Goal: Find contact information: Find contact information

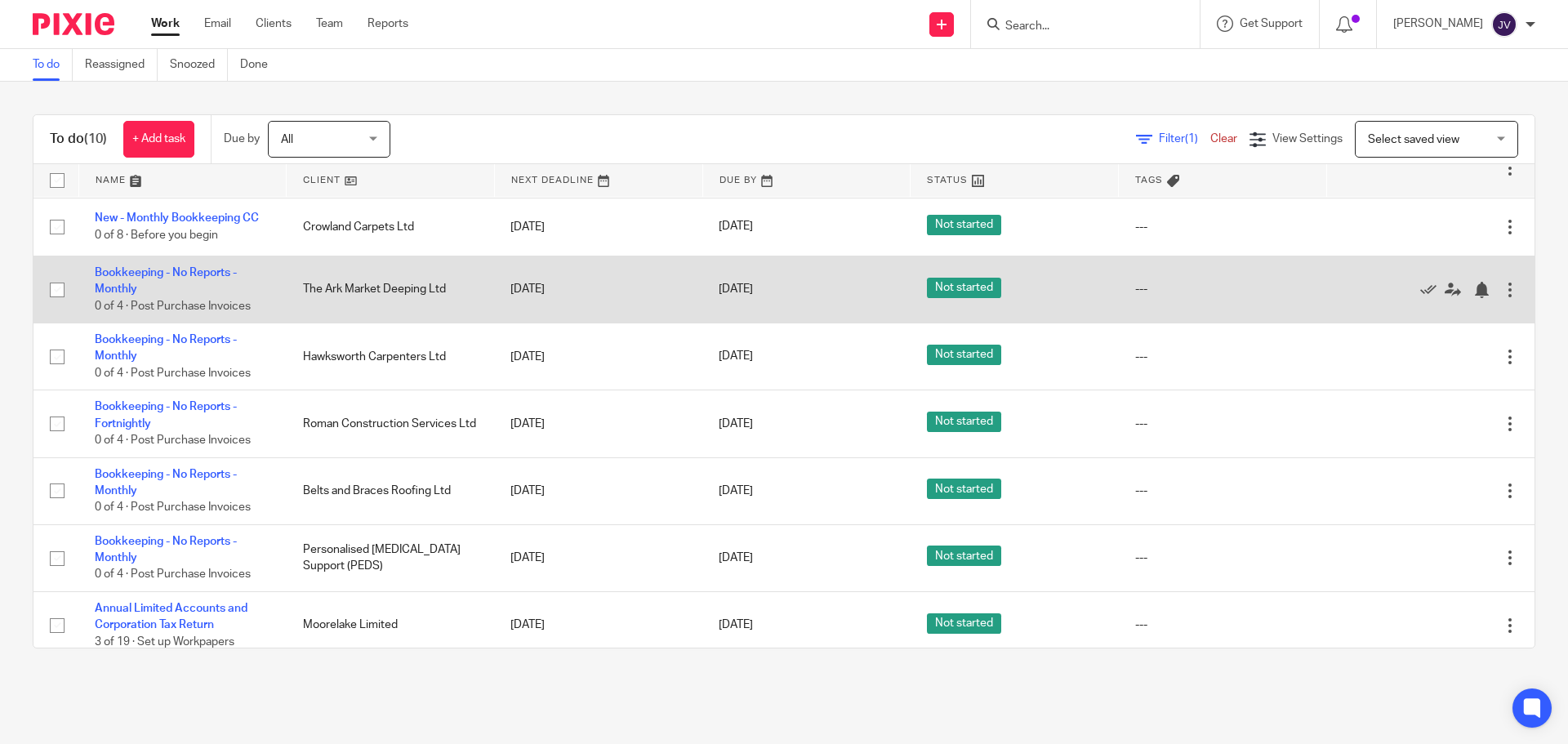
scroll to position [194, 0]
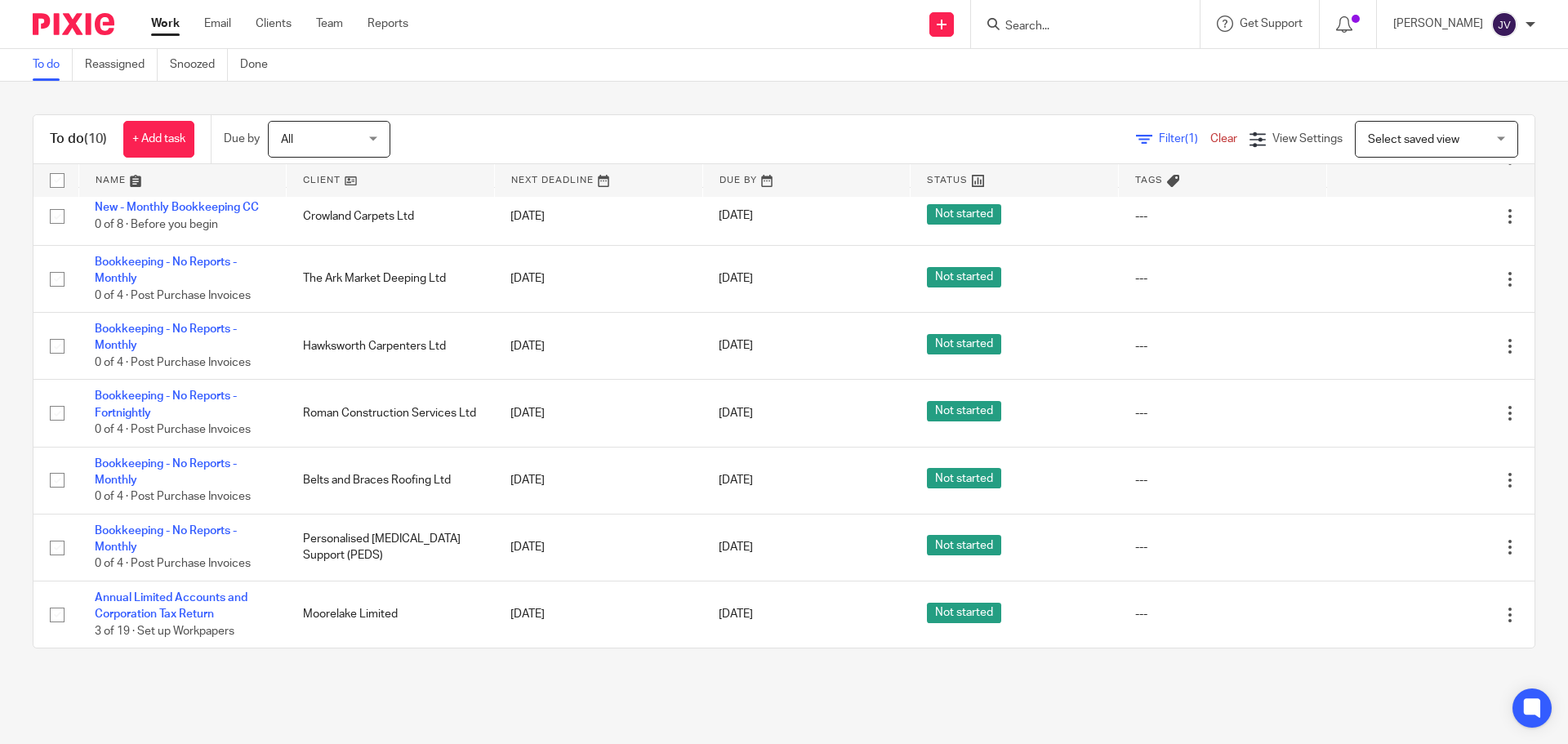
click at [1068, 17] on form at bounding box center [1091, 24] width 174 height 20
click at [1077, 23] on input "Search" at bounding box center [1077, 27] width 147 height 15
type input "du"
click button "submit" at bounding box center [0, 0] width 0 height 0
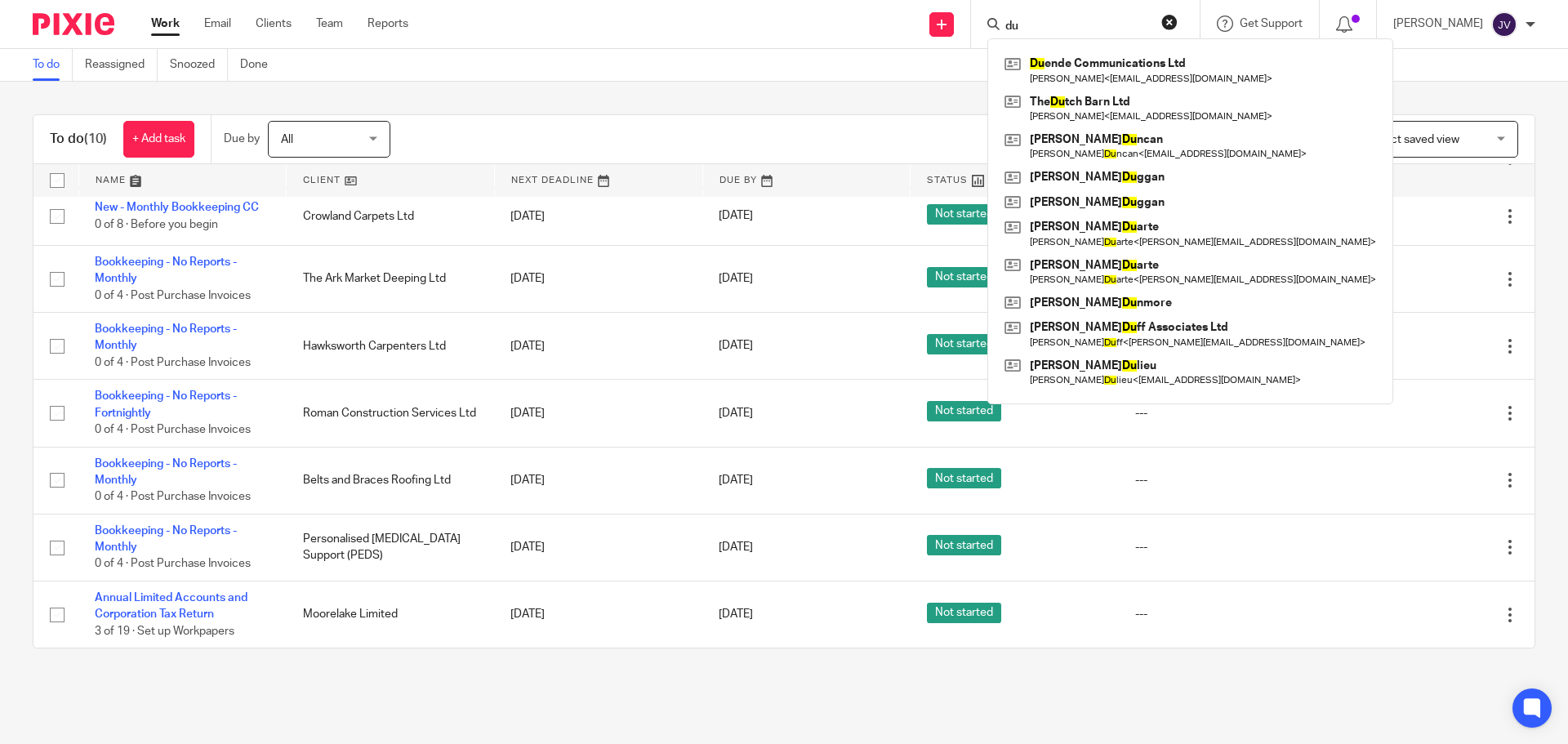
drag, startPoint x: 1217, startPoint y: 28, endPoint x: 1204, endPoint y: 21, distance: 14.8
click at [1200, 28] on div "du Du ende Communications Ltd Trudi Downey < trudidowney@icloud.com > The Du tc…" at bounding box center [1085, 23] width 229 height 48
click at [1177, 17] on button "reset" at bounding box center [1169, 22] width 16 height 16
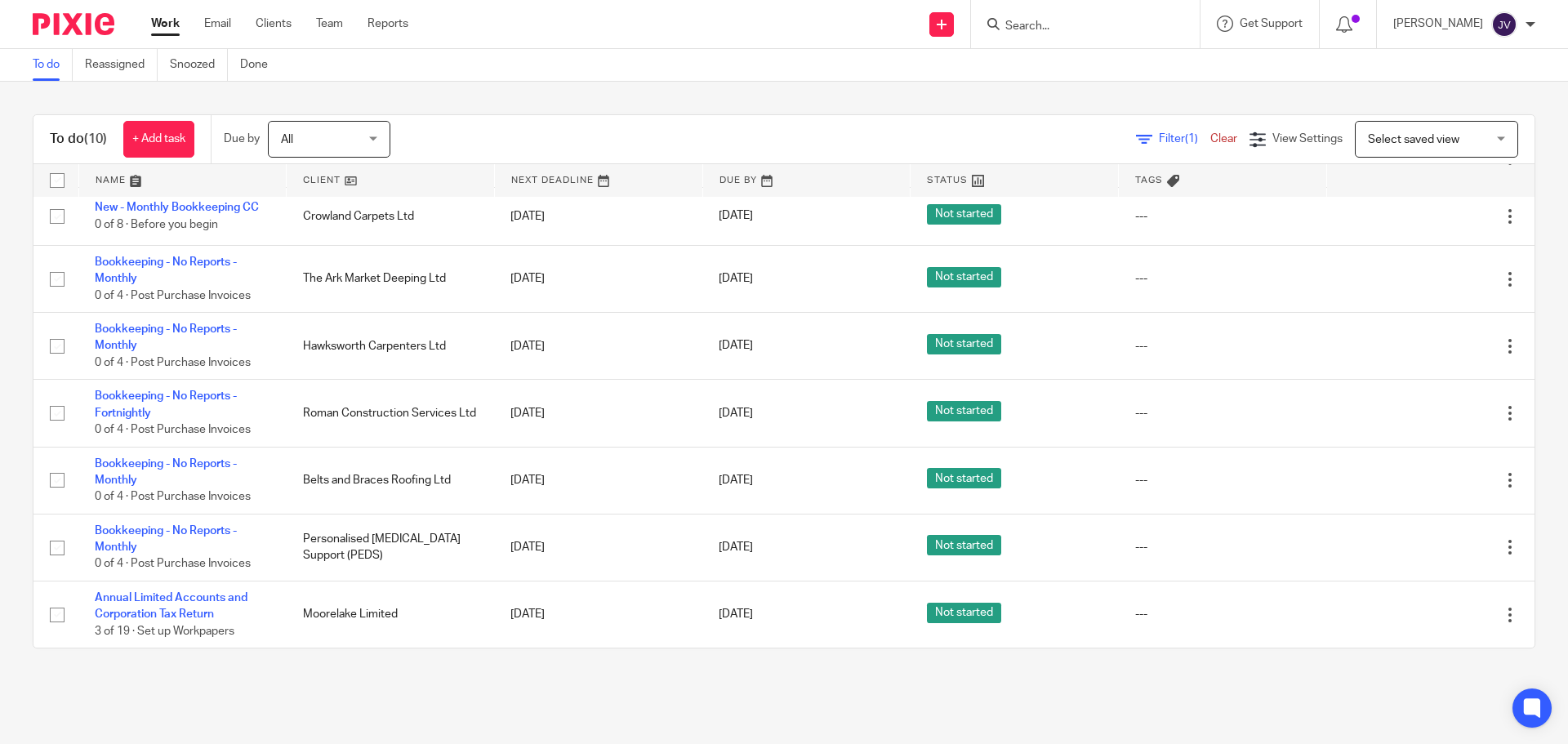
click at [1157, 16] on form at bounding box center [1091, 24] width 174 height 20
click at [1089, 13] on div at bounding box center [1085, 23] width 229 height 48
click at [1064, 19] on input "Search" at bounding box center [1077, 27] width 147 height 15
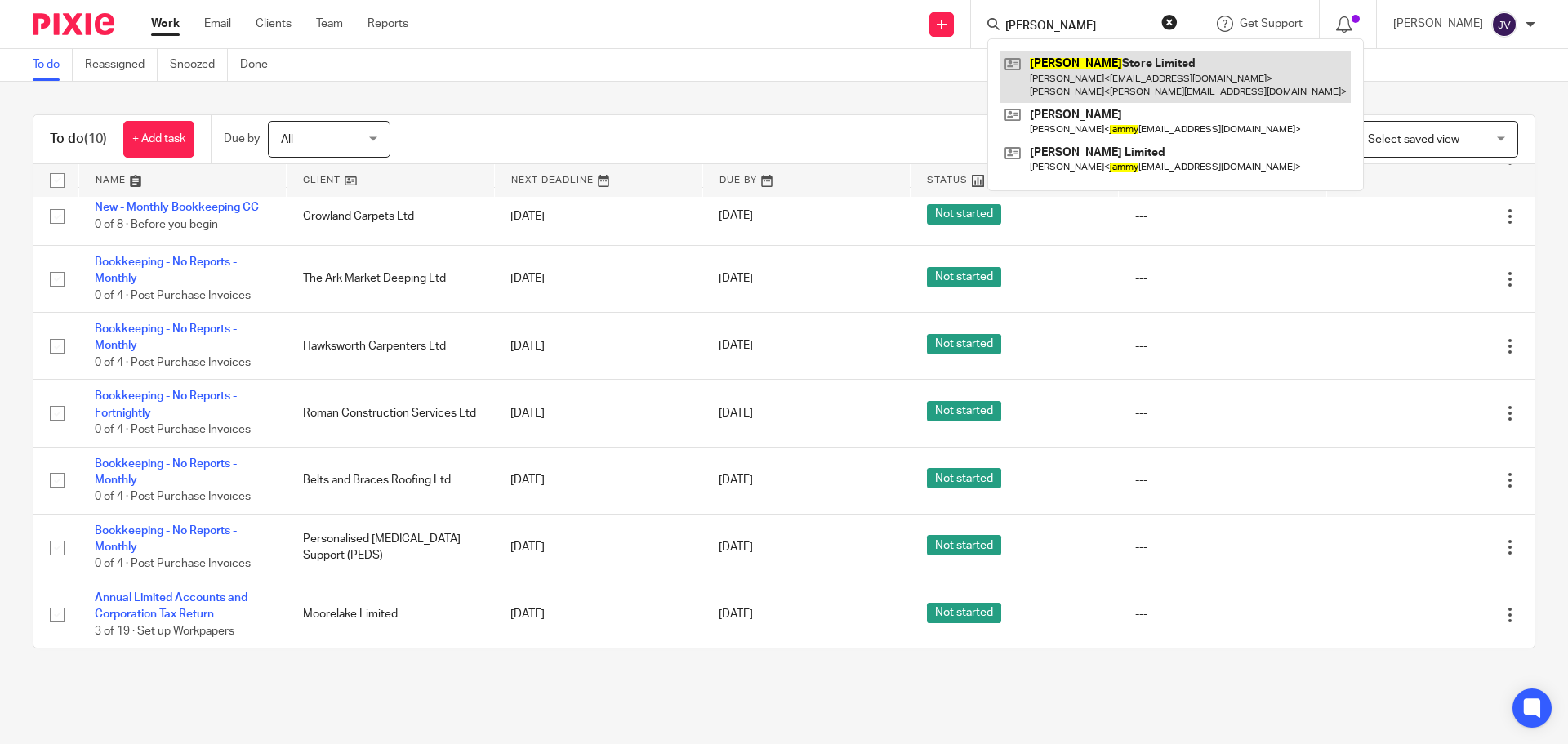
type input "sammy"
click at [1167, 80] on link at bounding box center [1176, 76] width 350 height 50
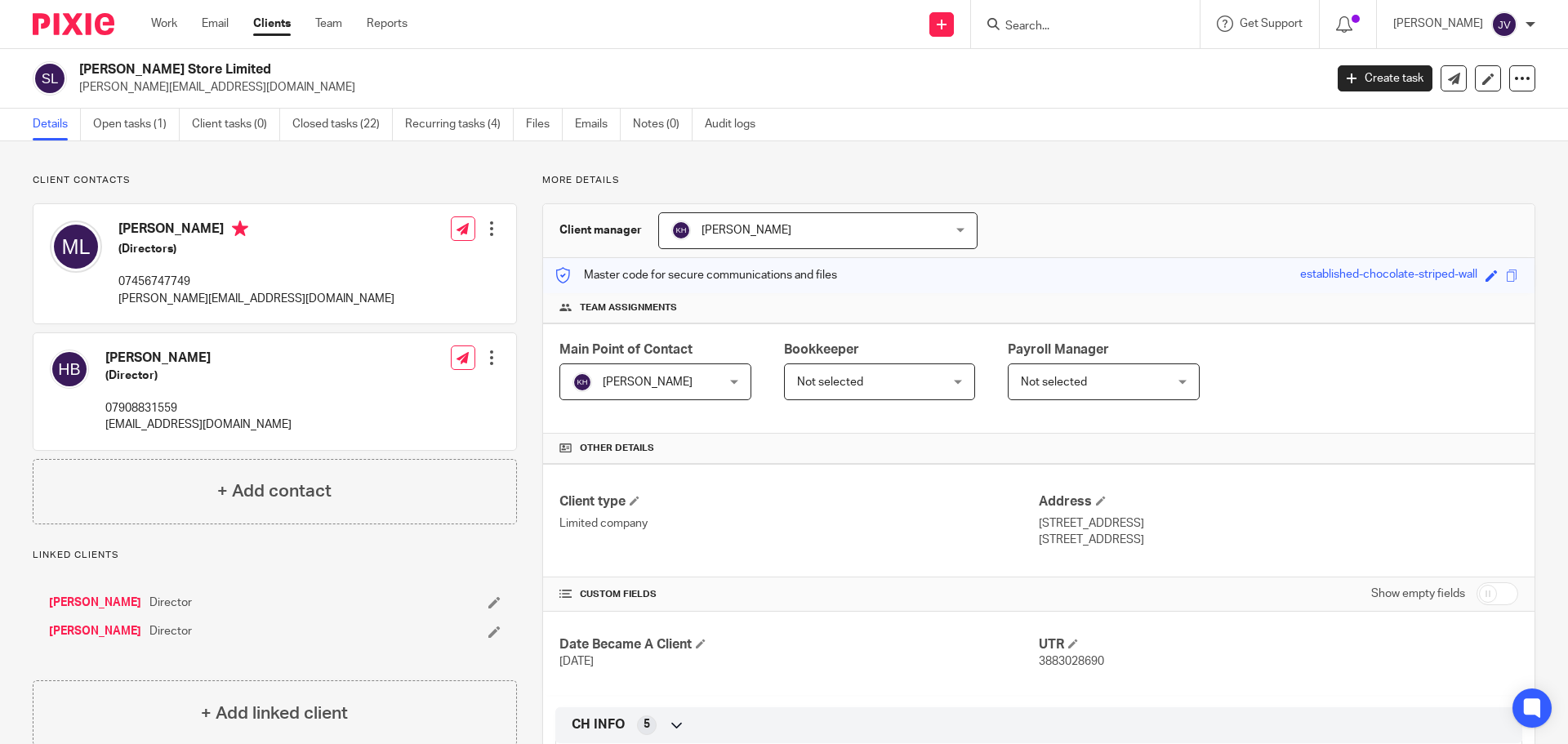
click at [1048, 38] on div at bounding box center [1085, 23] width 229 height 48
click at [1049, 28] on input "Search" at bounding box center [1077, 27] width 147 height 15
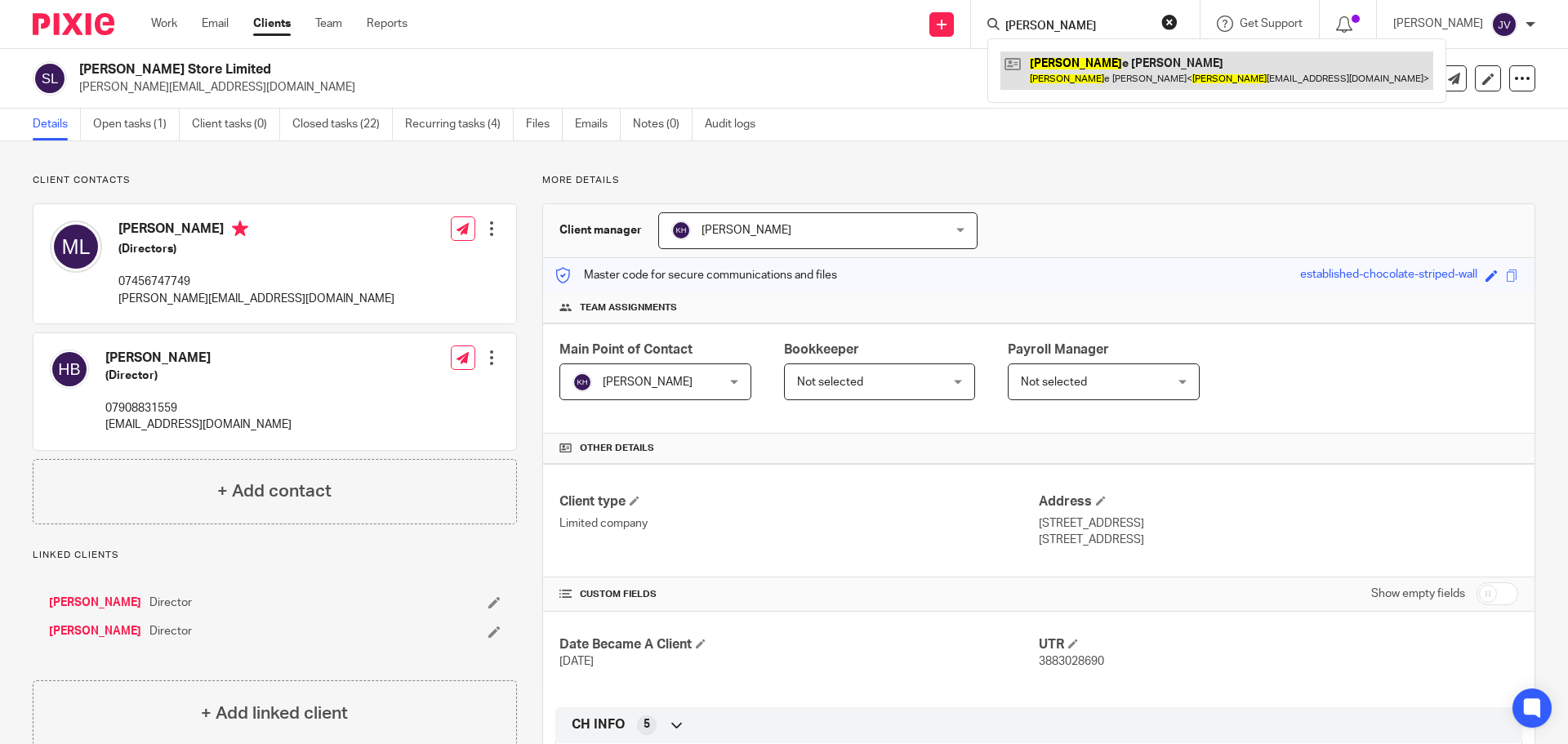
type input "robbi"
click at [1084, 66] on link at bounding box center [1217, 70] width 433 height 38
click at [1094, 74] on link at bounding box center [1217, 70] width 433 height 38
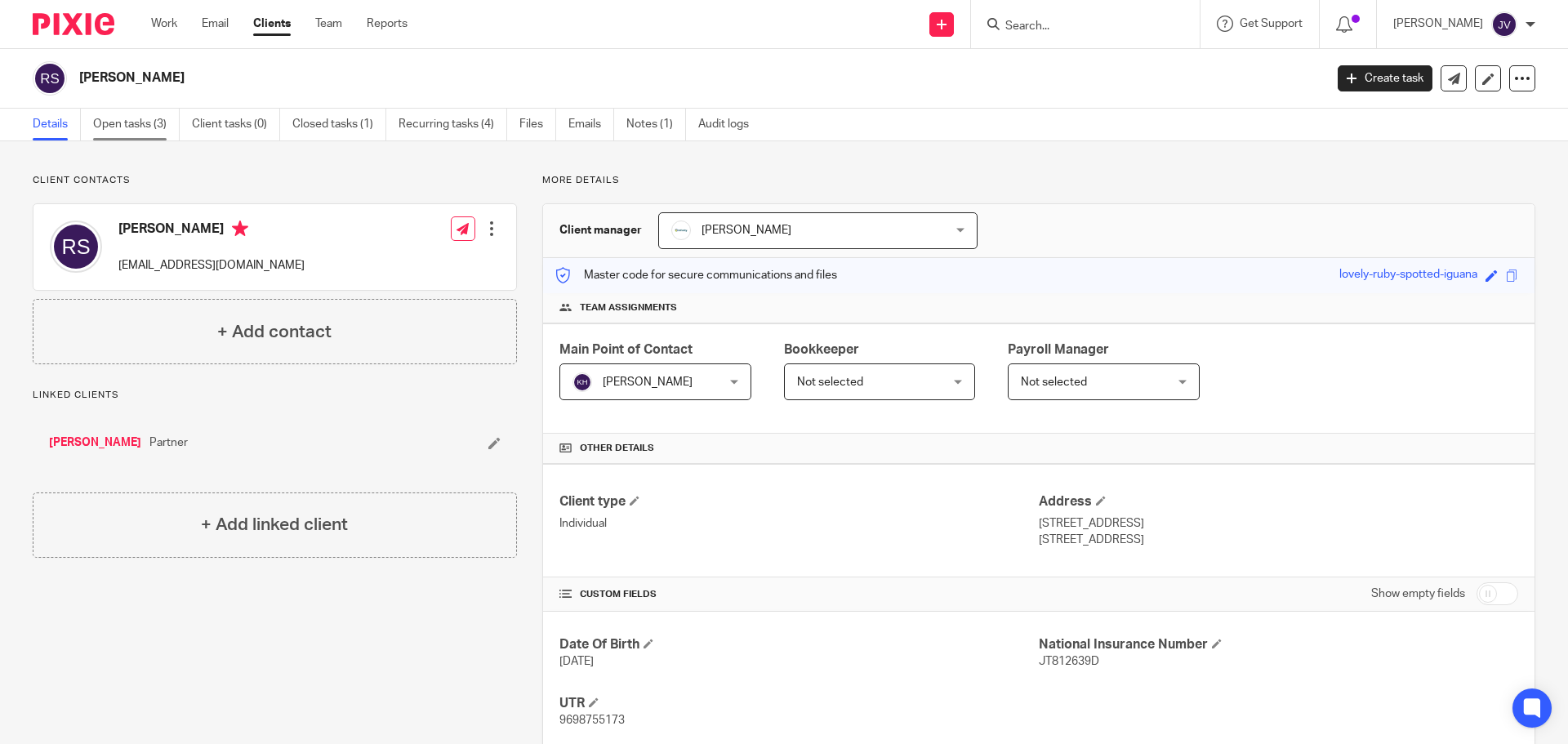
click at [131, 127] on link "Open tasks (3)" at bounding box center [136, 125] width 86 height 32
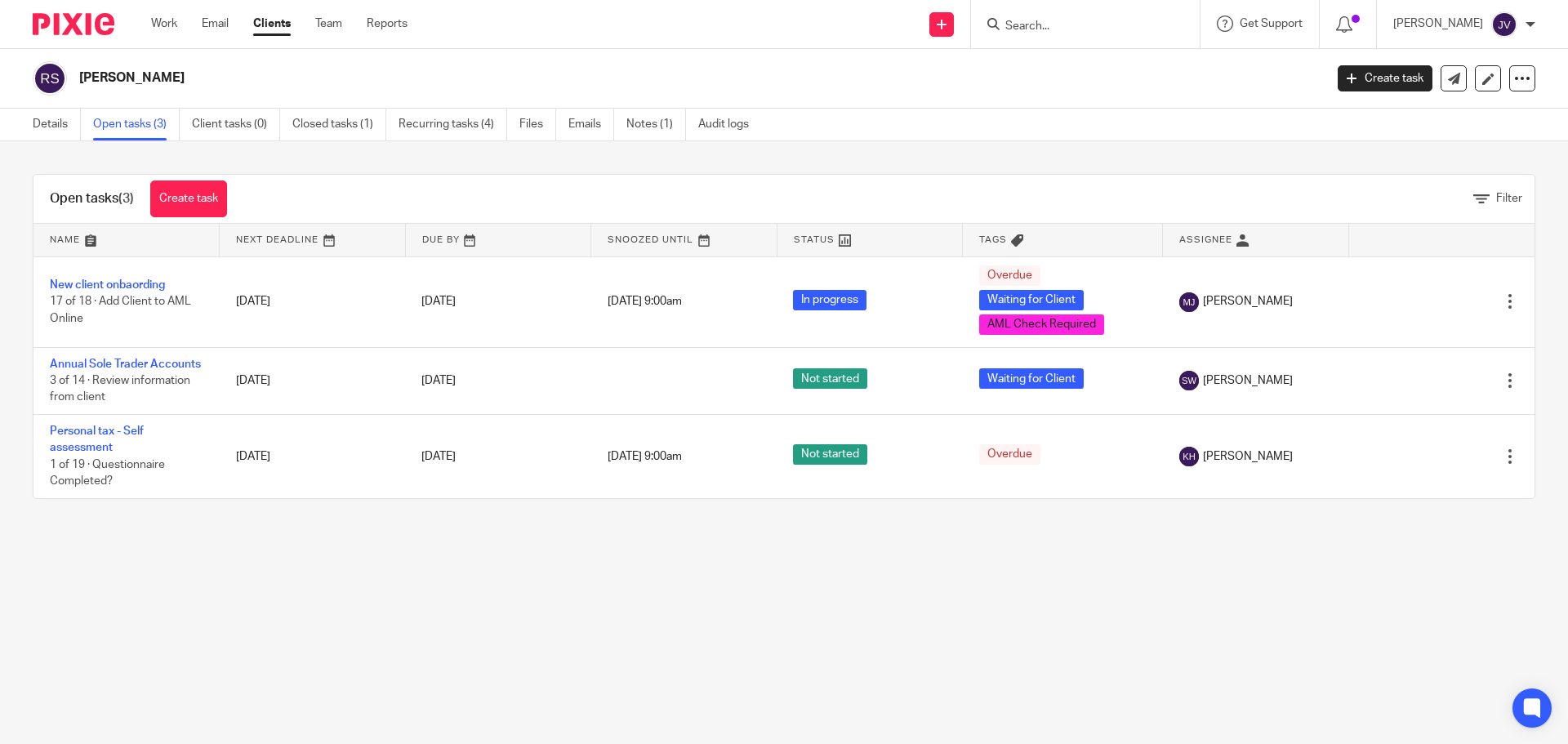
click at [58, 127] on link "Details" at bounding box center [56, 125] width 48 height 32
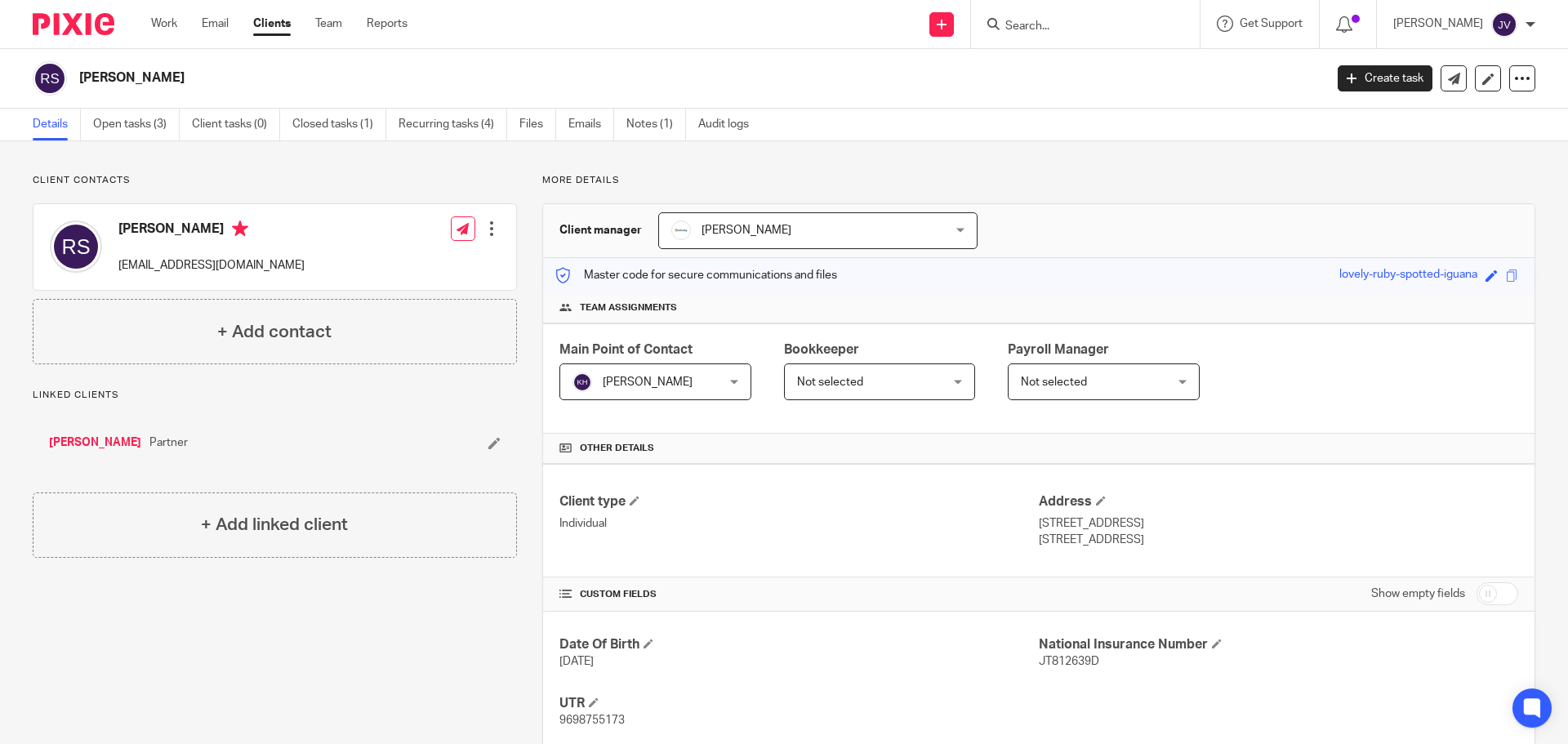
click at [1076, 16] on form at bounding box center [1091, 24] width 174 height 20
click at [1074, 16] on form at bounding box center [1091, 24] width 174 height 20
click at [1039, 16] on form at bounding box center [1091, 24] width 174 height 20
click at [1074, 54] on div "Robbie Smith Create task Update from Companies House Export data Merge Archive …" at bounding box center [784, 78] width 1568 height 59
click at [1047, 15] on form at bounding box center [1091, 24] width 174 height 20
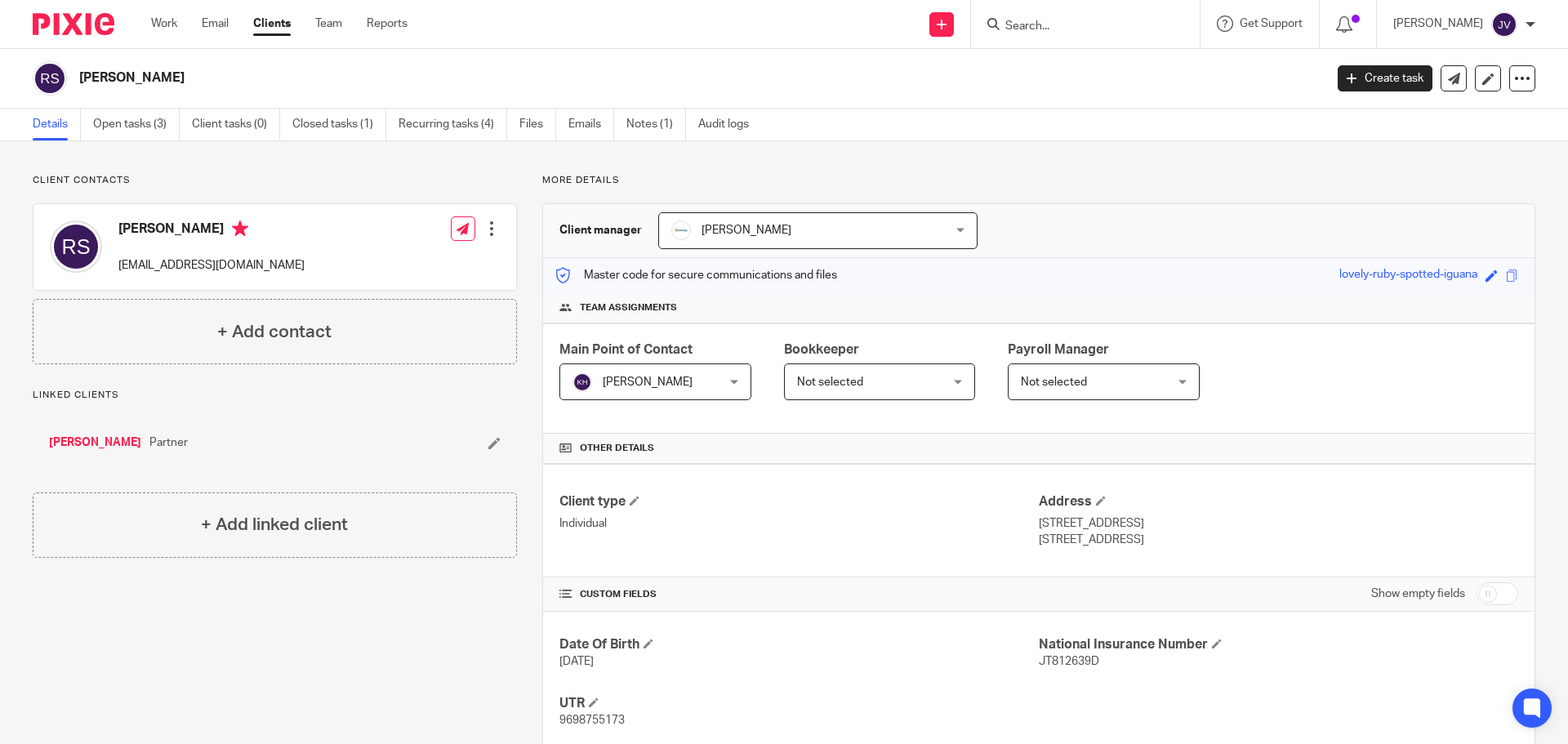
click at [1069, 25] on input "Search" at bounding box center [1077, 27] width 147 height 15
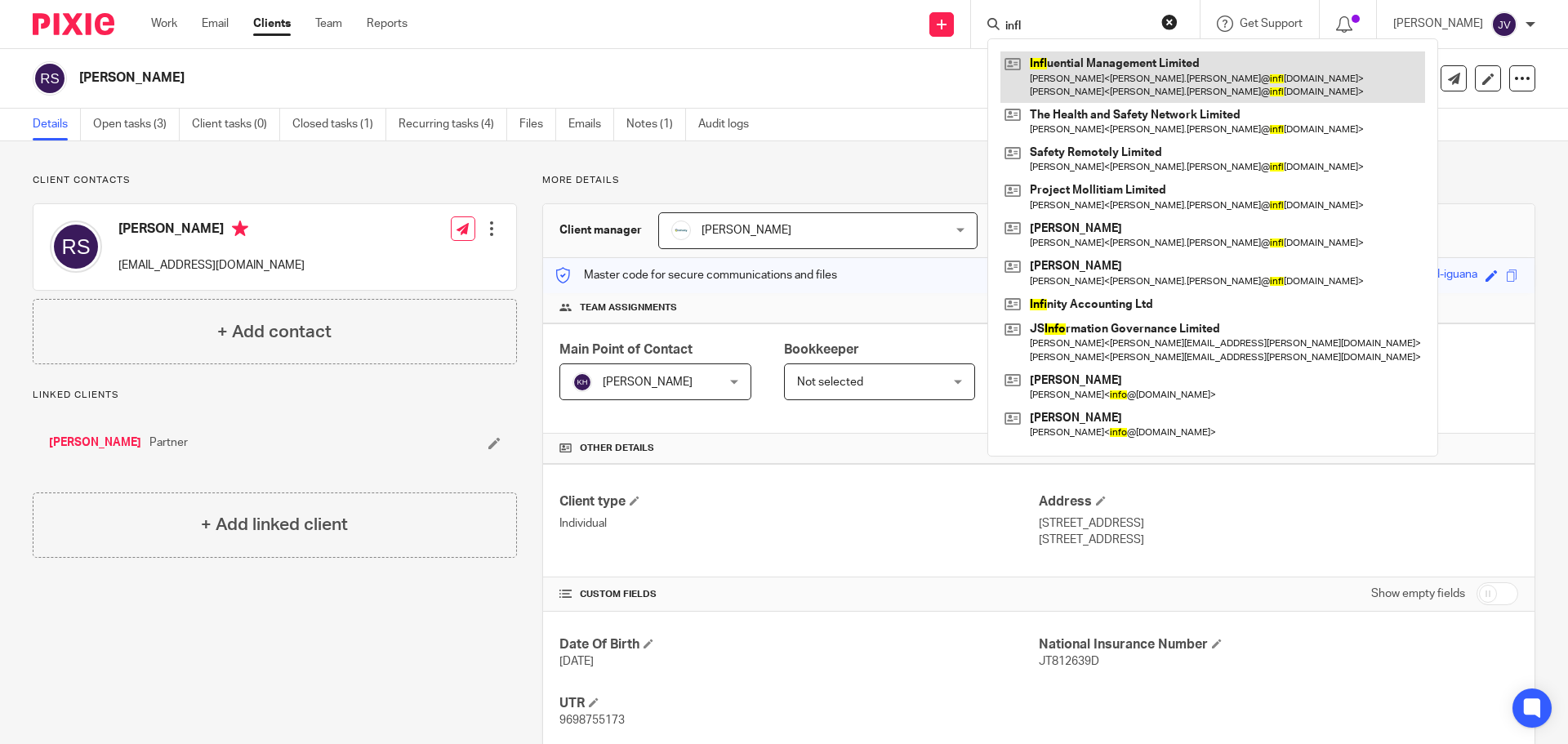
type input "infl"
click at [1118, 89] on link at bounding box center [1213, 76] width 425 height 50
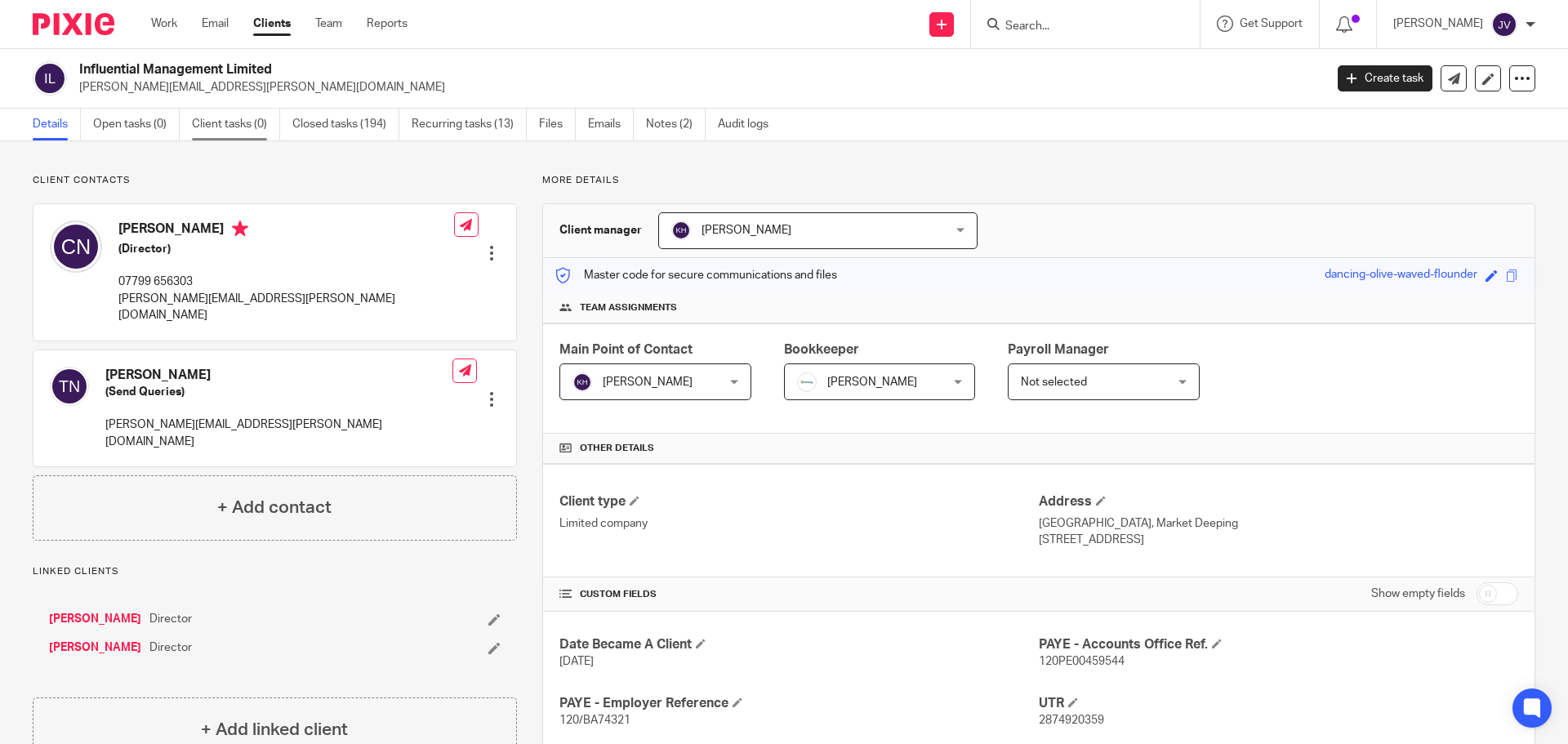
click at [224, 130] on link "Client tasks (0)" at bounding box center [235, 125] width 88 height 32
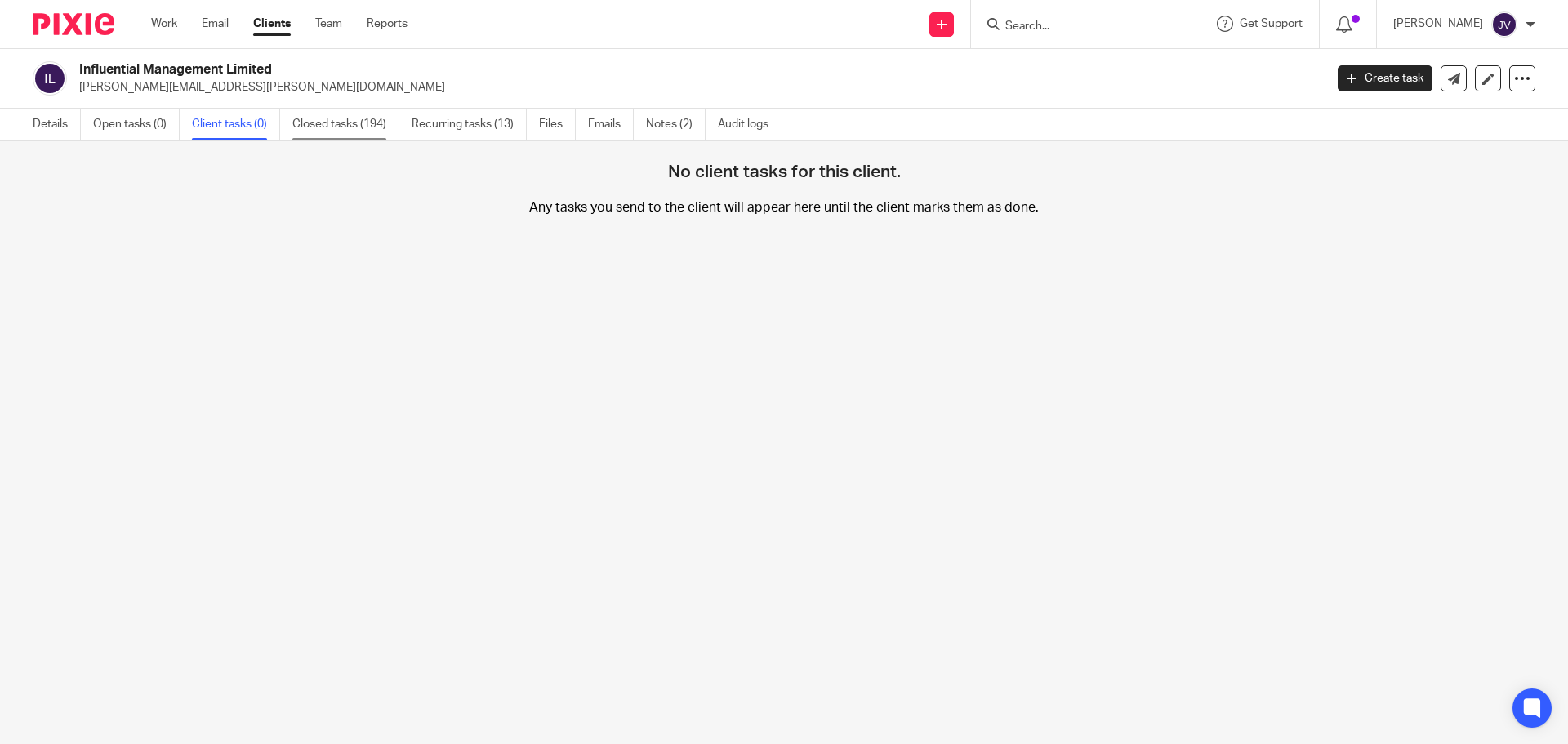
click at [344, 126] on link "Closed tasks (194)" at bounding box center [346, 125] width 107 height 32
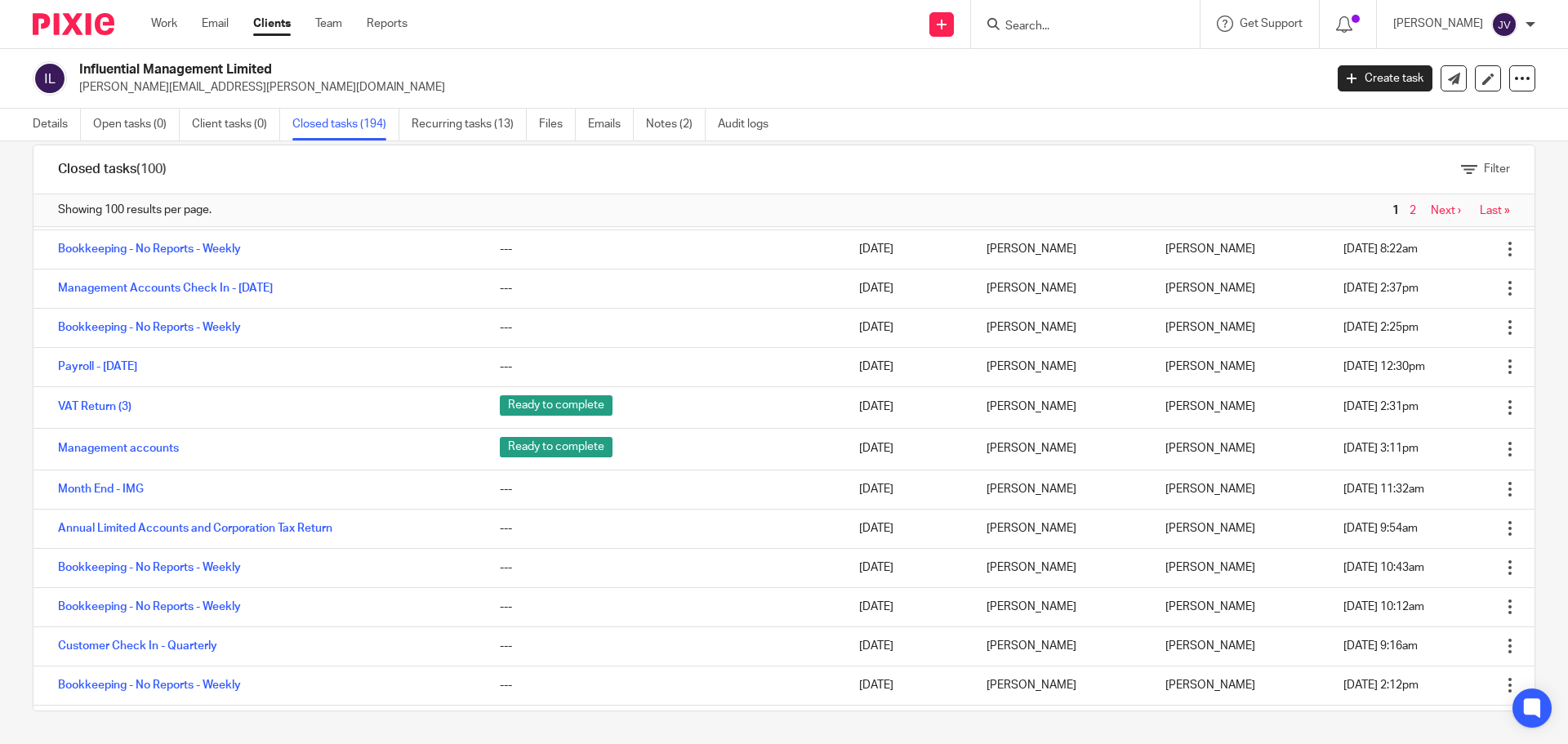
scroll to position [1062, 0]
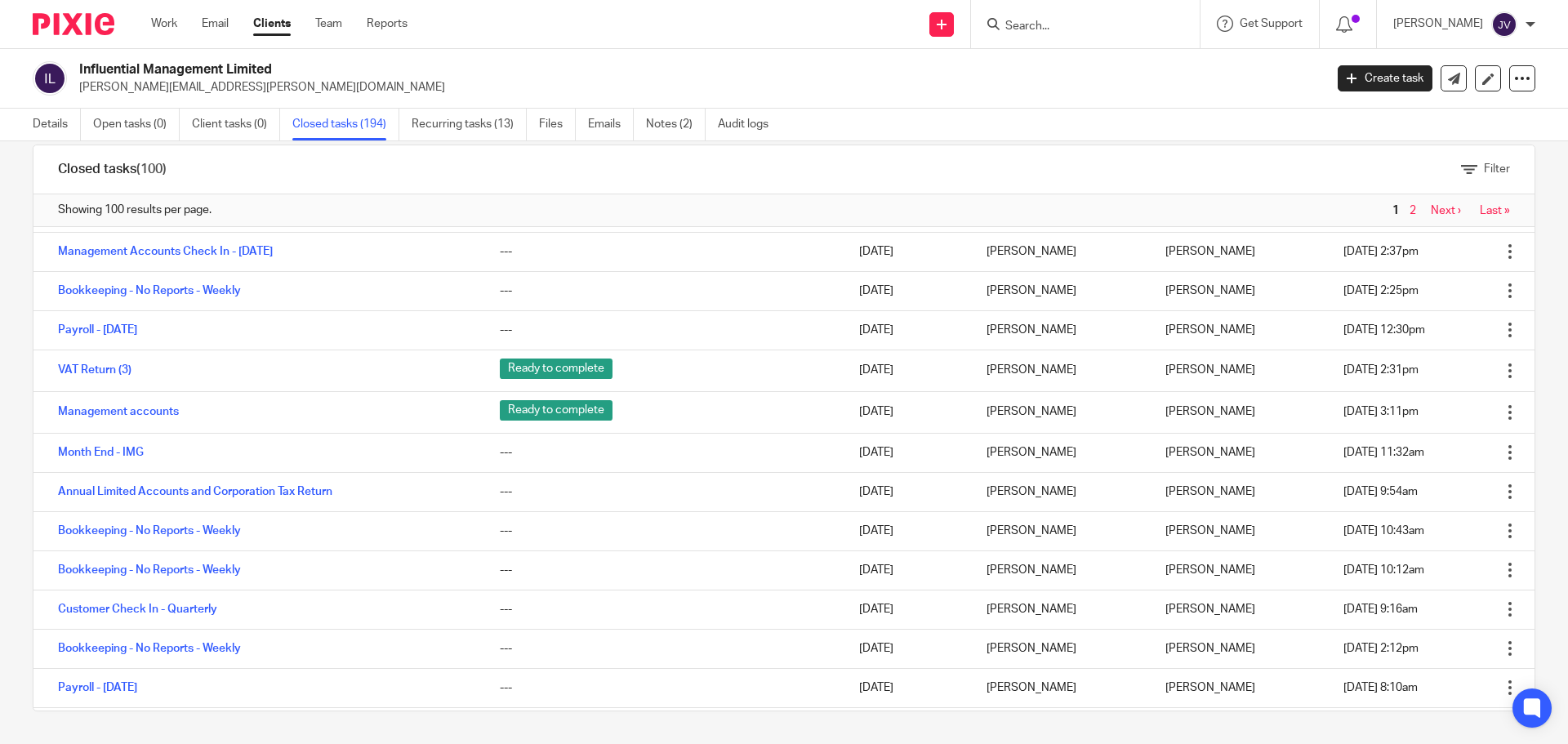
click at [1079, 29] on input "Search" at bounding box center [1077, 27] width 147 height 15
click at [1085, 13] on div at bounding box center [1085, 23] width 229 height 48
click at [1074, 25] on input "Search" at bounding box center [1077, 27] width 147 height 15
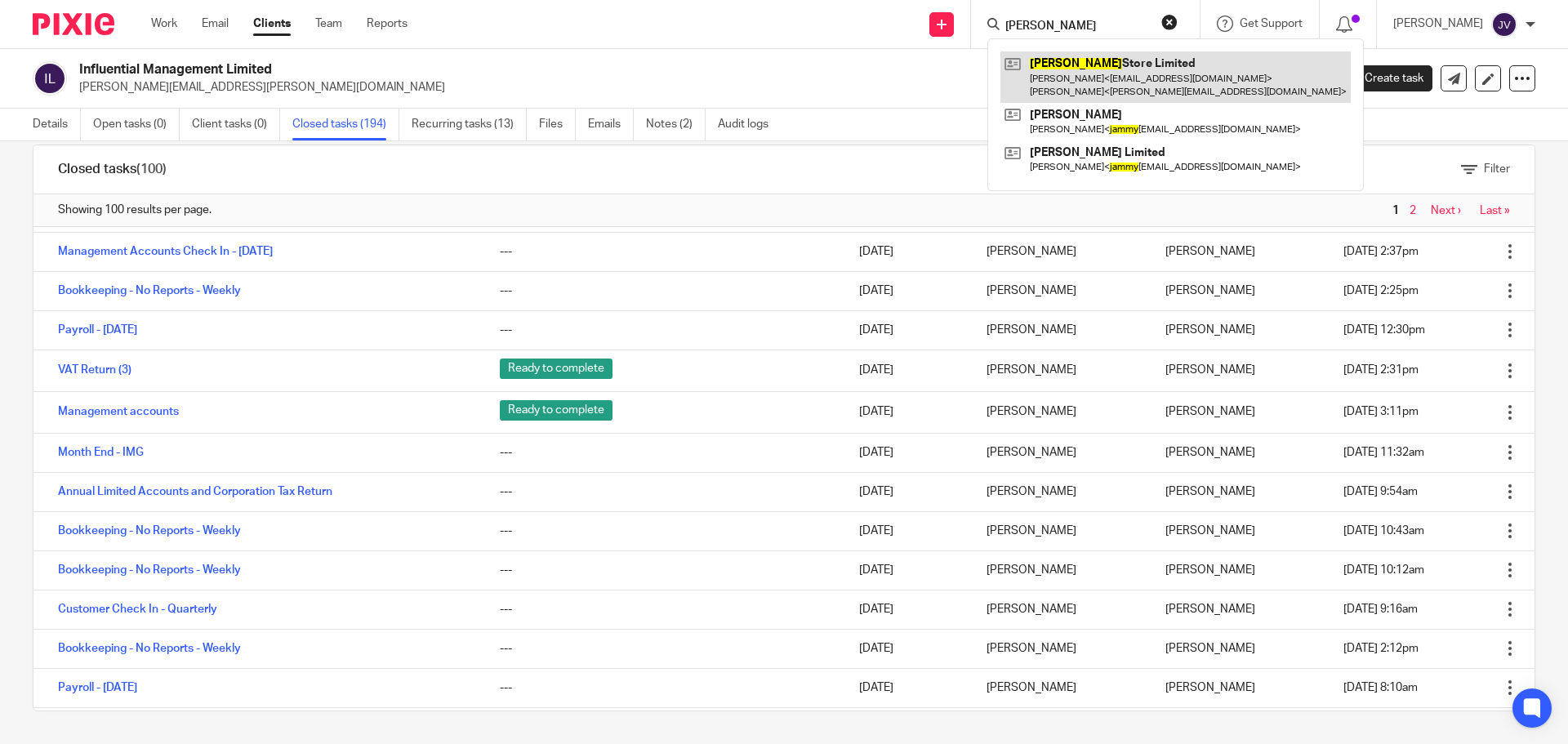
type input "sammy"
click at [1149, 62] on link at bounding box center [1176, 76] width 350 height 50
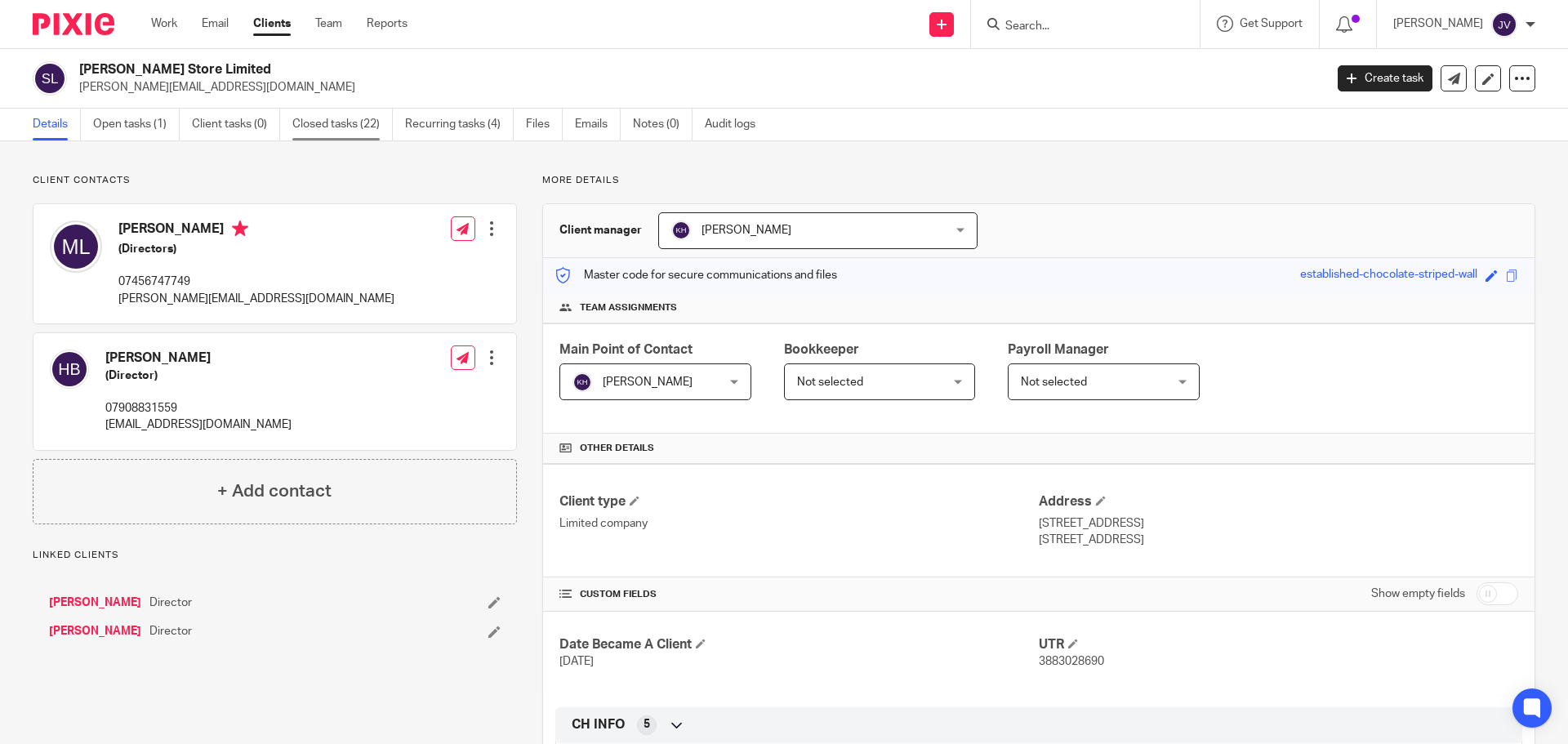
click at [368, 134] on link "Closed tasks (22)" at bounding box center [343, 125] width 101 height 32
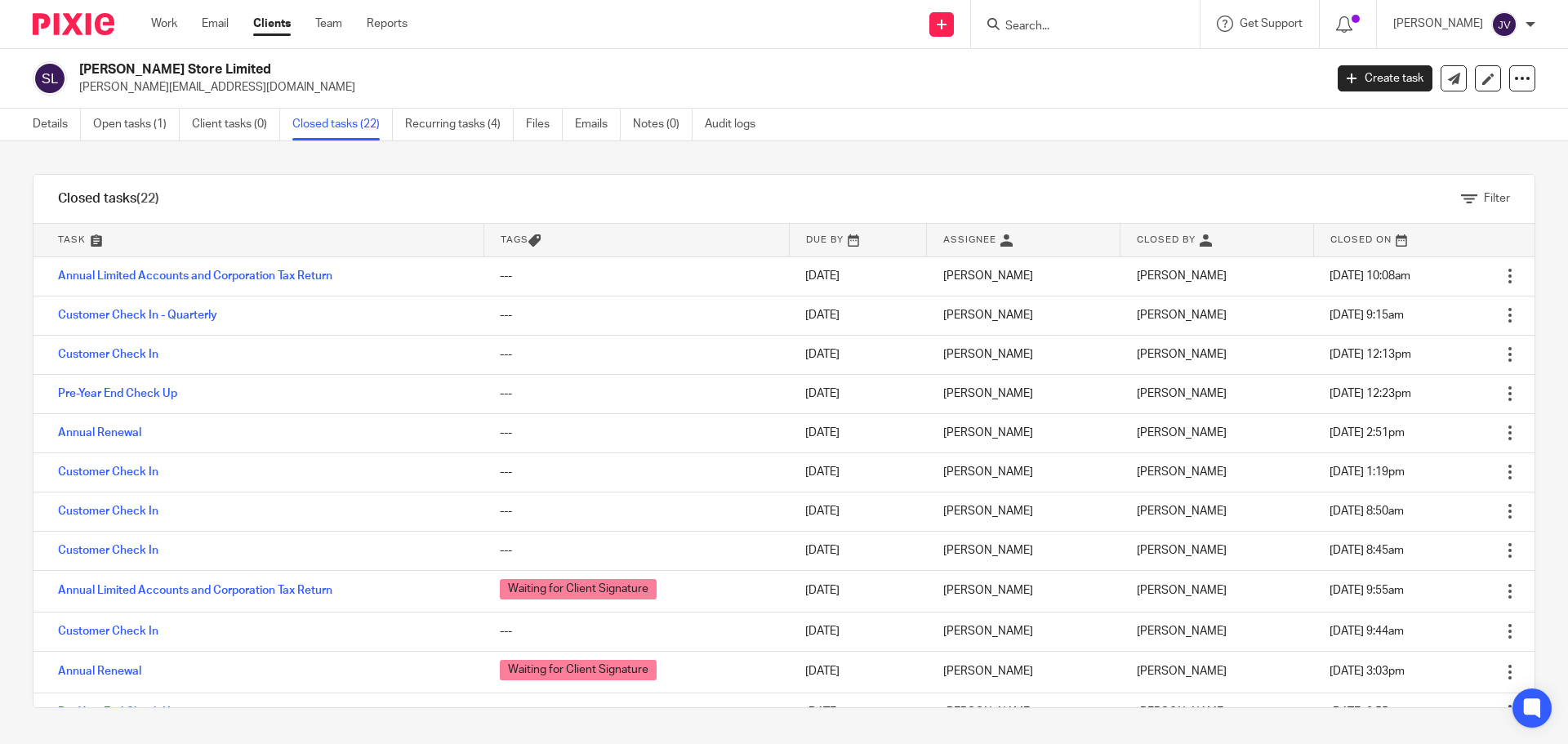
click at [1059, 24] on input "Search" at bounding box center [1077, 27] width 147 height 15
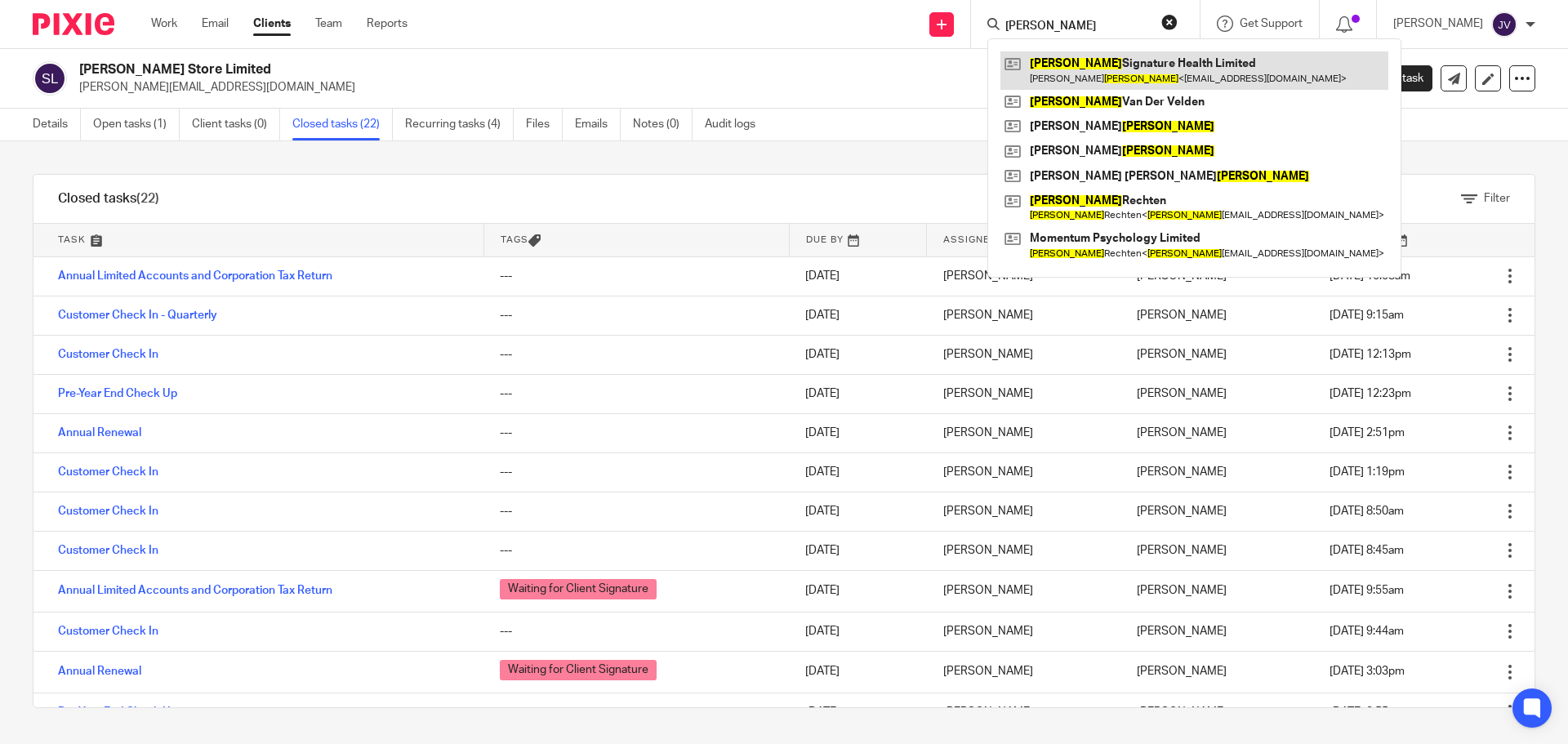
type input "francis"
click at [1244, 61] on link at bounding box center [1194, 70] width 388 height 38
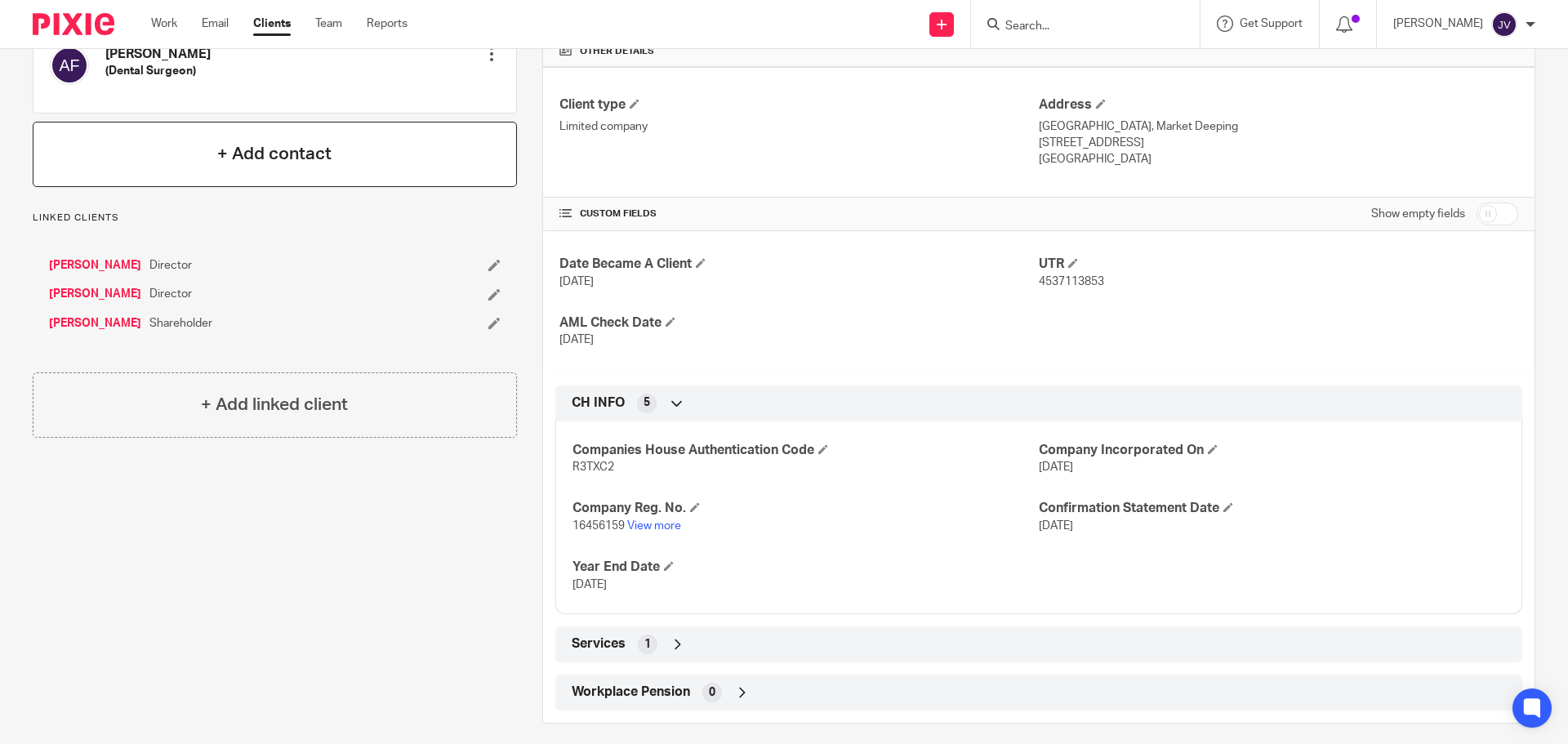
scroll to position [409, 0]
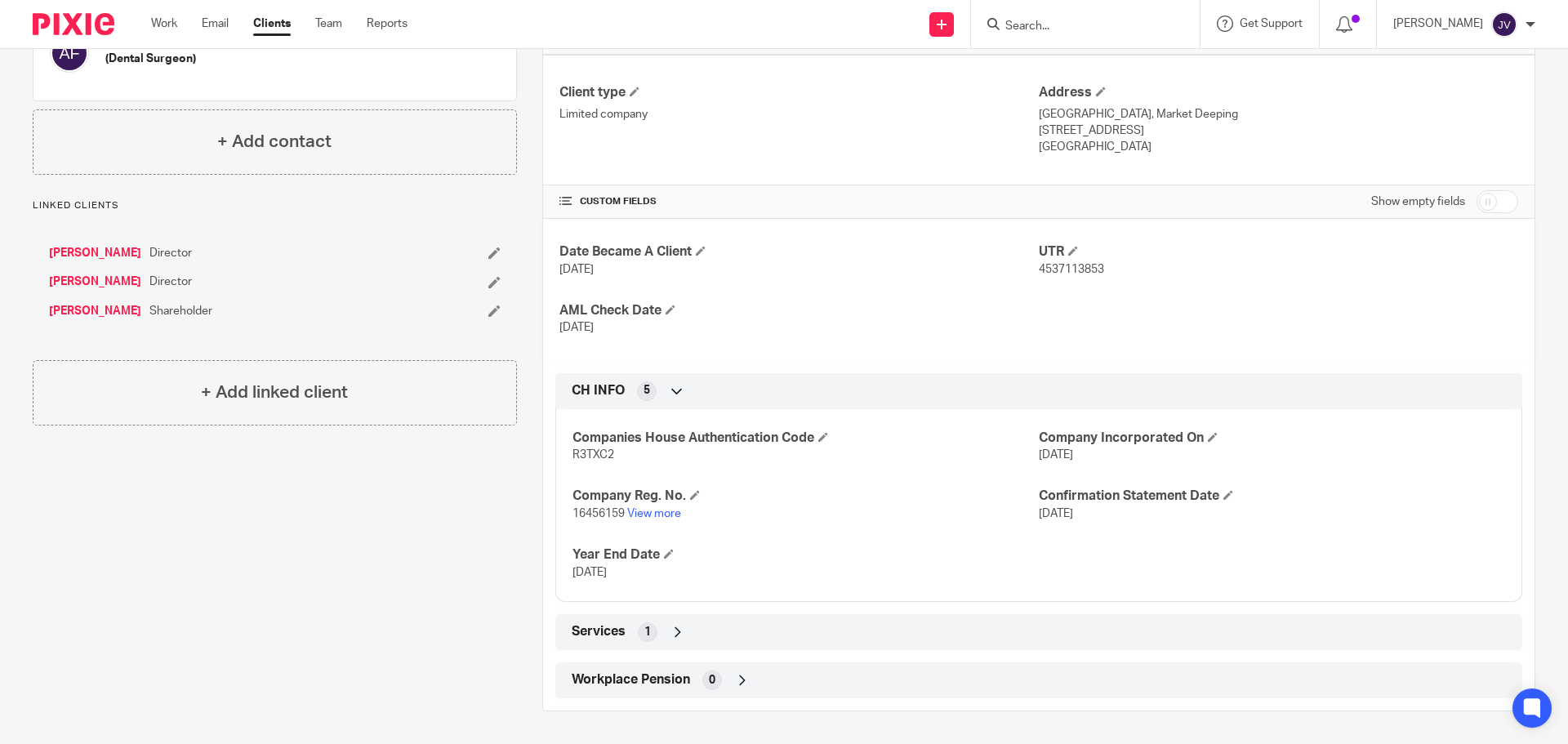
click at [1477, 203] on input "checkbox" at bounding box center [1498, 201] width 42 height 23
checkbox input "true"
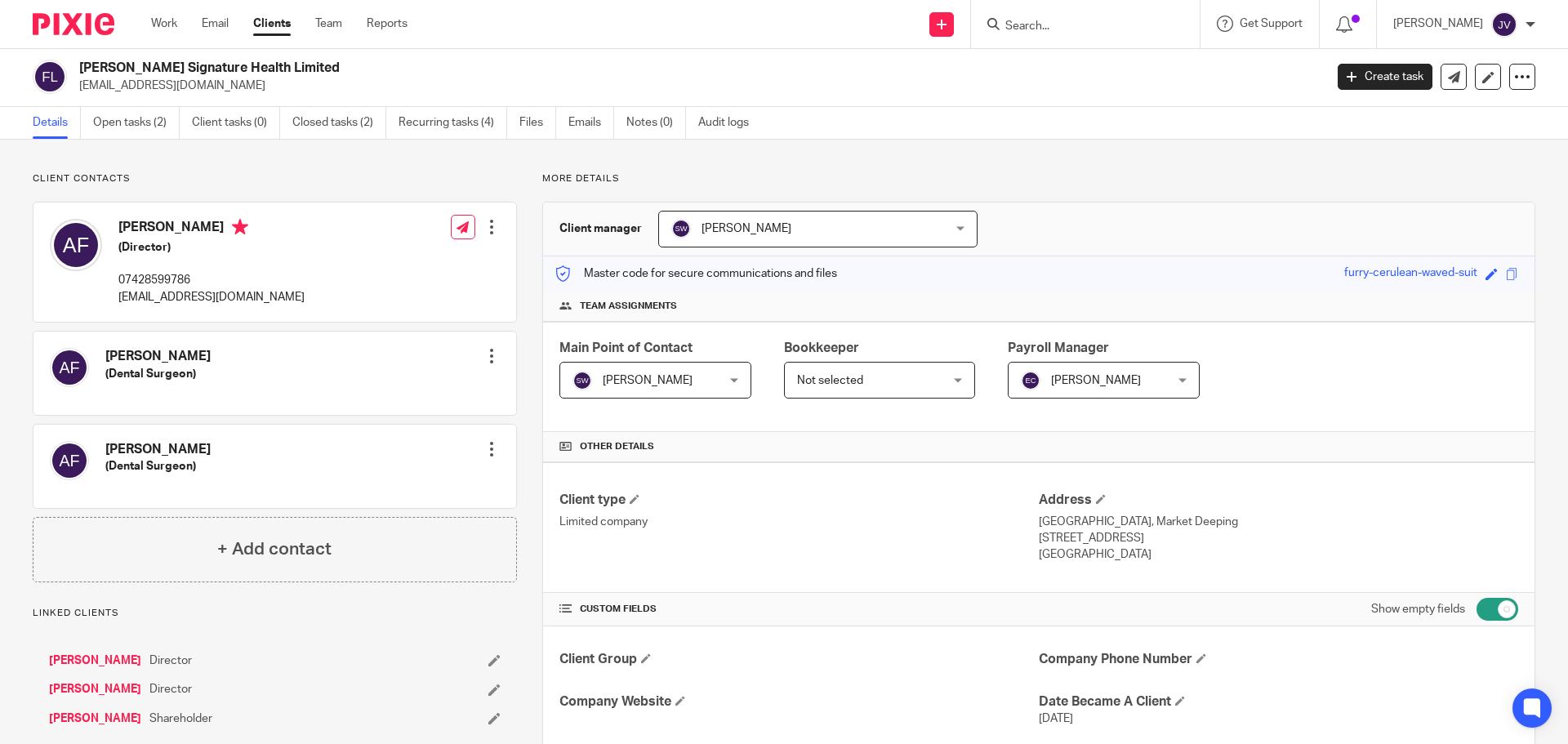
scroll to position [0, 0]
click at [1073, 10] on div at bounding box center [1085, 23] width 229 height 48
click at [1063, 16] on form at bounding box center [1091, 24] width 174 height 20
click at [1067, 19] on input "Search" at bounding box center [1077, 27] width 147 height 15
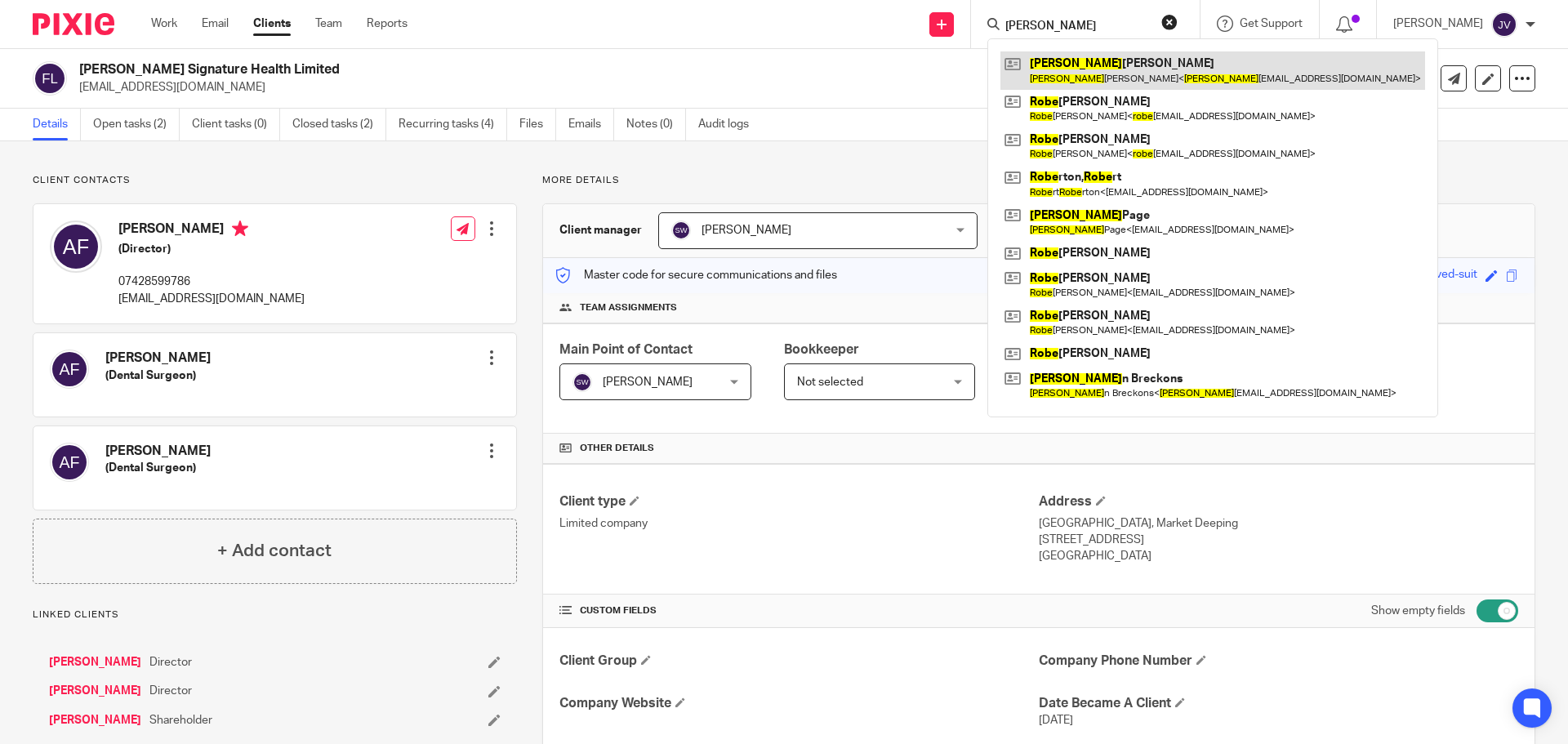
type input "robb"
click at [1106, 68] on link at bounding box center [1213, 70] width 425 height 38
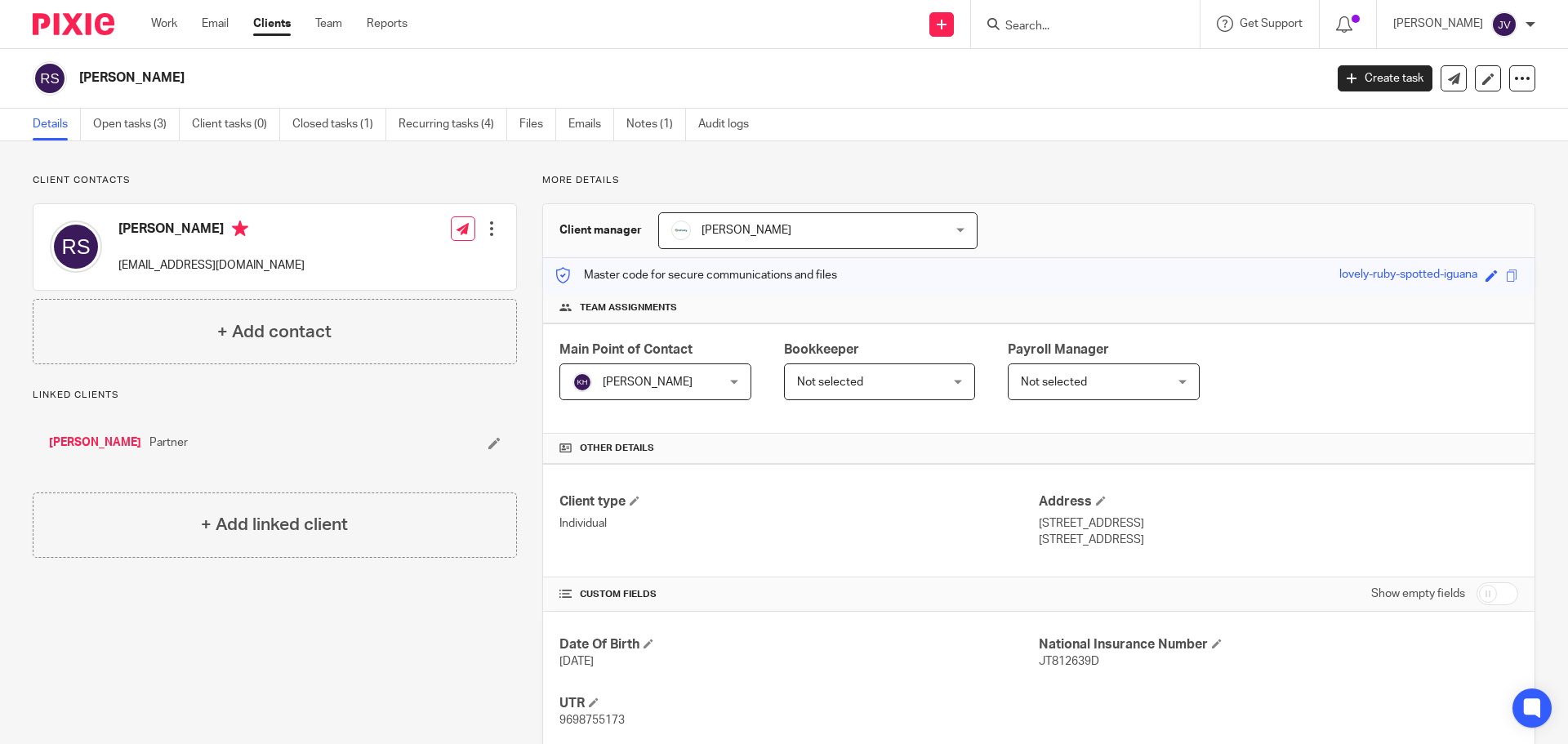
click at [1099, 28] on input "Search" at bounding box center [1077, 27] width 147 height 15
click at [1056, 29] on input "Search" at bounding box center [1077, 27] width 147 height 15
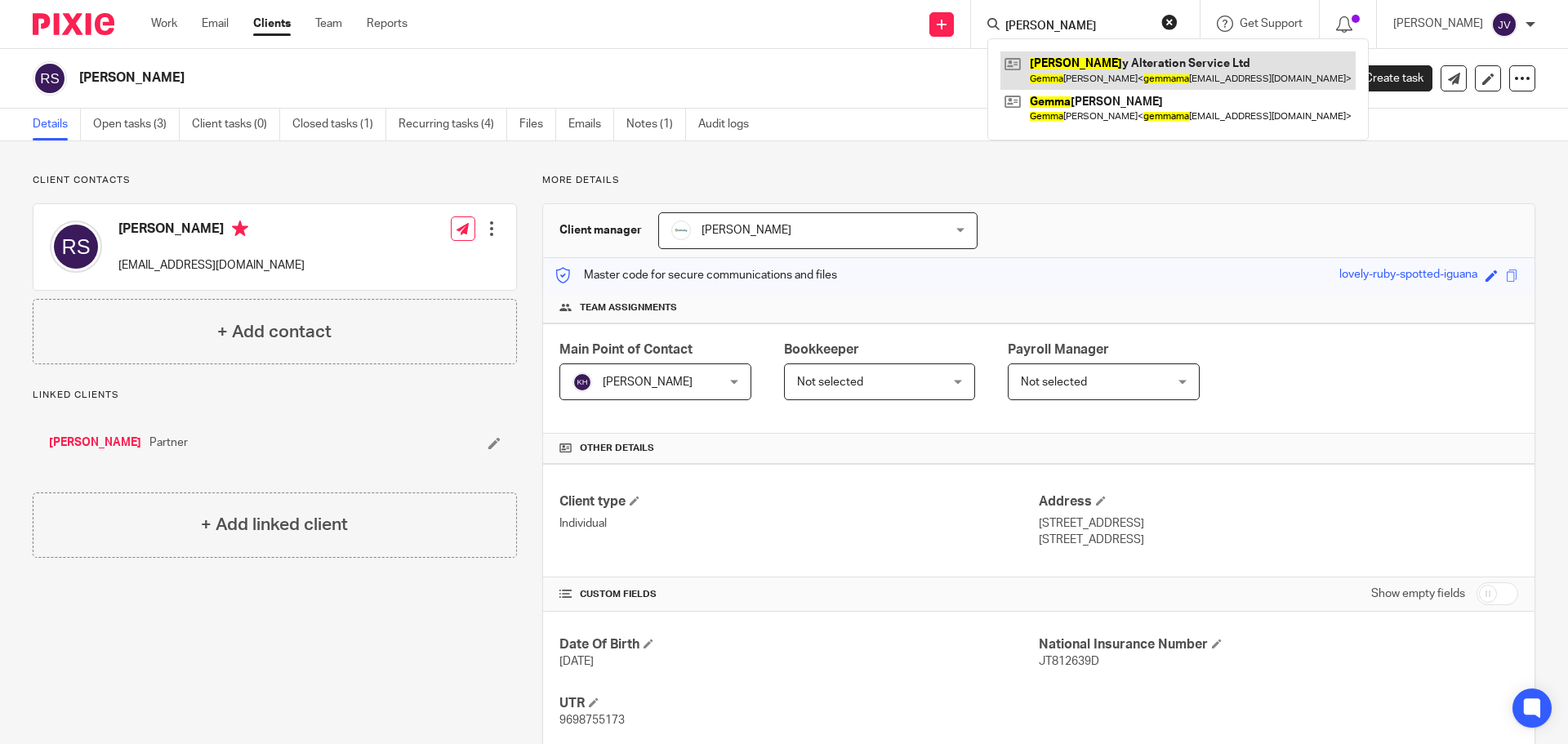
type input "[PERSON_NAME]"
click at [1175, 54] on link at bounding box center [1178, 70] width 355 height 38
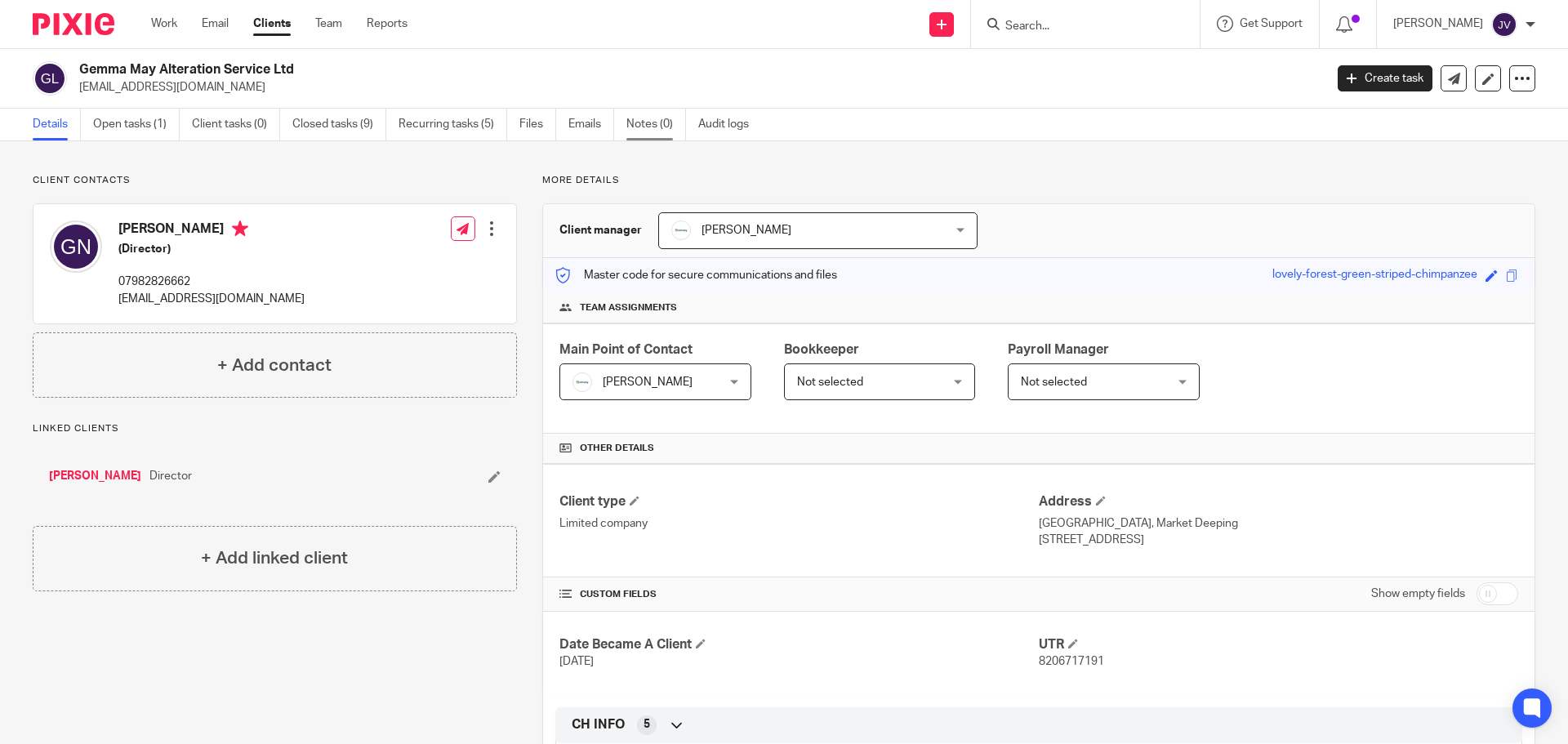
click at [643, 131] on link "Notes (0)" at bounding box center [655, 125] width 60 height 32
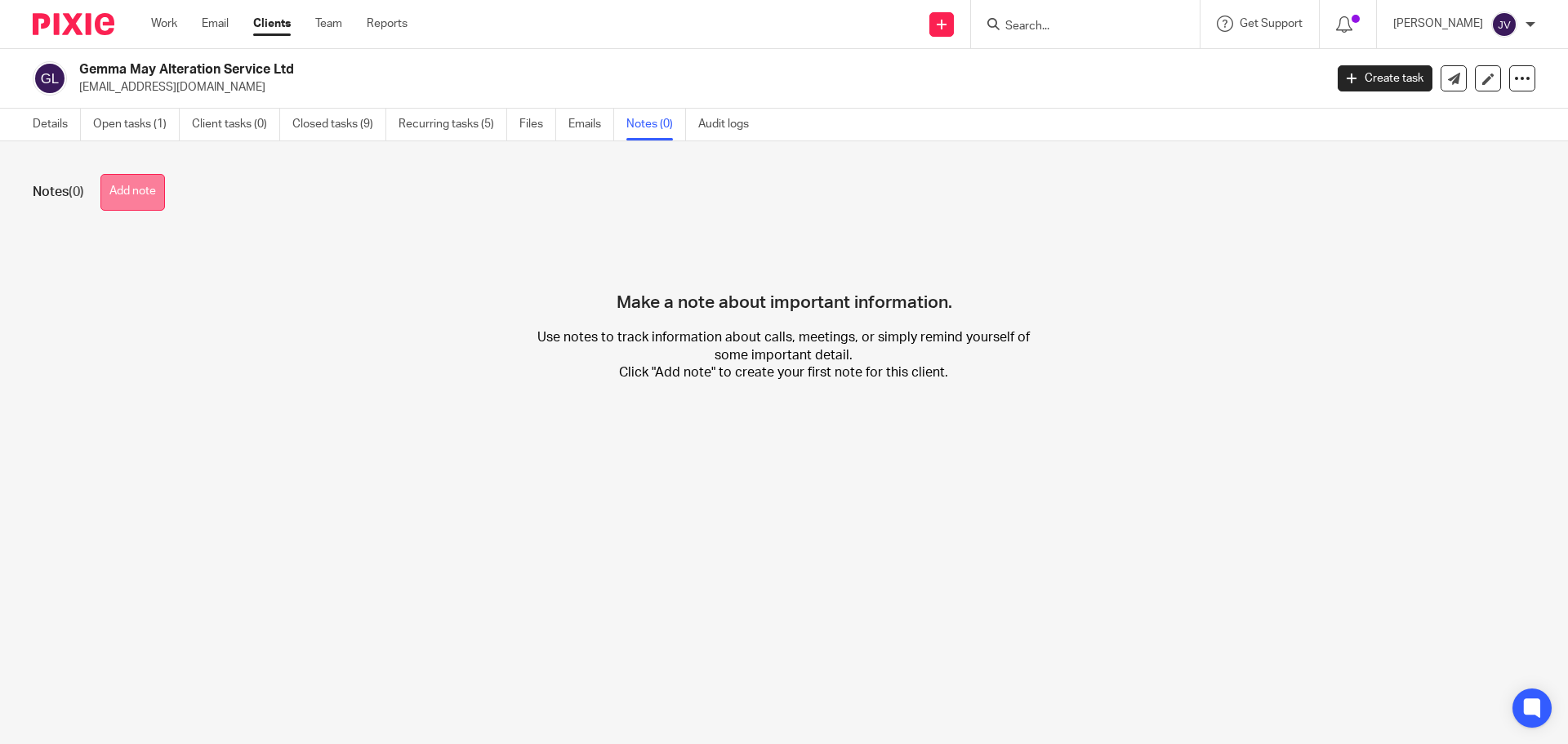
click at [142, 202] on button "Add note" at bounding box center [132, 193] width 65 height 37
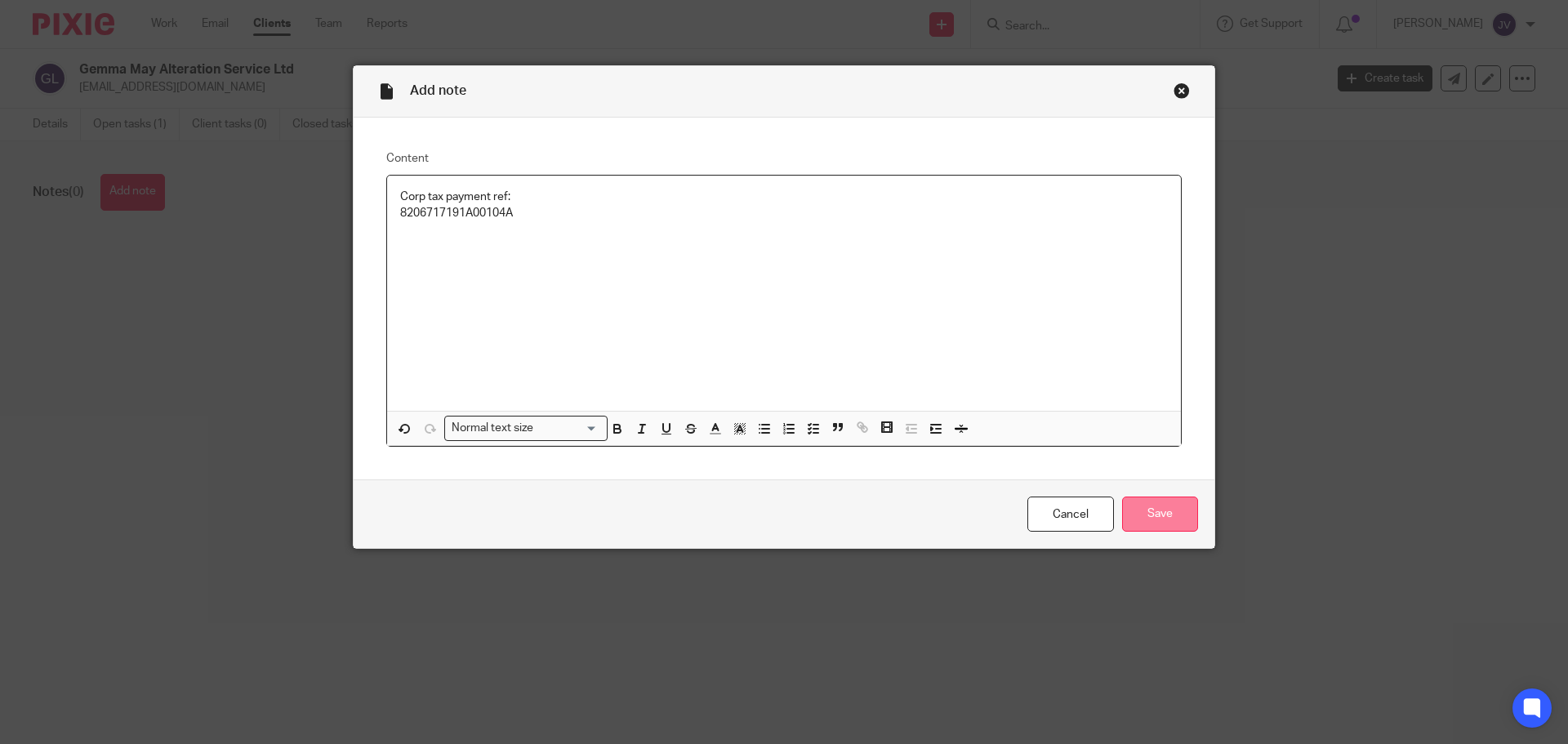
click at [1177, 514] on input "Save" at bounding box center [1160, 514] width 76 height 35
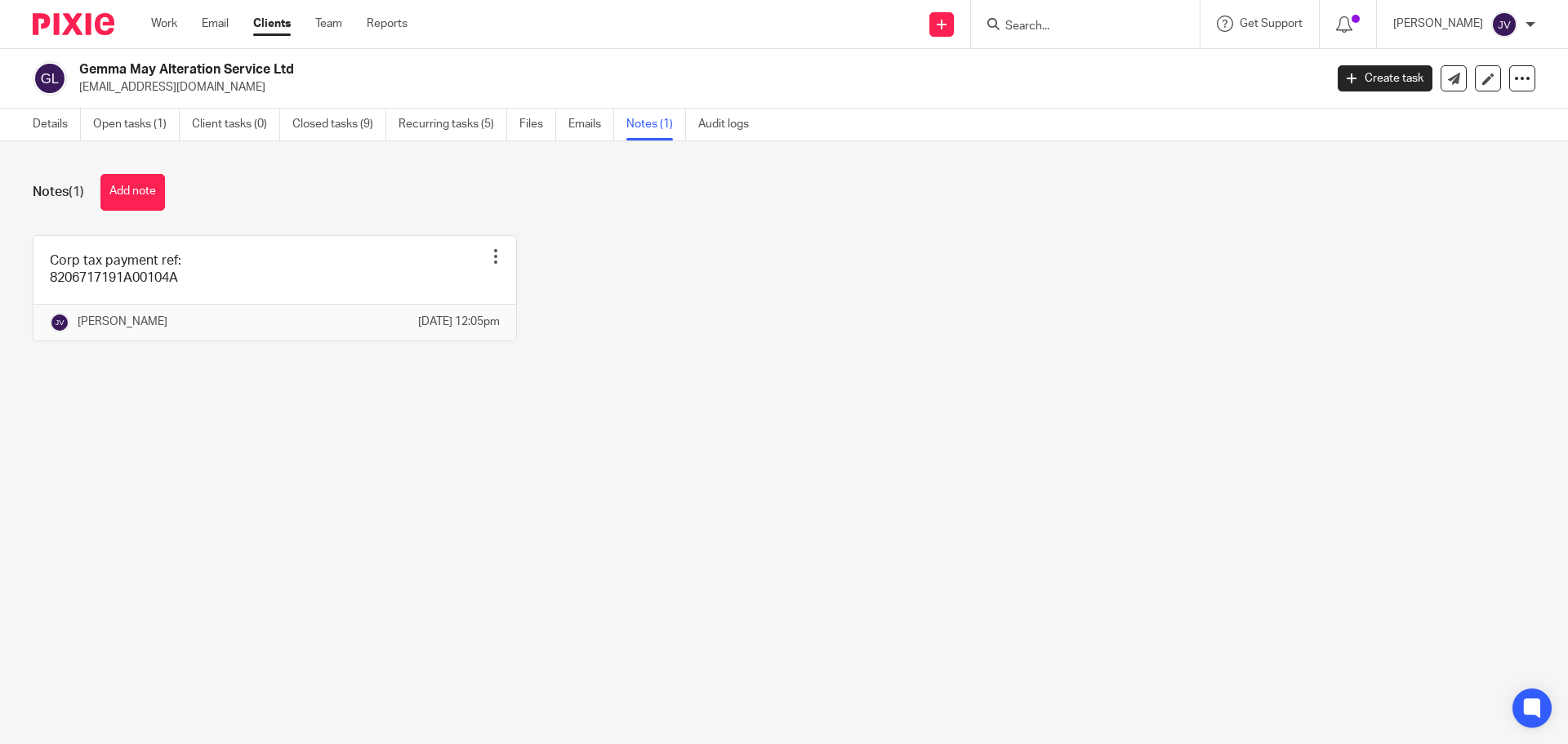
click at [1061, 17] on form at bounding box center [1091, 24] width 174 height 20
click at [1060, 23] on input "Search" at bounding box center [1077, 27] width 147 height 15
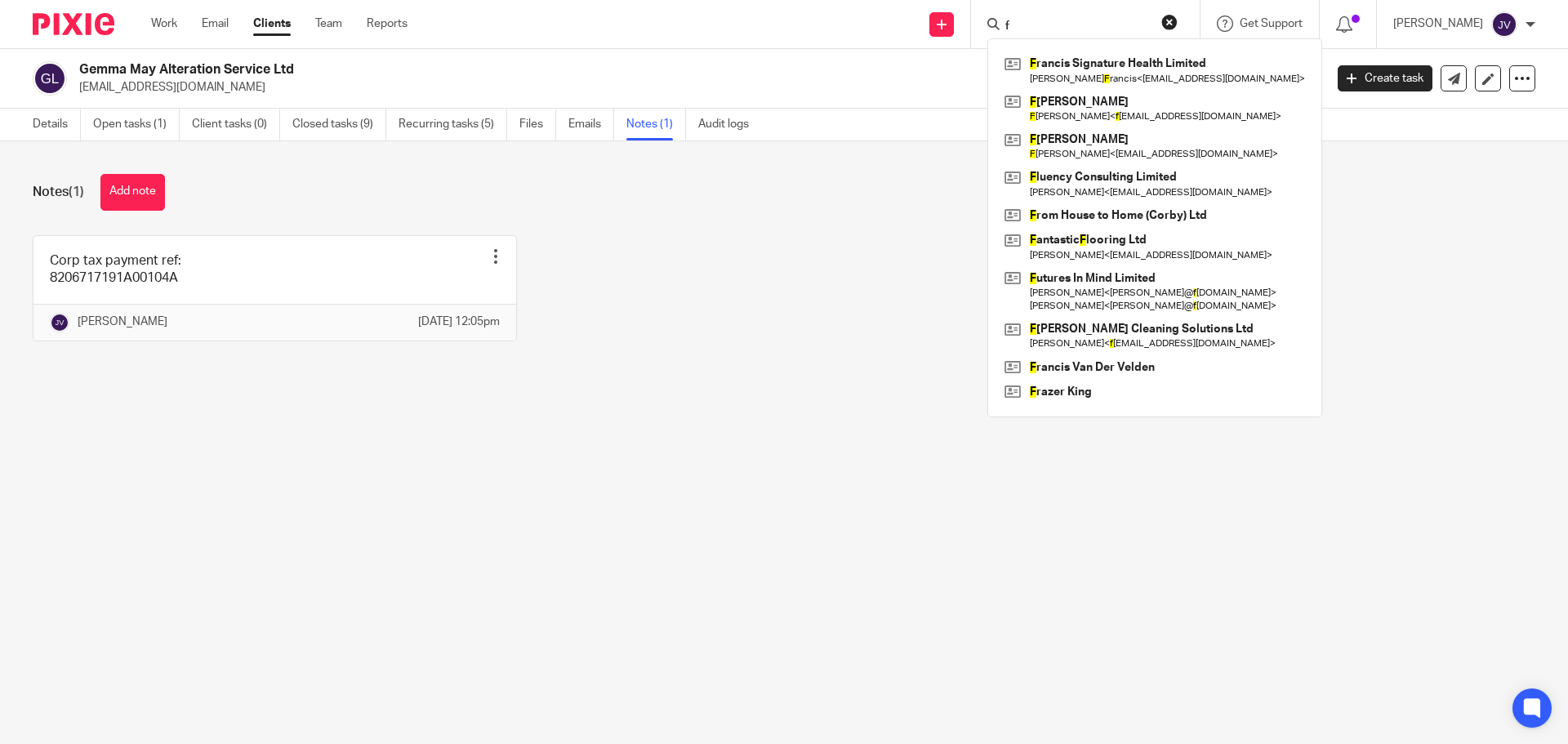
click at [1060, 23] on input "f" at bounding box center [1077, 27] width 147 height 15
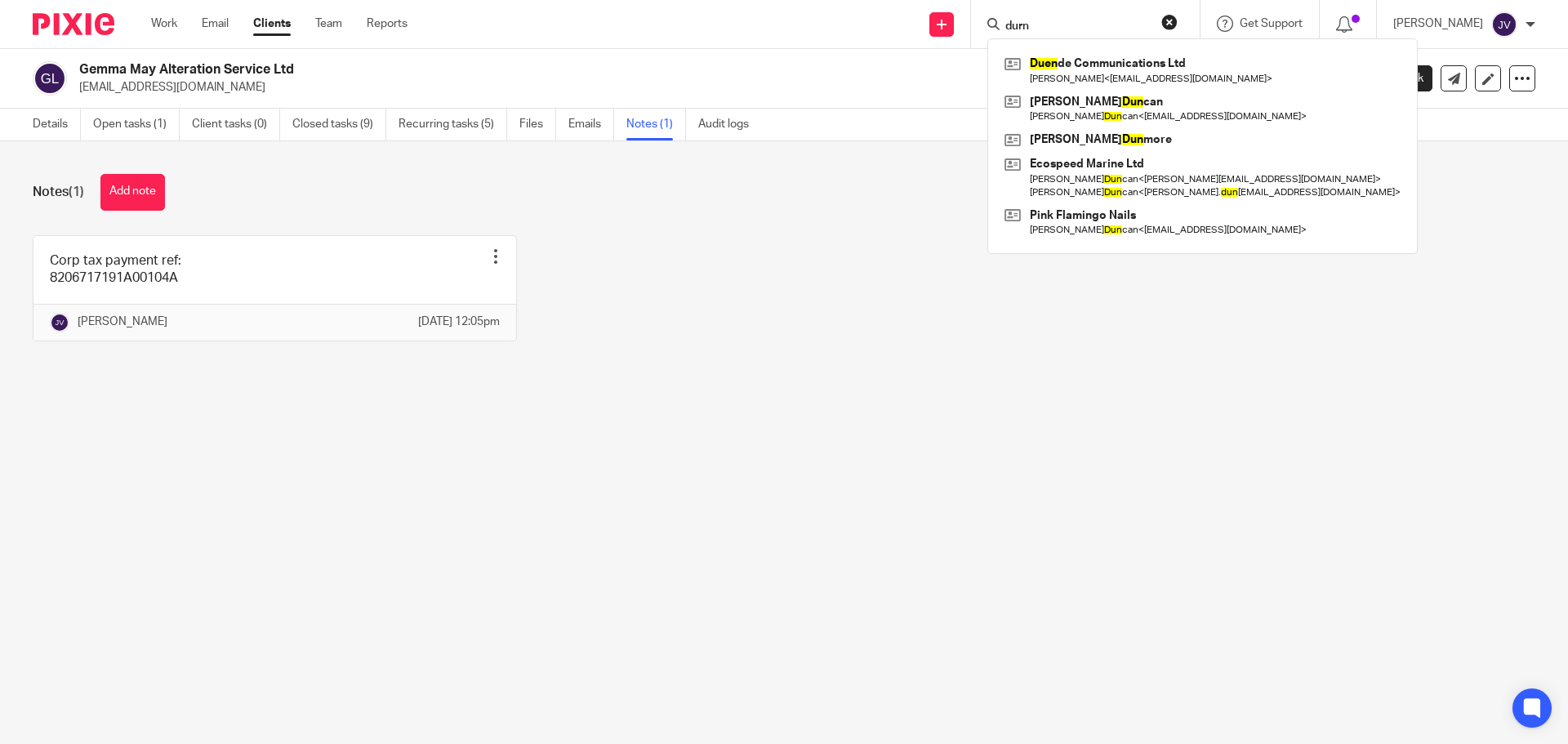
click at [1099, 23] on input "durn" at bounding box center [1077, 27] width 147 height 15
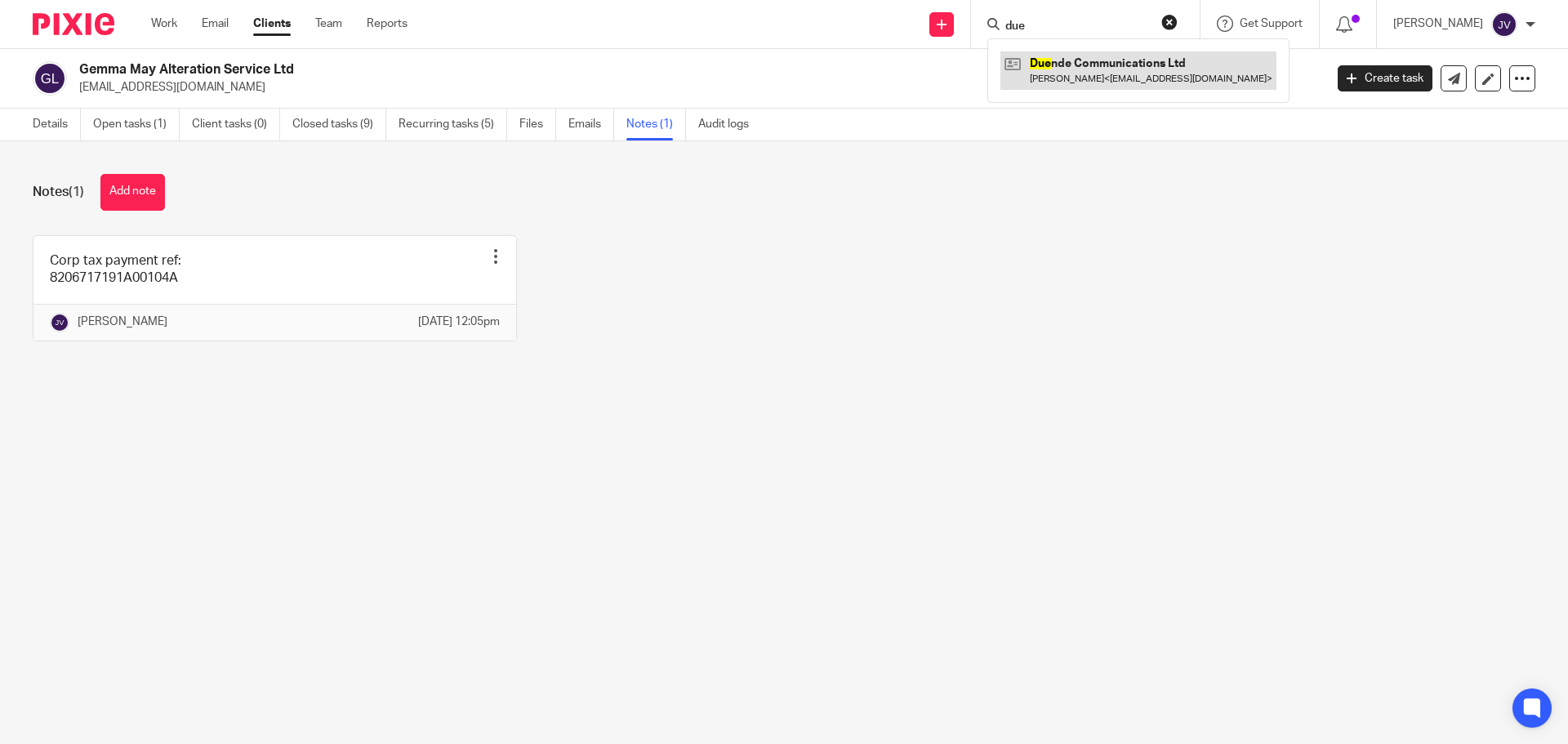
type input "due"
click at [1146, 80] on link at bounding box center [1138, 70] width 276 height 38
click at [1146, 77] on link at bounding box center [1138, 70] width 276 height 38
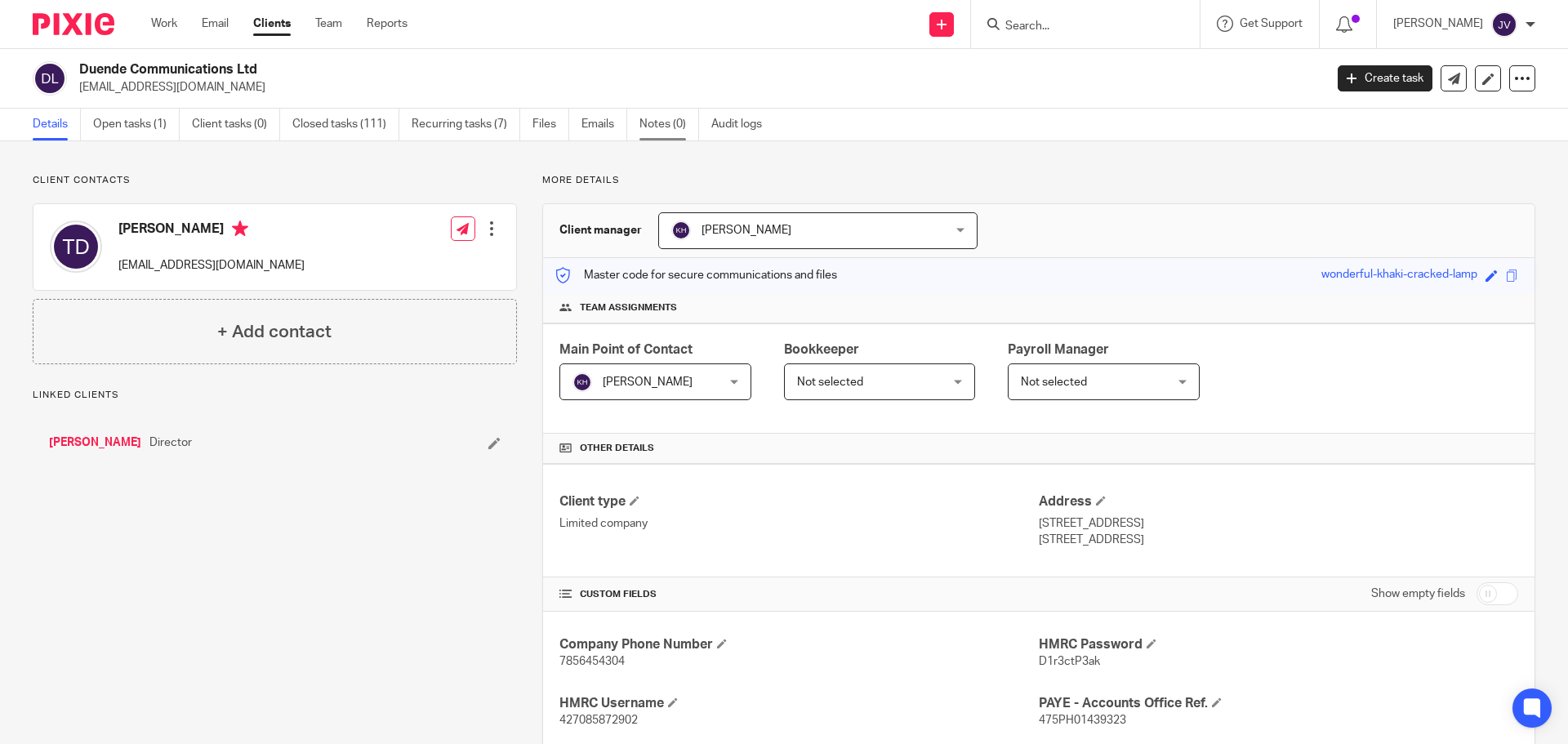
click at [674, 124] on link "Notes (0)" at bounding box center [669, 125] width 60 height 32
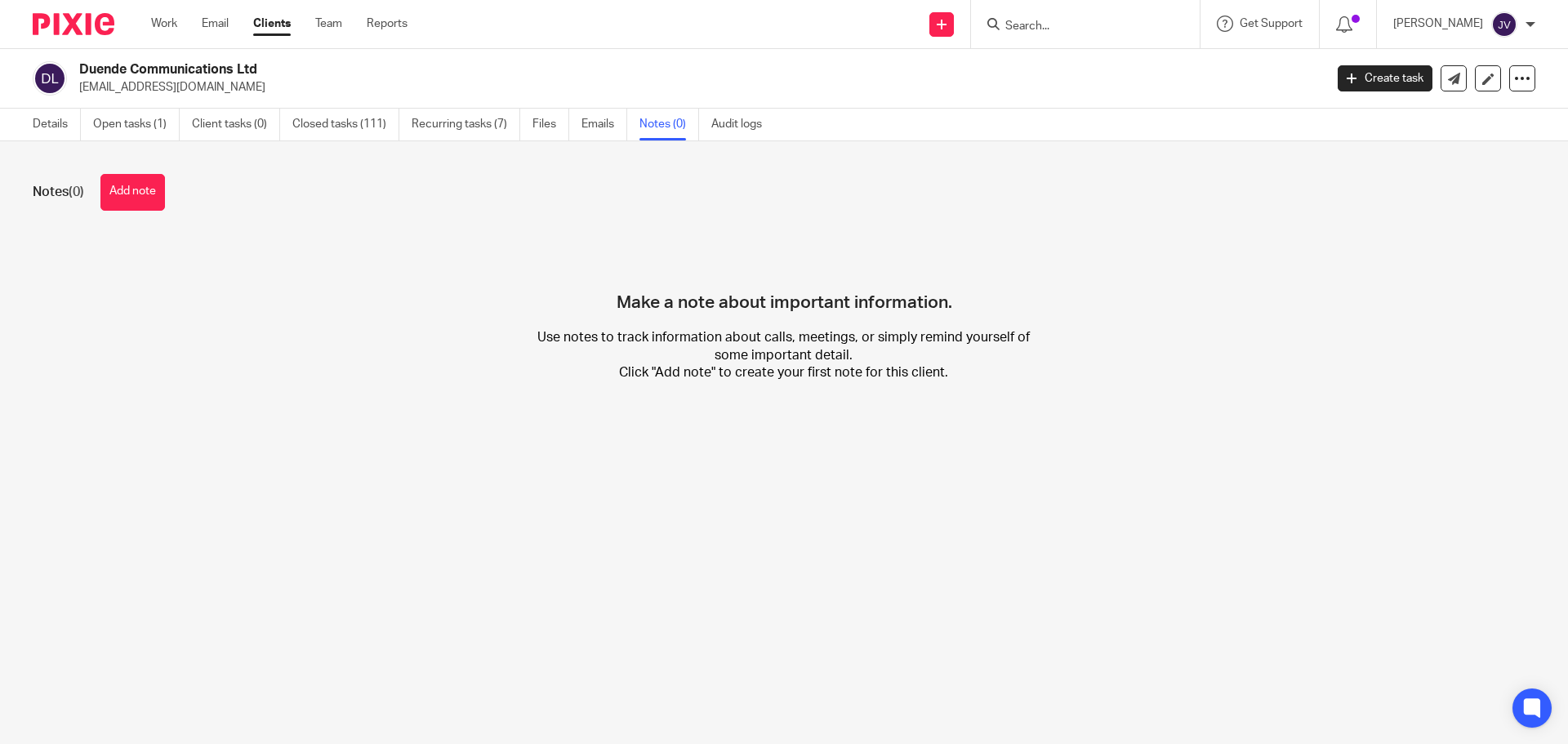
drag, startPoint x: 192, startPoint y: 177, endPoint x: 172, endPoint y: 187, distance: 22.4
click at [184, 178] on div "Notes (0) Add note" at bounding box center [784, 193] width 1503 height 37
click at [112, 214] on div "Notes (0) Add note Make a note about important information. Use notes to track …" at bounding box center [784, 291] width 1568 height 298
click at [135, 204] on button "Add note" at bounding box center [132, 193] width 65 height 37
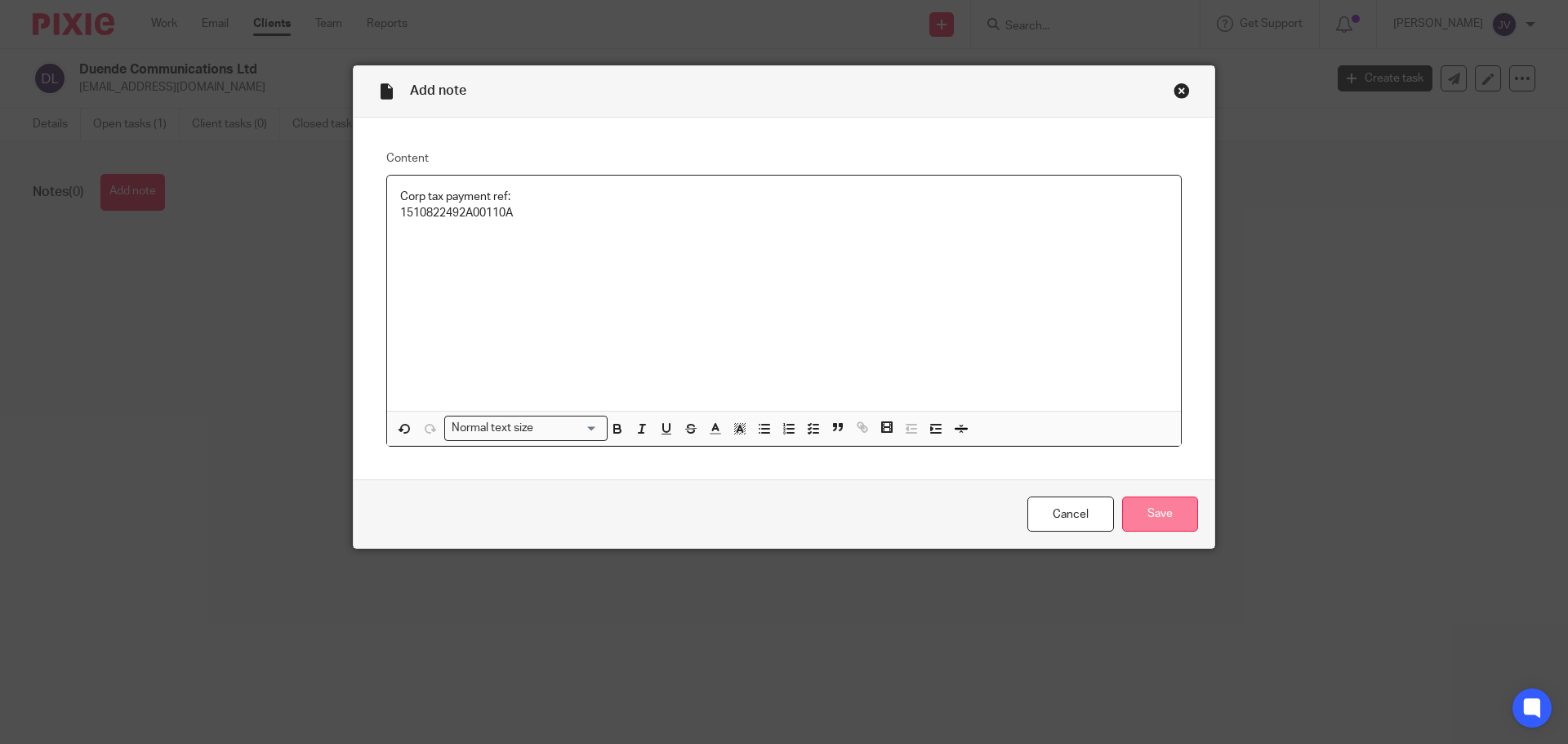
click at [1135, 507] on input "Save" at bounding box center [1160, 514] width 76 height 35
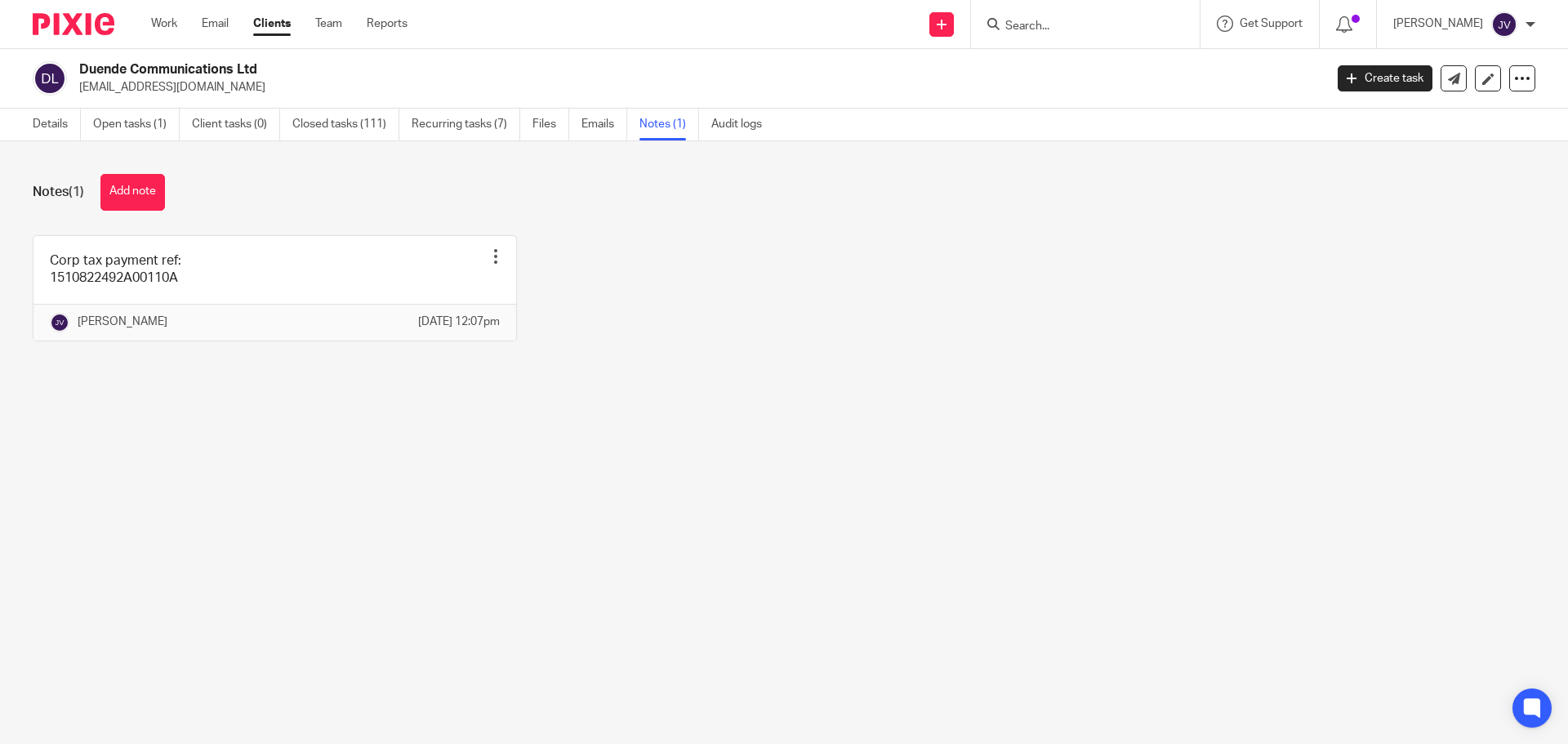
click at [1060, 19] on input "Search" at bounding box center [1077, 27] width 147 height 15
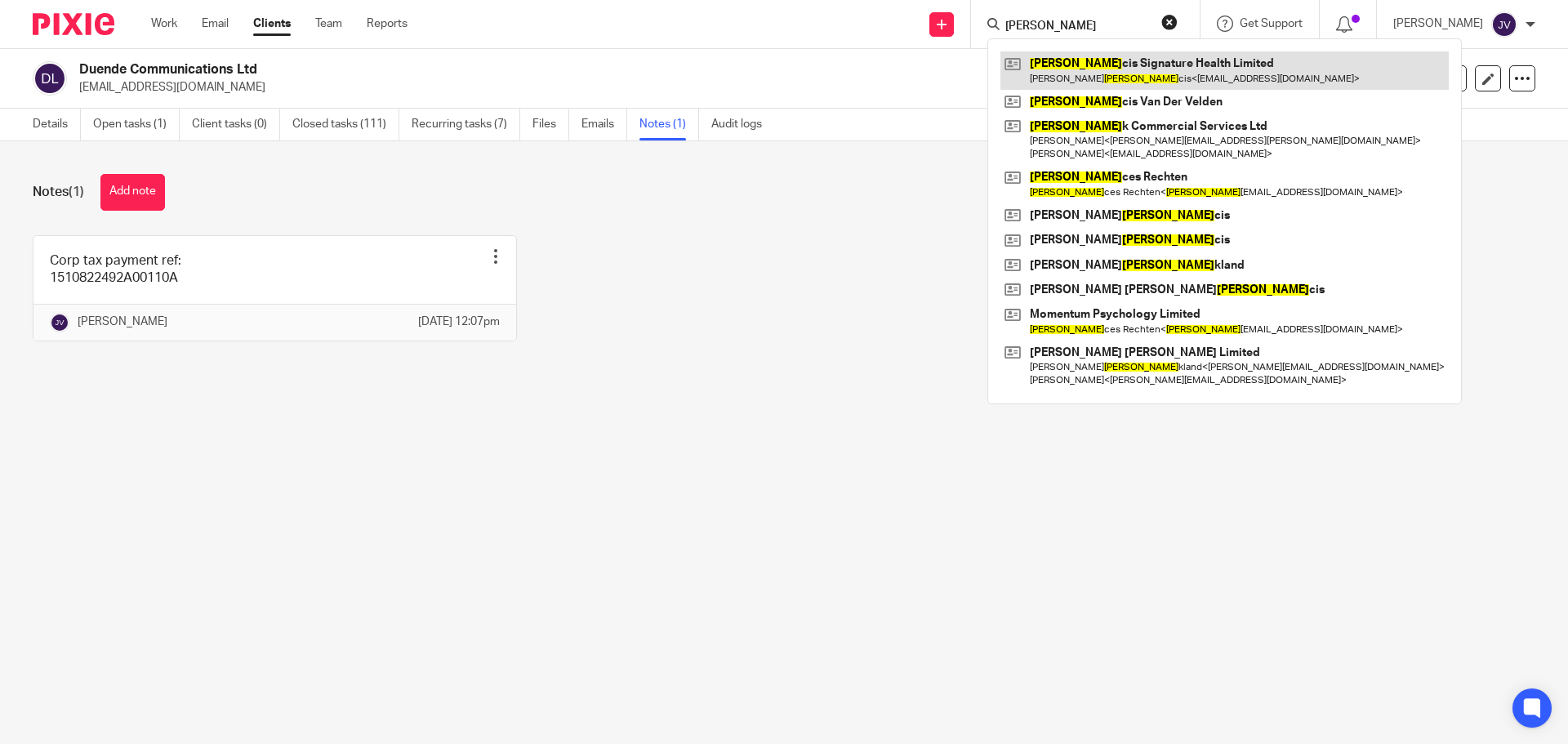
type input "Fran"
click at [1113, 80] on link at bounding box center [1224, 70] width 448 height 38
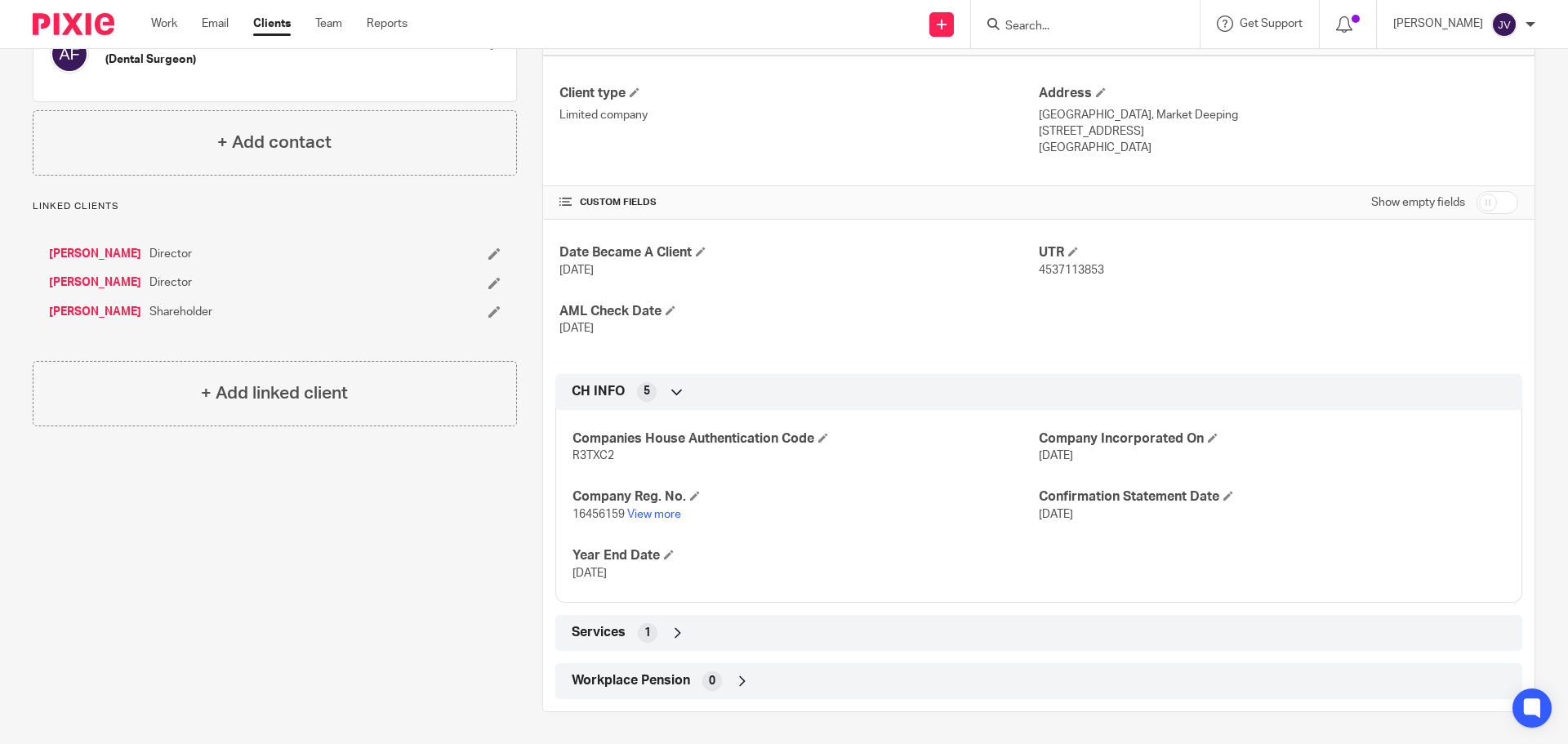
scroll to position [409, 0]
click at [1482, 200] on input "checkbox" at bounding box center [1498, 201] width 42 height 23
checkbox input "true"
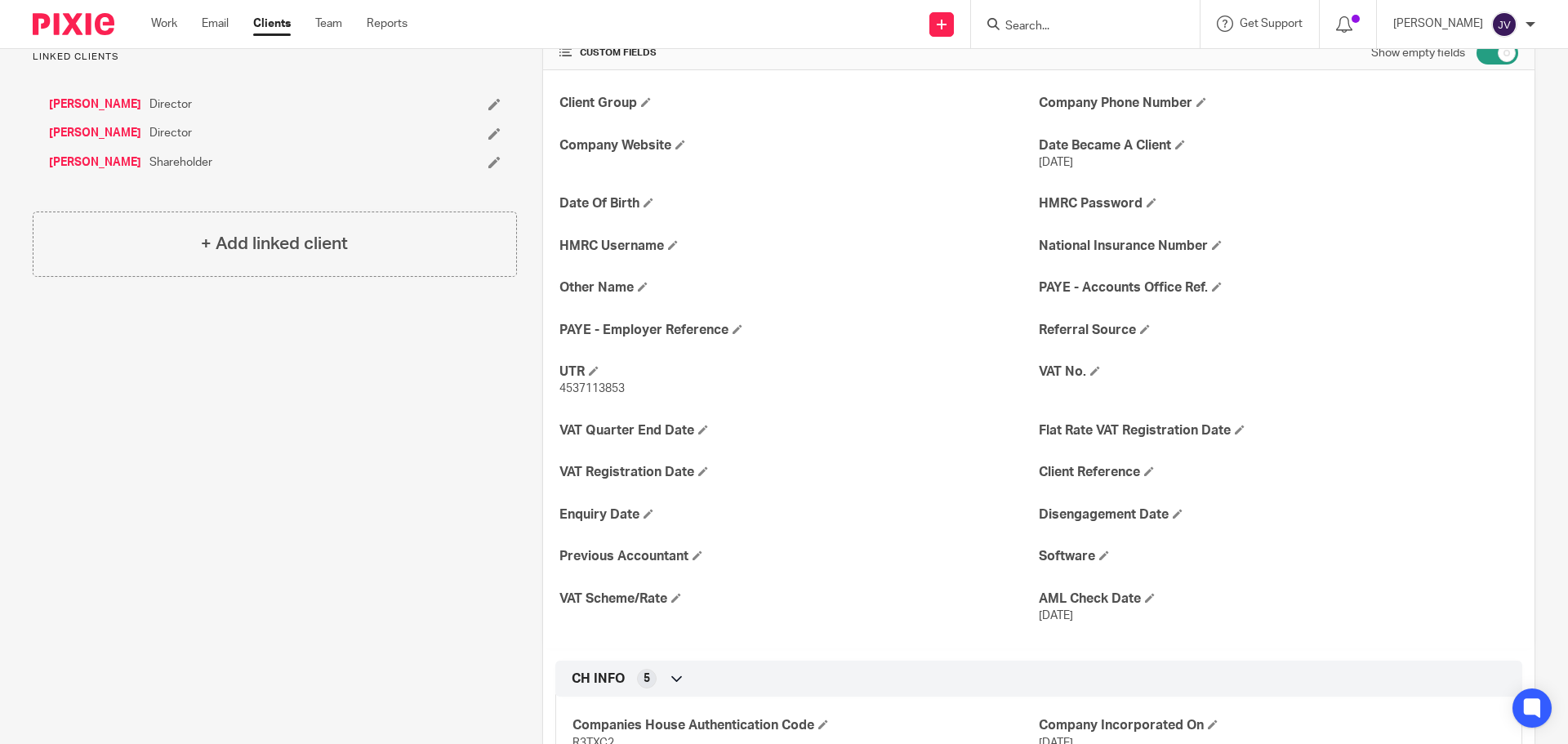
scroll to position [572, 0]
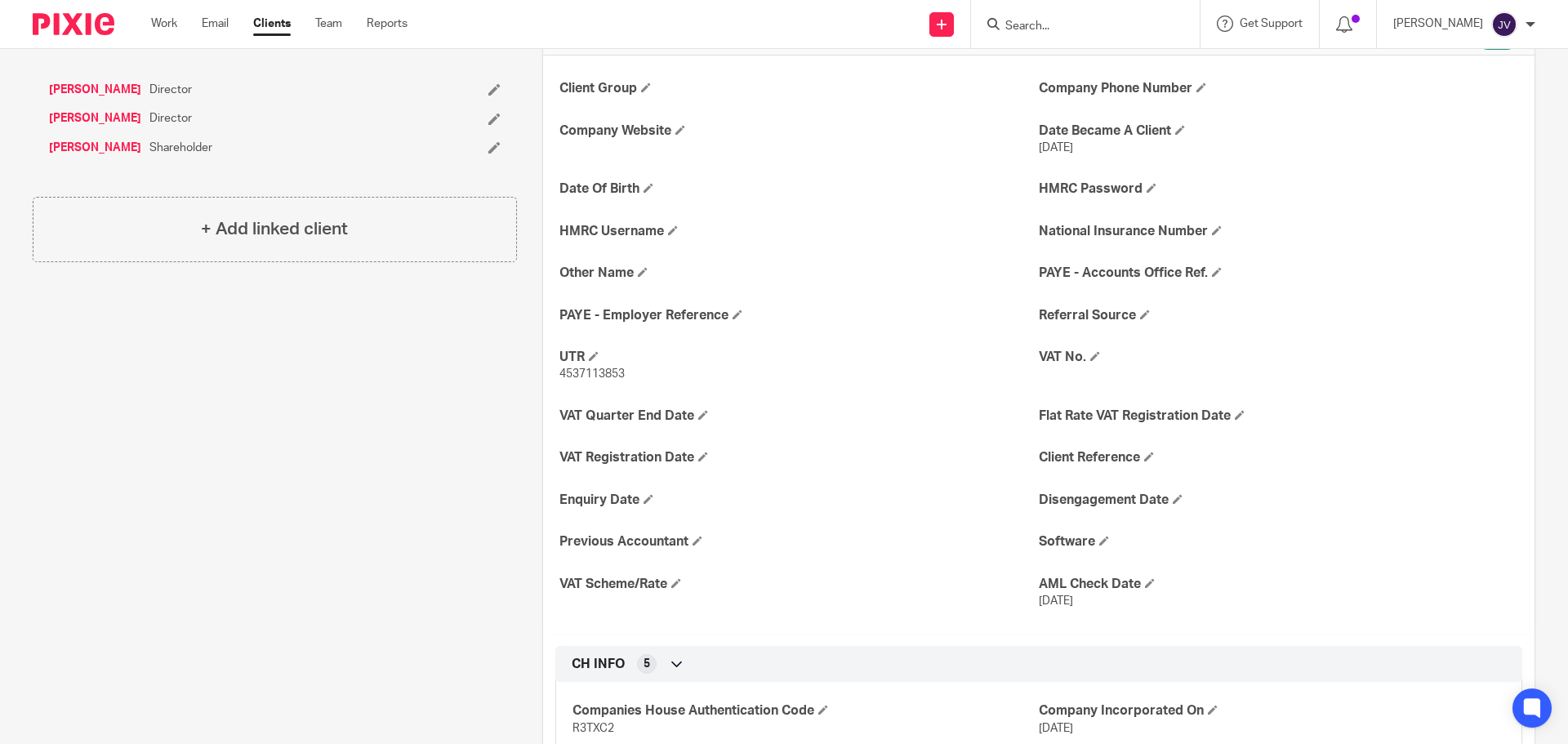
click at [720, 302] on div "Client Group Company Phone Number Company Website Date Became A Client 2 Jul 20…" at bounding box center [1038, 344] width 991 height 578
click at [737, 318] on span at bounding box center [737, 314] width 10 height 10
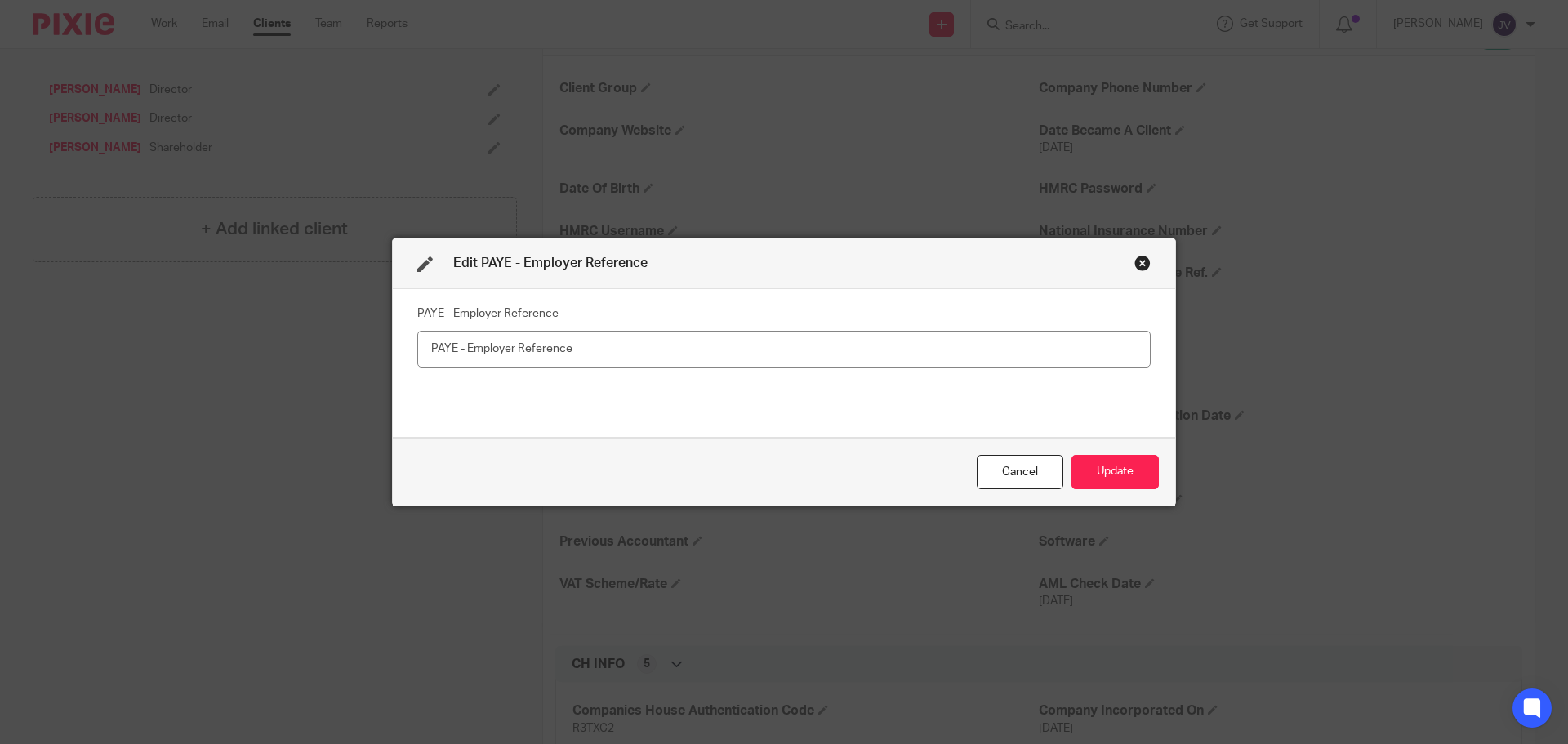
click at [795, 357] on input "text" at bounding box center [784, 349] width 733 height 37
type input "120/SF00517"
click at [1103, 482] on button "Update" at bounding box center [1115, 473] width 87 height 35
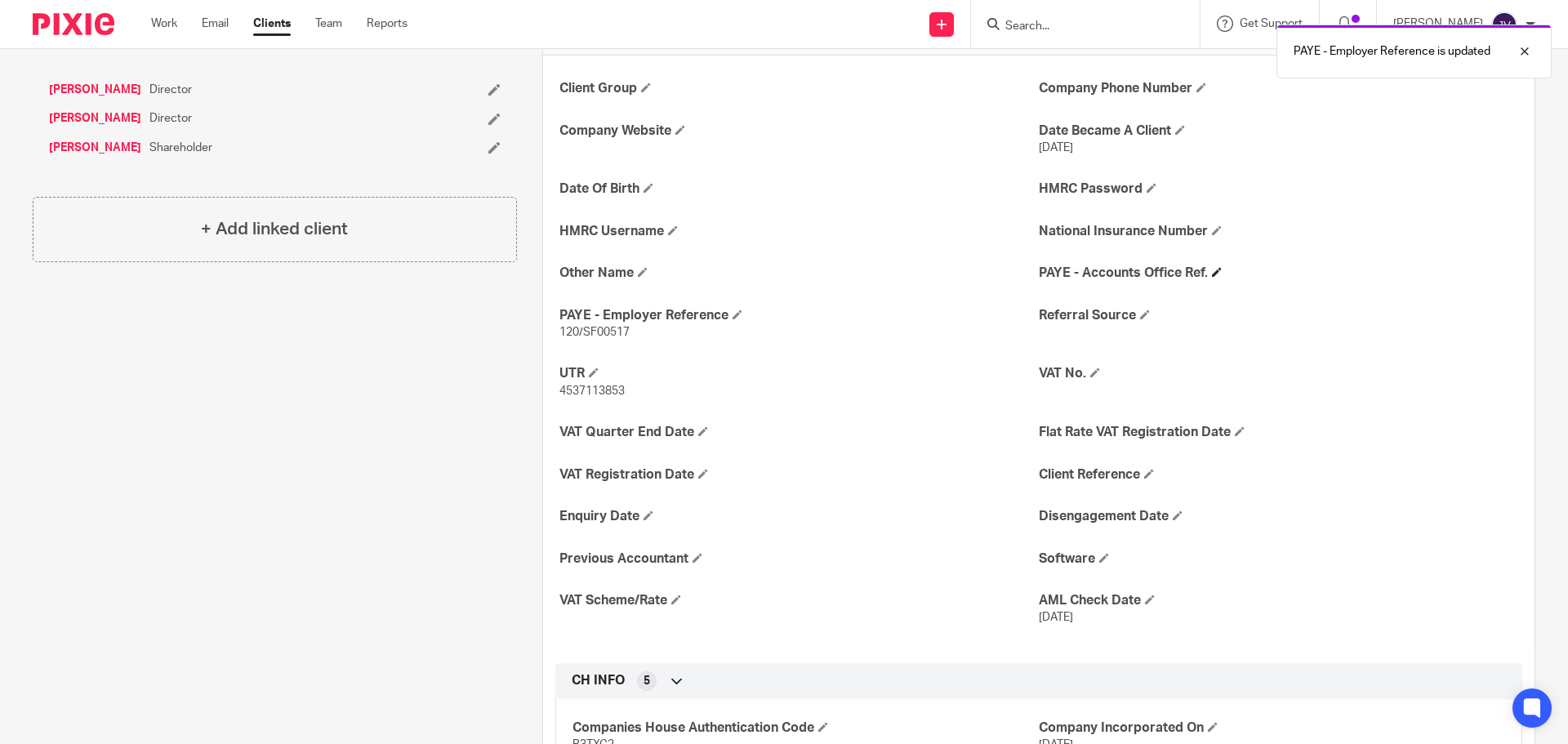
click at [1203, 274] on h4 "PAYE - Accounts Office Ref." at bounding box center [1279, 273] width 479 height 17
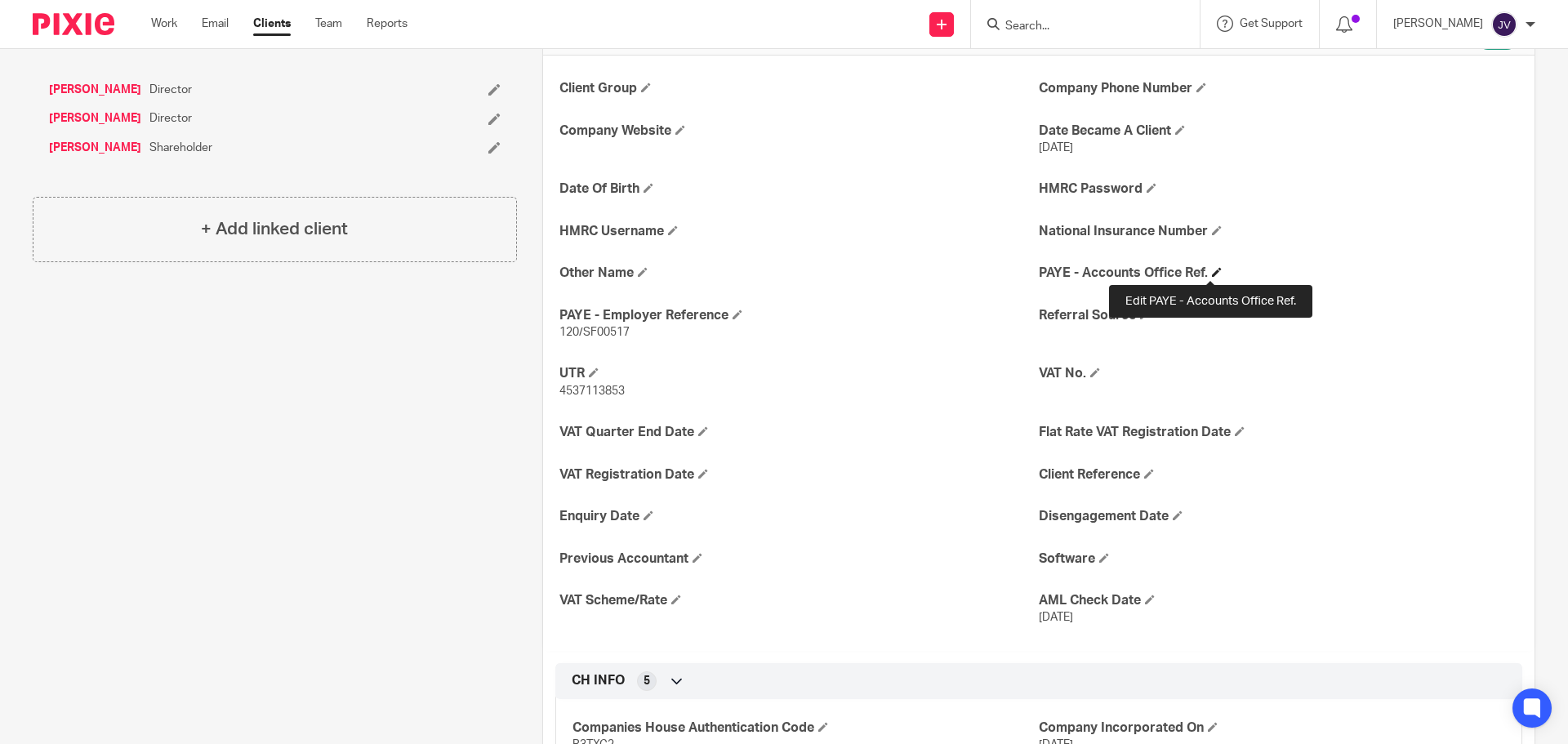
click at [1212, 270] on span at bounding box center [1217, 272] width 10 height 10
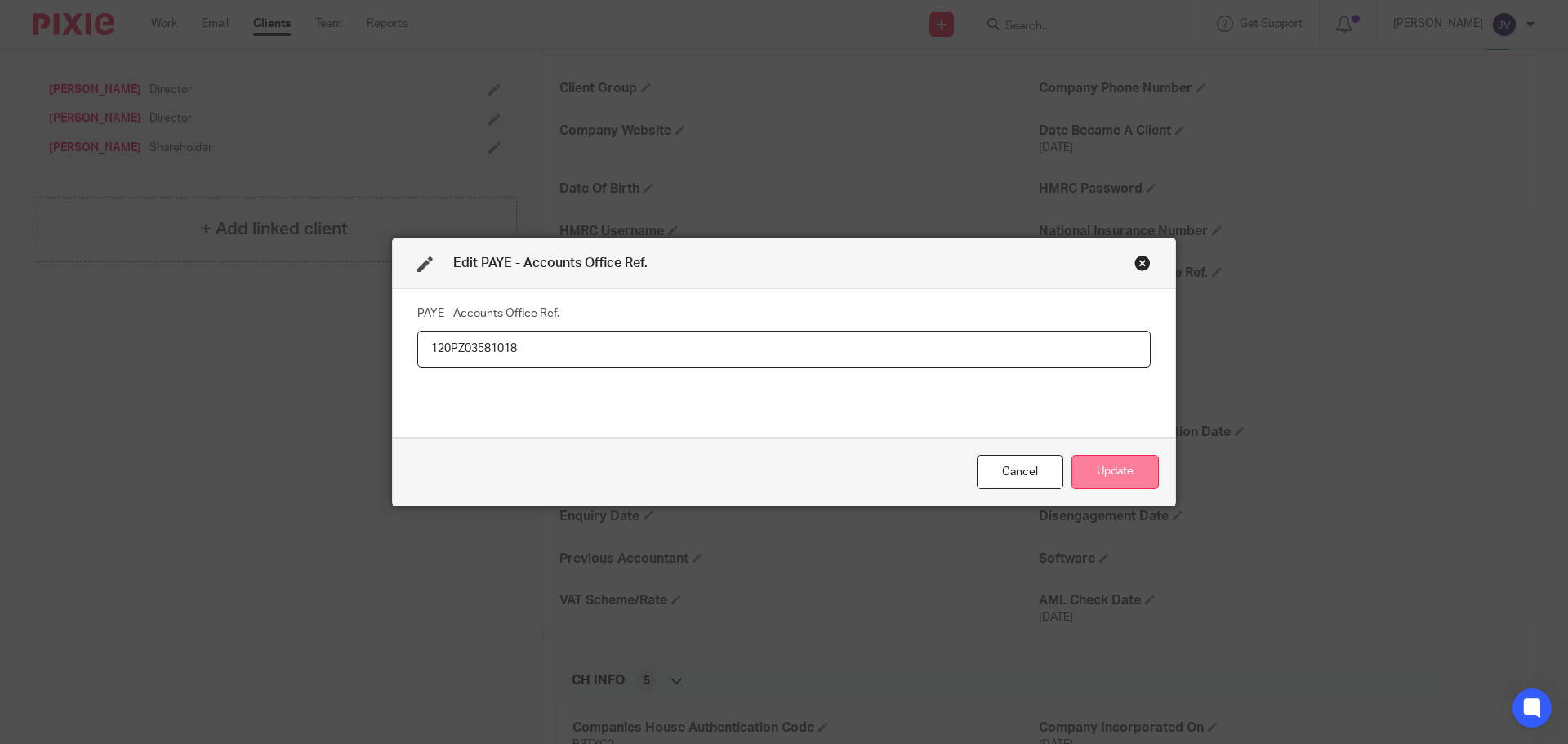
type input "120PZ03581018"
click at [1132, 470] on button "Update" at bounding box center [1115, 473] width 87 height 35
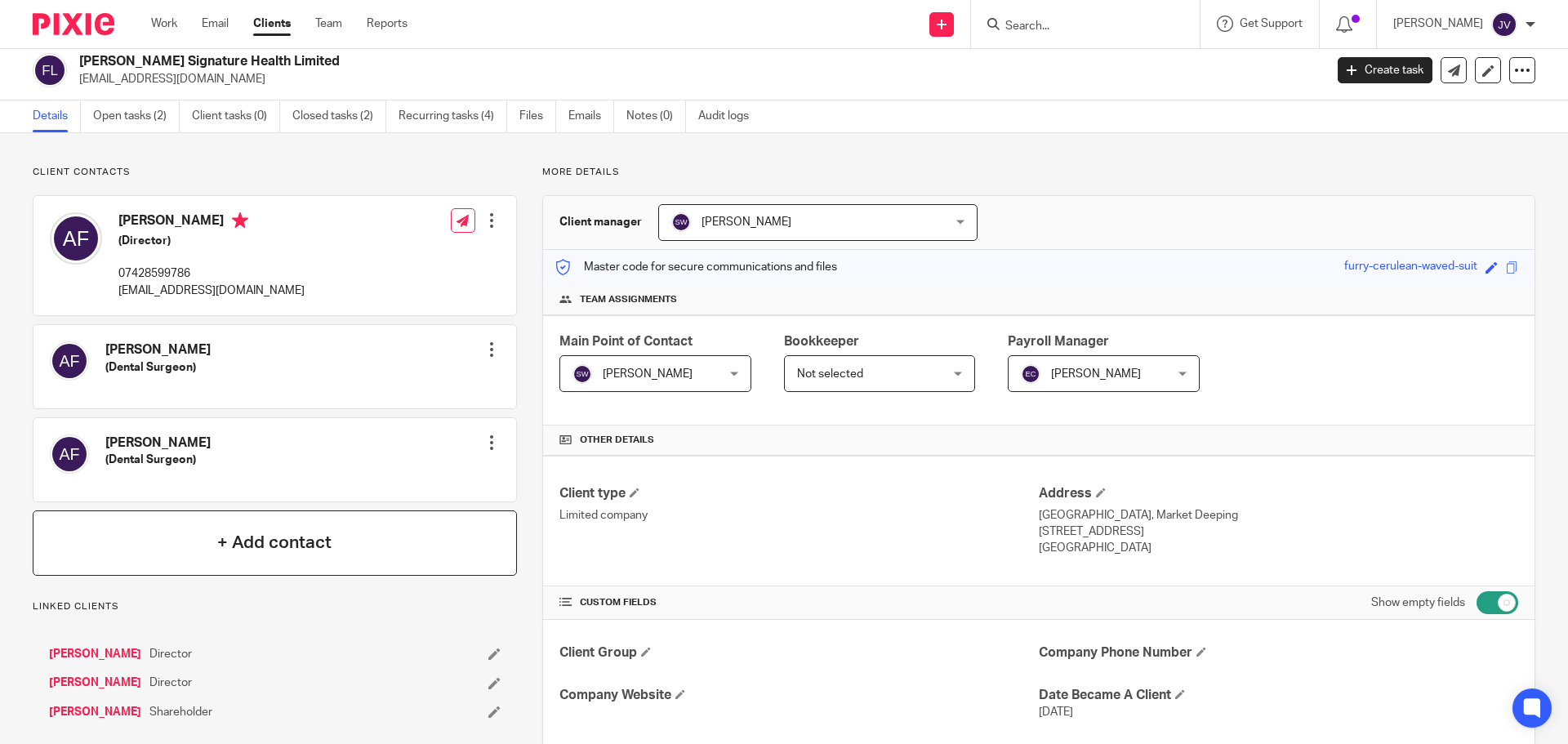
scroll to position [0, 0]
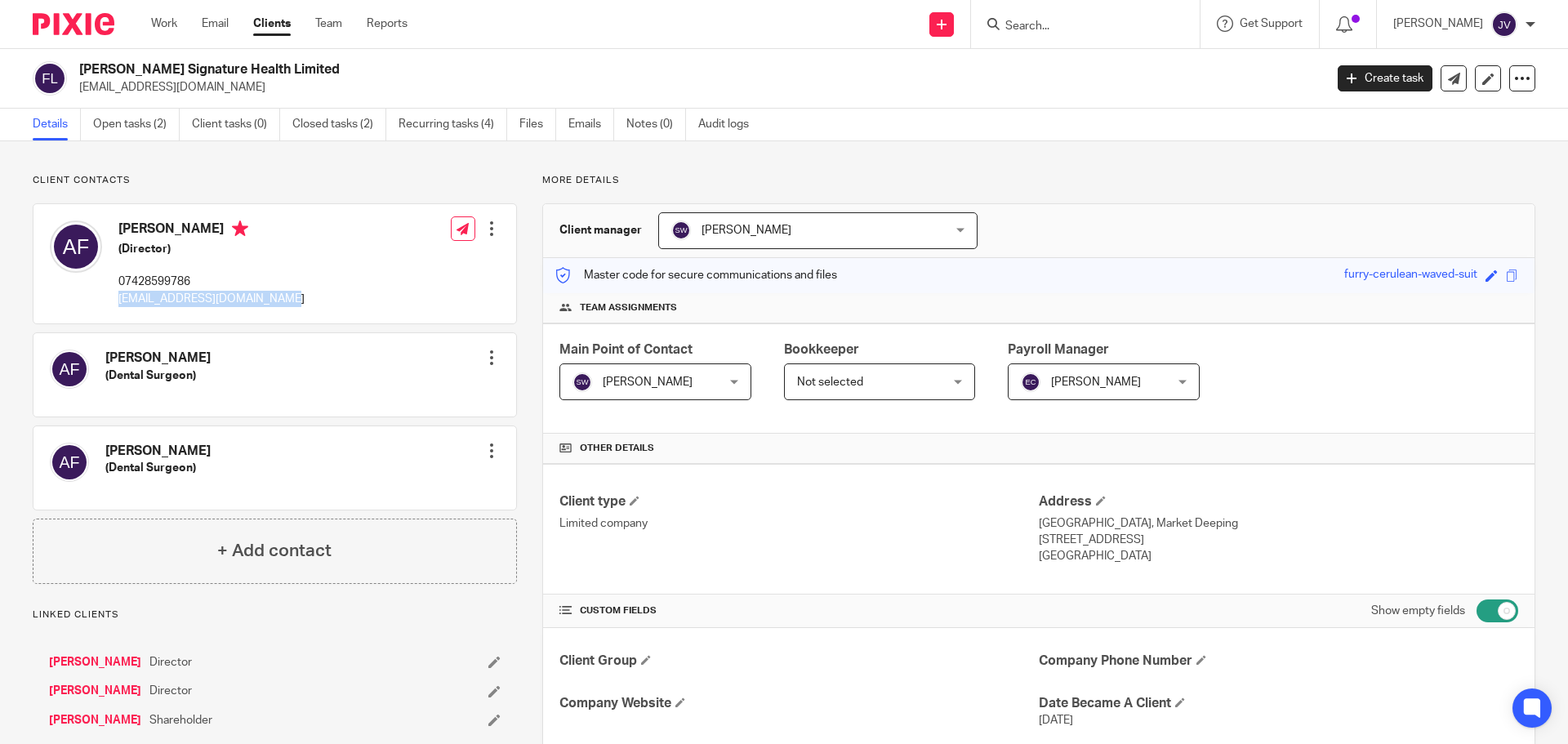
drag, startPoint x: 309, startPoint y: 300, endPoint x: 118, endPoint y: 309, distance: 191.2
click at [118, 309] on div "Andrew Francis (Director) 07428599786 drewfrancisdental@gmail.com Edit contact …" at bounding box center [275, 264] width 483 height 119
copy p "drewfrancisdental@gmail.com"
click at [1058, 15] on form at bounding box center [1091, 24] width 174 height 20
click at [1065, 20] on input "Search" at bounding box center [1077, 27] width 147 height 15
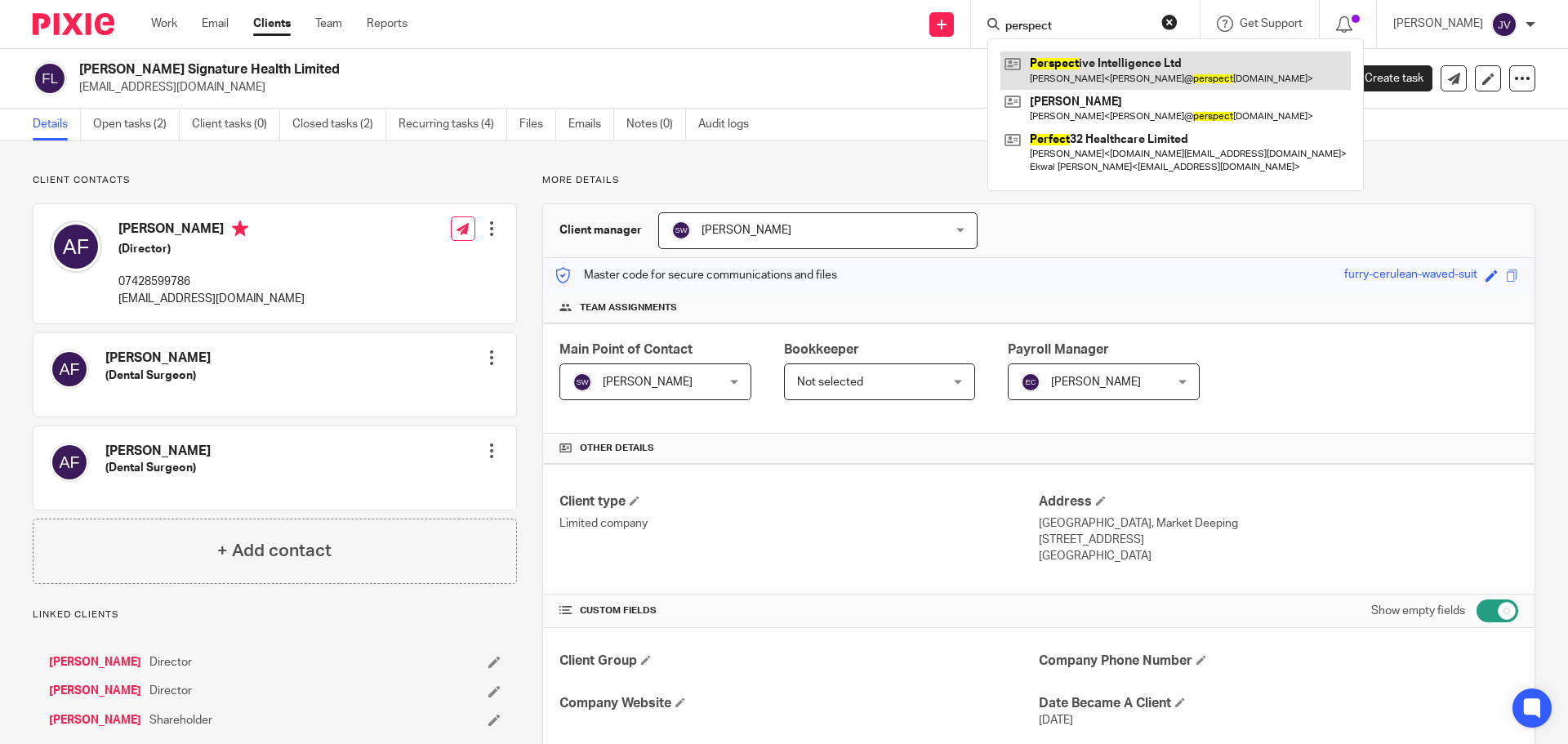
type input "perspect"
click at [1087, 77] on link at bounding box center [1176, 70] width 350 height 38
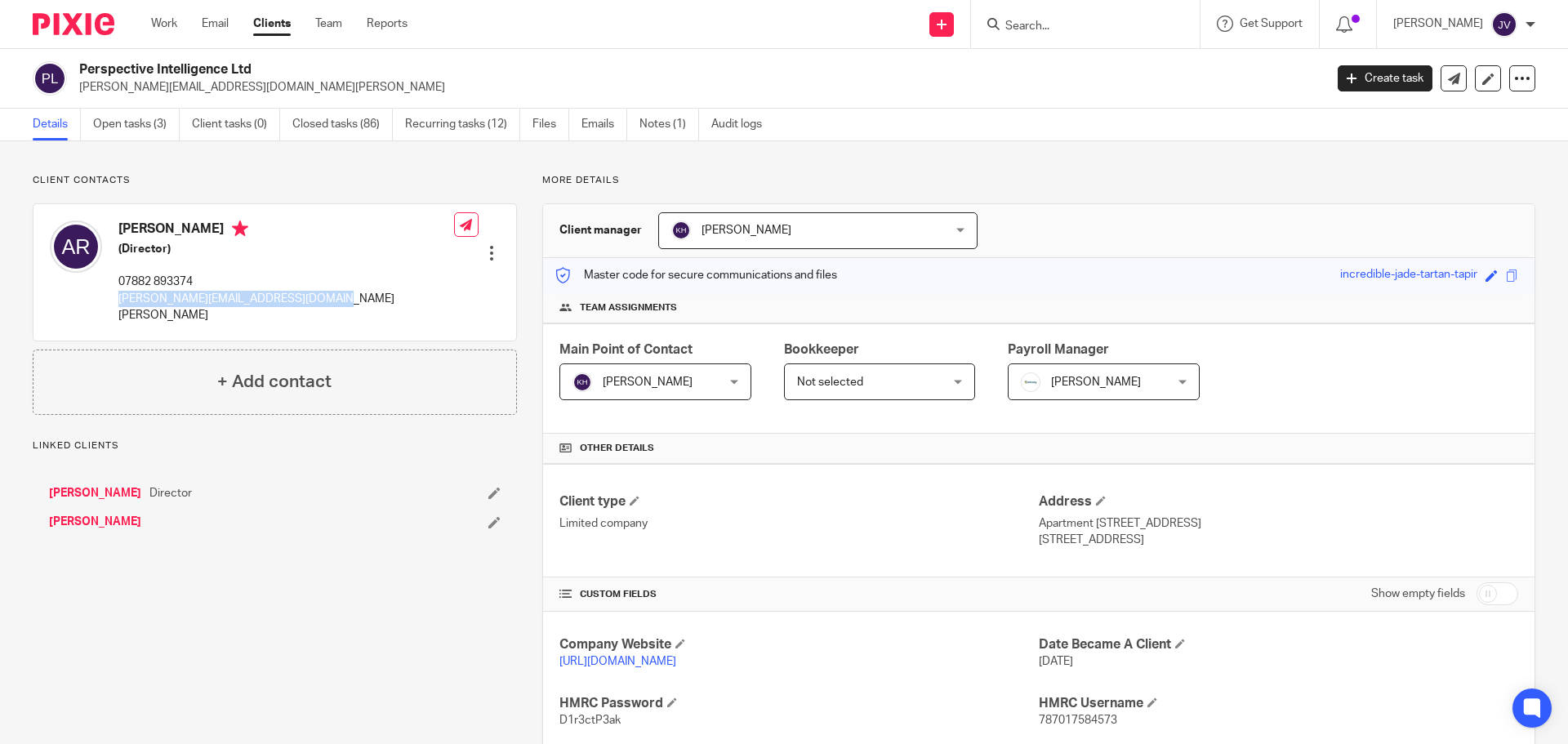
drag, startPoint x: 340, startPoint y: 288, endPoint x: 339, endPoint y: 310, distance: 22.0
click at [339, 310] on div "[PERSON_NAME] (Director) 07882 893374 [PERSON_NAME][EMAIL_ADDRESS][DOMAIN_NAME]…" at bounding box center [275, 272] width 483 height 136
copy div "[PERSON_NAME][EMAIL_ADDRESS][DOMAIN_NAME][PERSON_NAME]"
click at [292, 305] on p "aaron@perspectiveintelligence.co.uk" at bounding box center [286, 307] width 336 height 34
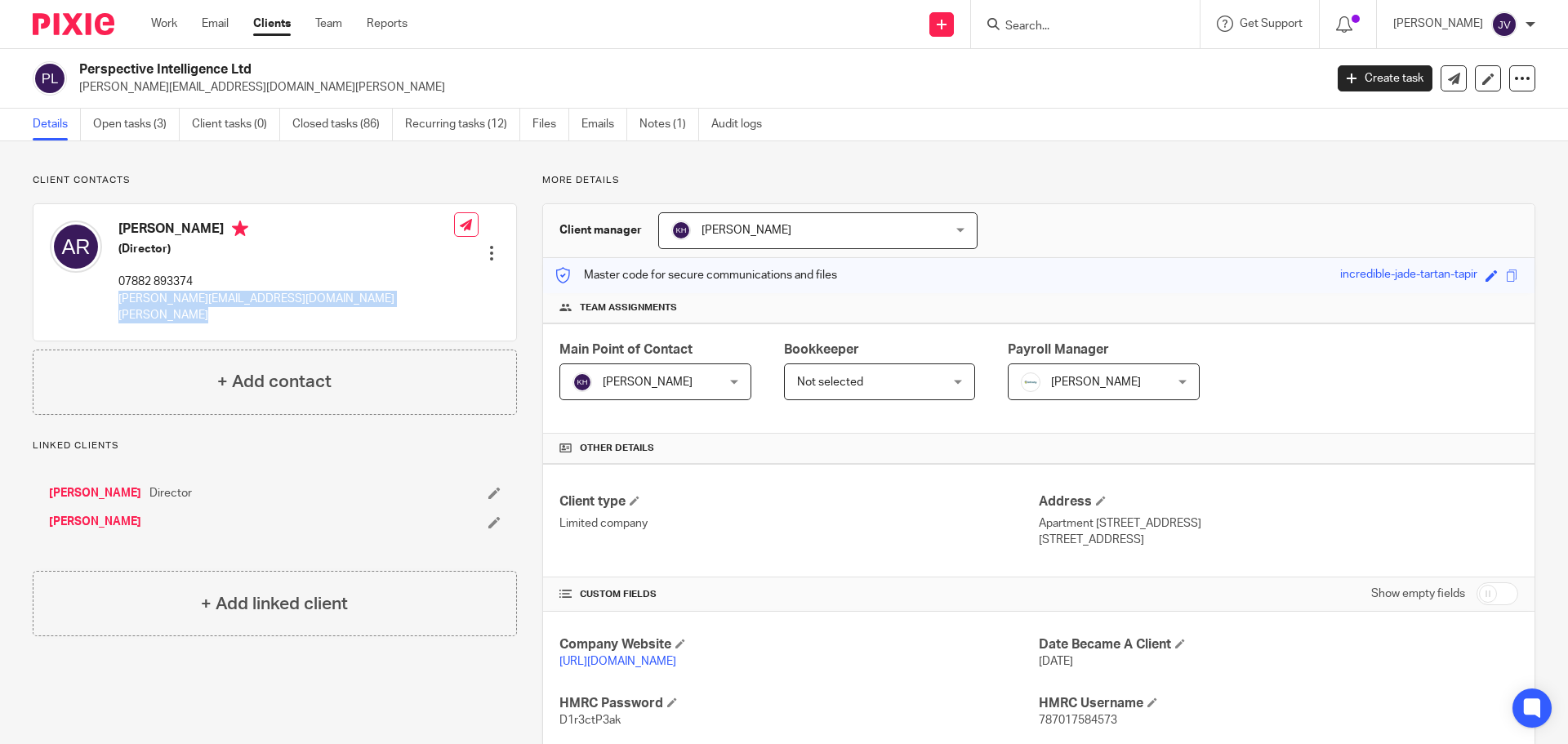
click at [292, 305] on p "aaron@perspectiveintelligence.co.uk" at bounding box center [286, 307] width 336 height 34
click at [836, 144] on div "Client contacts Aaron Roberts (Director) 07882 893374 aaron@perspectiveintellig…" at bounding box center [784, 679] width 1568 height 1074
click at [1119, 11] on div at bounding box center [1085, 23] width 229 height 48
click at [1096, 17] on form at bounding box center [1091, 24] width 174 height 20
click at [1073, 21] on input "Search" at bounding box center [1077, 27] width 147 height 15
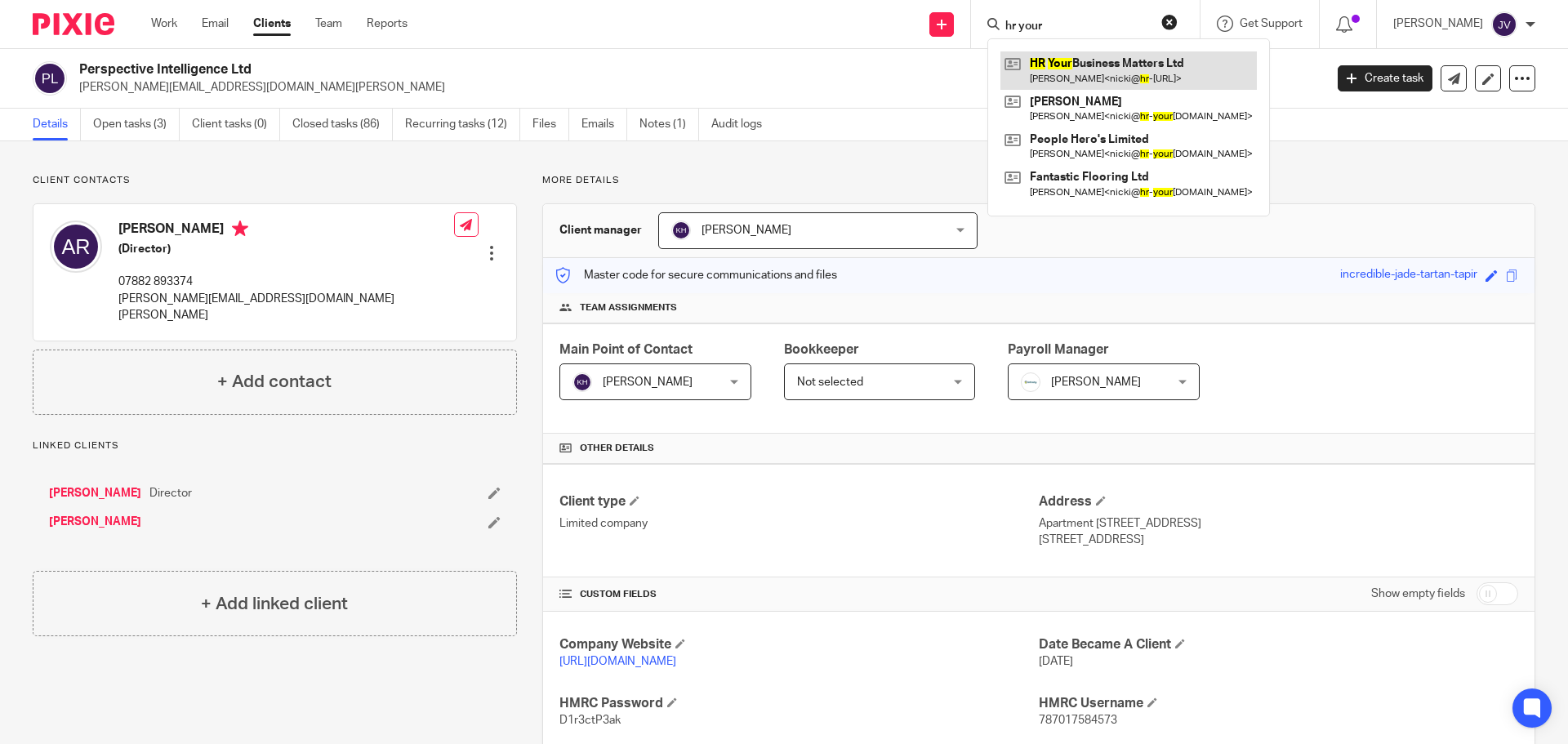
type input "hr your"
click at [1136, 64] on link at bounding box center [1129, 70] width 256 height 38
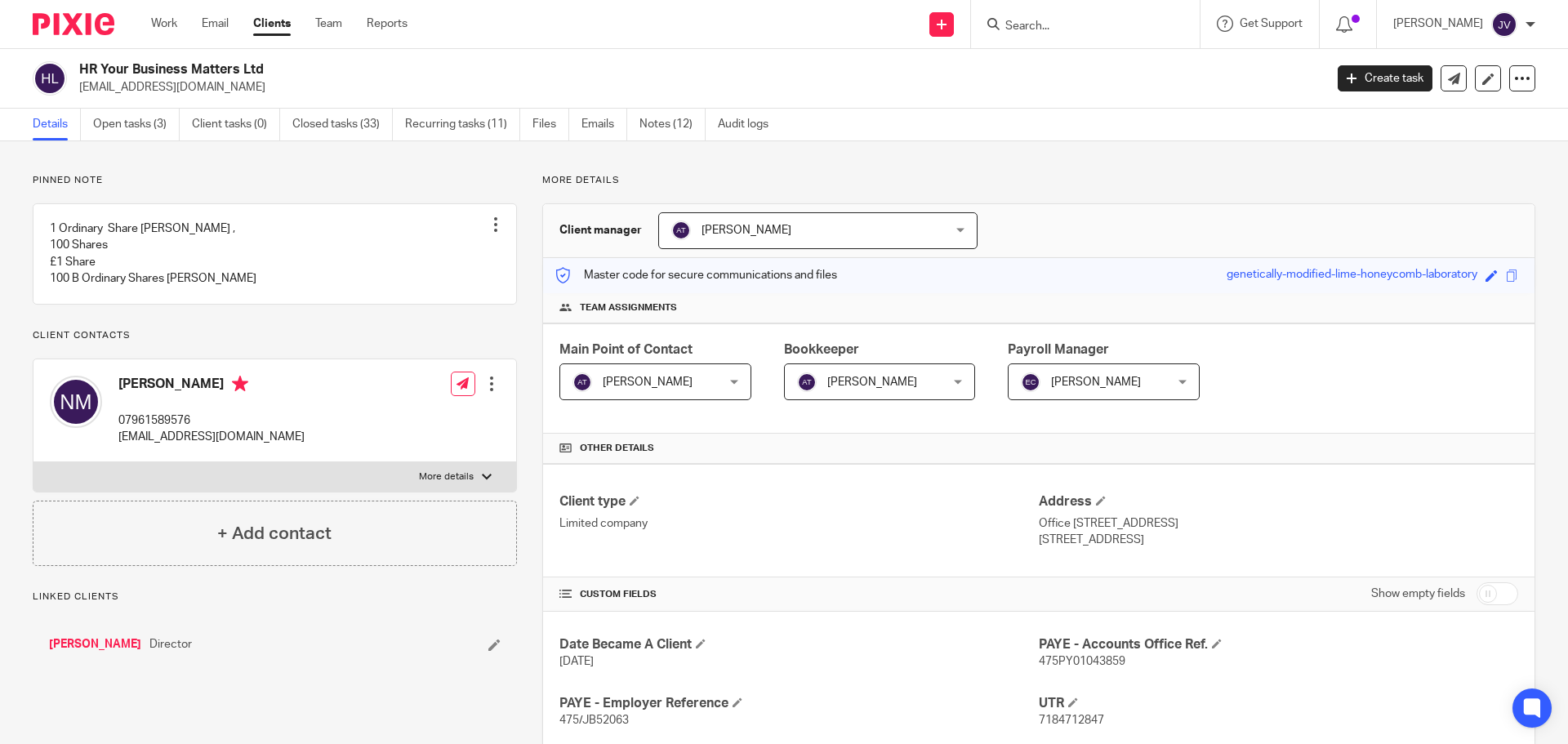
drag, startPoint x: 335, startPoint y: 452, endPoint x: 120, endPoint y: 458, distance: 215.1
click at [120, 458] on div "[PERSON_NAME] 07961589576 [EMAIL_ADDRESS][DOMAIN_NAME] Edit contact Create clie…" at bounding box center [275, 411] width 483 height 104
copy p "[EMAIL_ADDRESS][DOMAIN_NAME]"
click at [1057, 27] on input "Search" at bounding box center [1077, 27] width 147 height 15
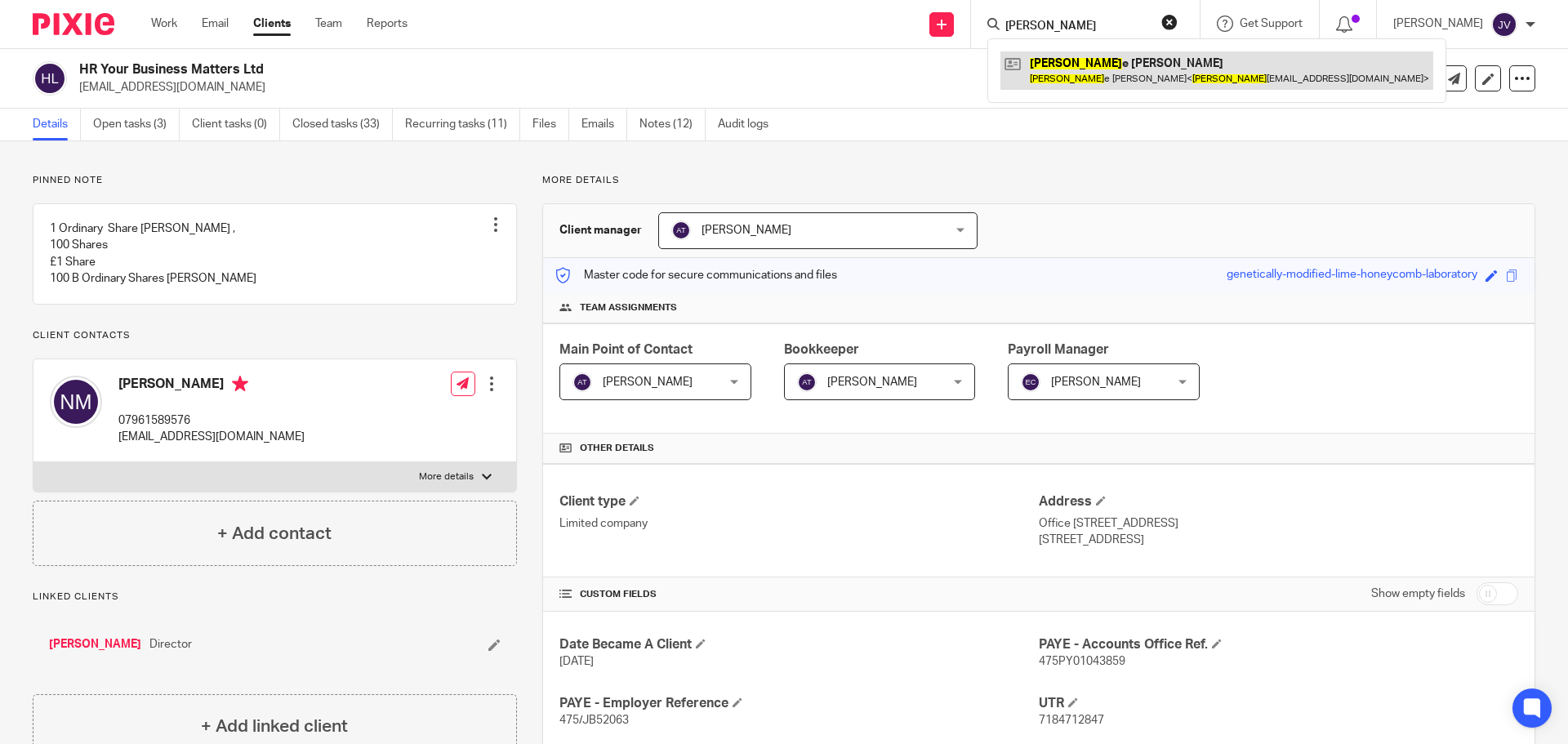
type input "[PERSON_NAME]"
click at [1109, 69] on link at bounding box center [1217, 70] width 433 height 38
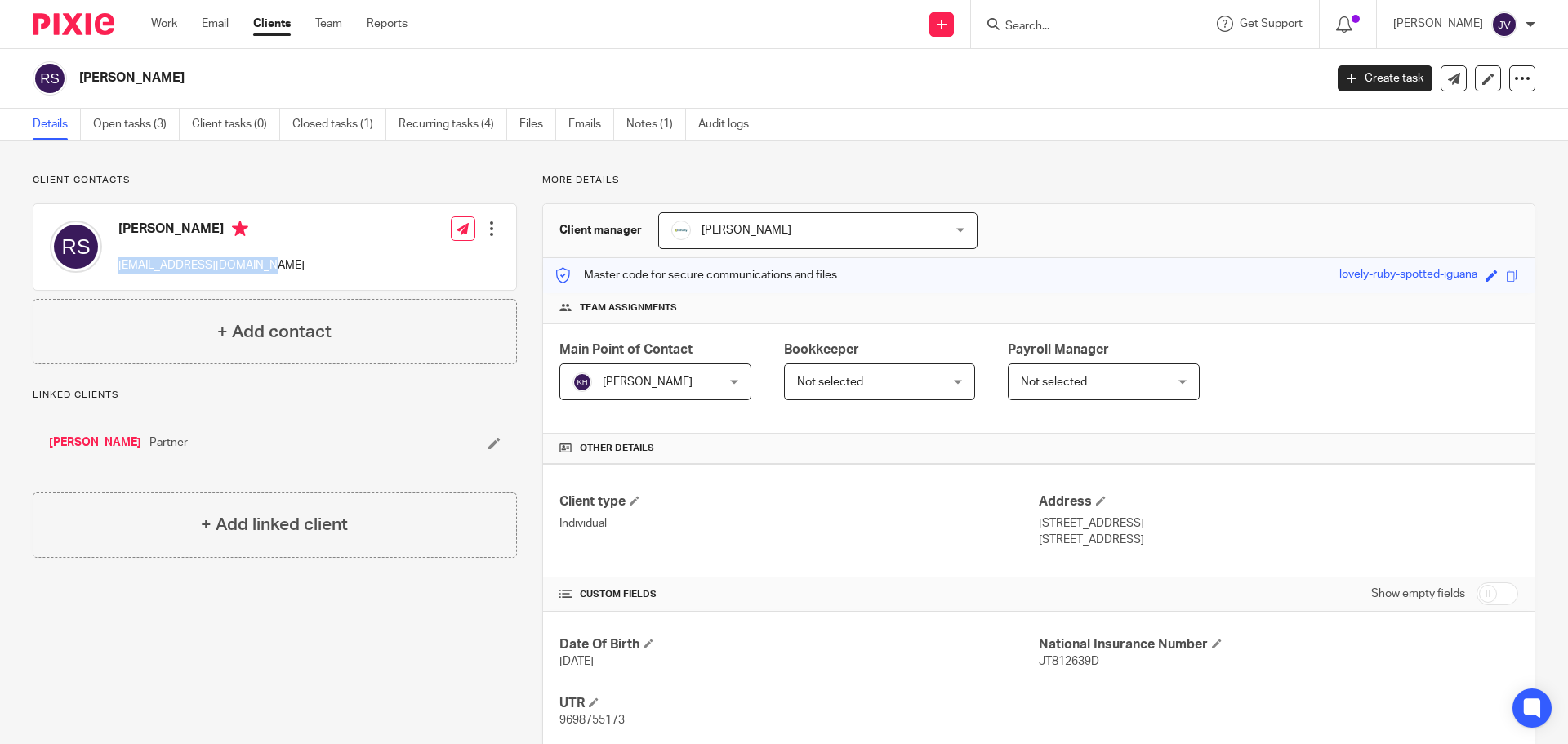
drag, startPoint x: 303, startPoint y: 276, endPoint x: 117, endPoint y: 271, distance: 186.1
click at [117, 271] on div "Robbie Smith robbiejsmith23@gmail.com Edit contact Create client from contact E…" at bounding box center [275, 247] width 483 height 85
copy p "robbiejsmith23@gmail.com"
click at [1064, 28] on input "Search" at bounding box center [1077, 27] width 147 height 15
drag, startPoint x: 1120, startPoint y: 1, endPoint x: 1115, endPoint y: 22, distance: 21.6
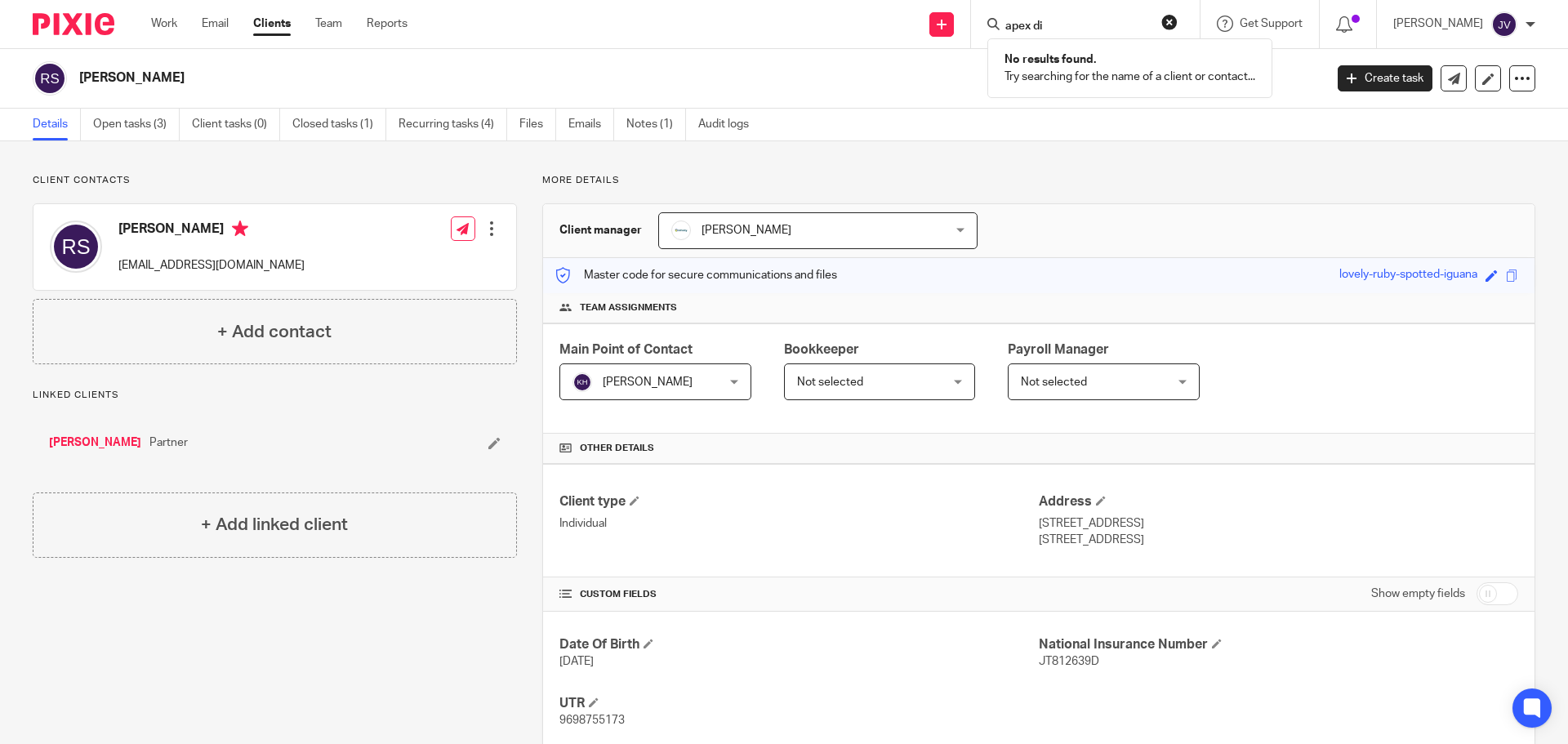
click at [1120, 1] on div "apex di No results found. Try searching for the name of a client or contact..." at bounding box center [1085, 23] width 229 height 48
click at [1113, 38] on div "apex di No results found. Try searching for the name of a client or contact..." at bounding box center [1085, 23] width 229 height 48
click at [1083, 39] on div "No results found. Try searching for the name of a client or contact..." at bounding box center [1130, 68] width 285 height 59
click at [1091, 26] on input "apex di" at bounding box center [1077, 27] width 147 height 15
type input "a"
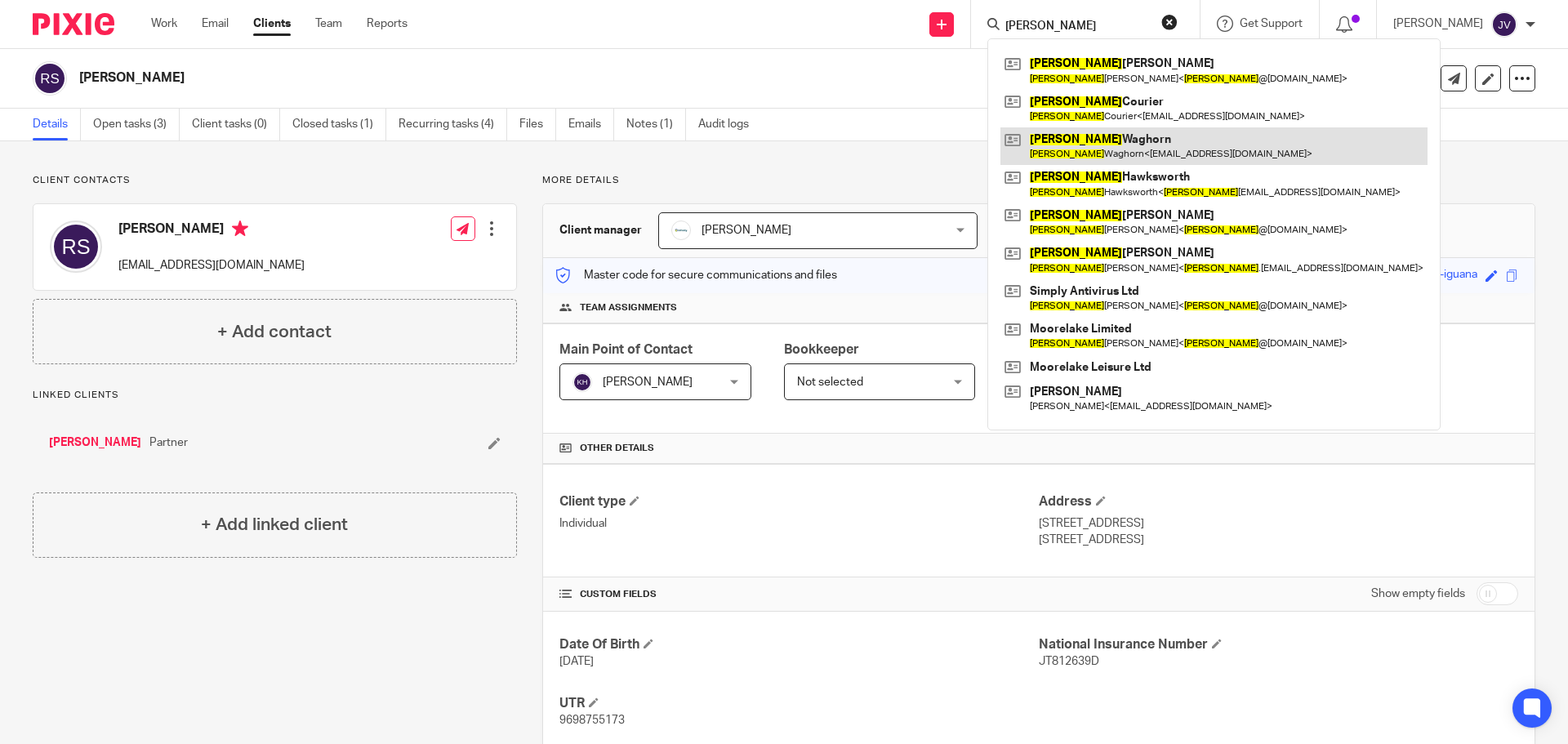
type input "craig"
click at [1094, 142] on link at bounding box center [1214, 146] width 427 height 38
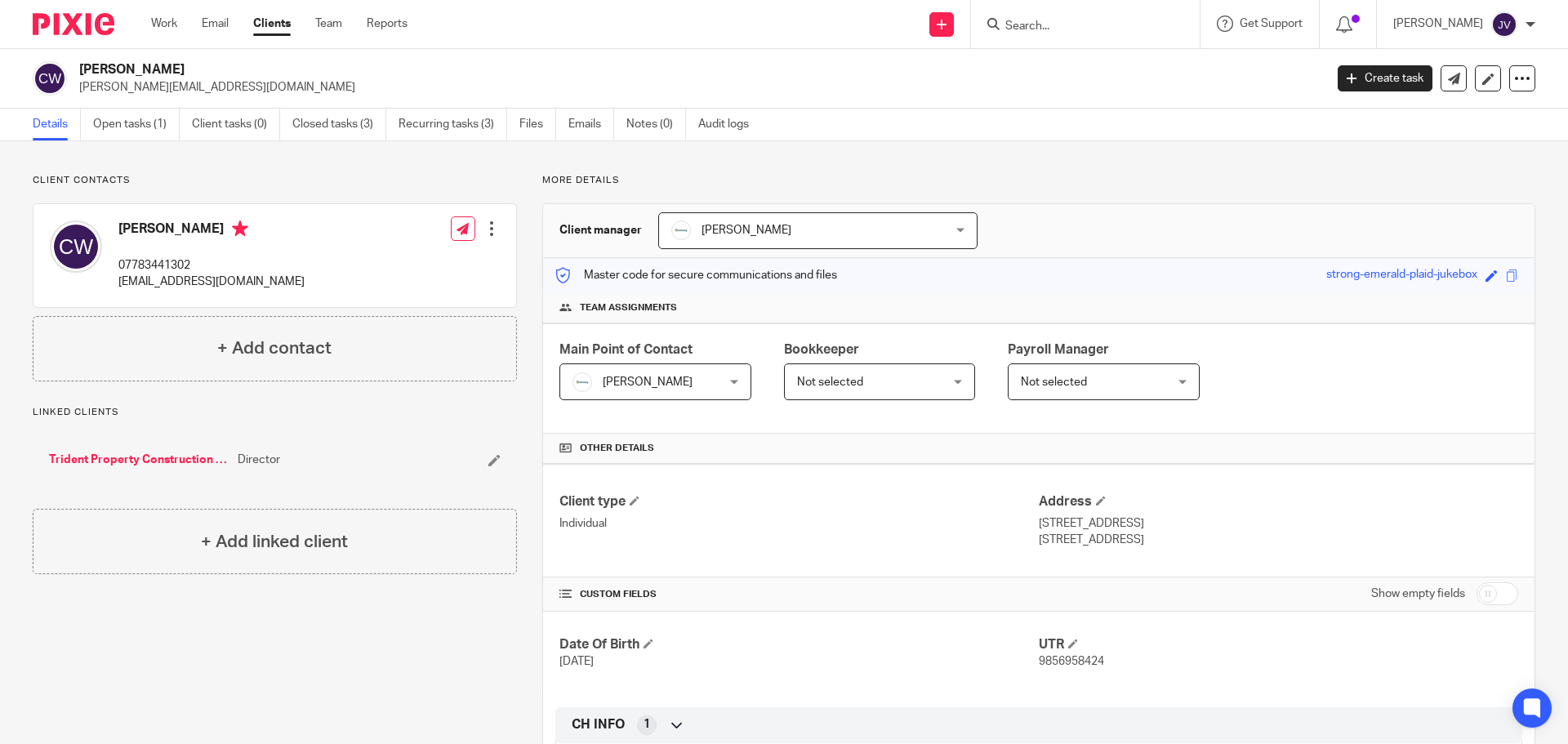
click at [282, 87] on p "[PERSON_NAME][EMAIL_ADDRESS][DOMAIN_NAME]" at bounding box center [696, 87] width 1234 height 16
drag, startPoint x: 284, startPoint y: 86, endPoint x: 80, endPoint y: 101, distance: 204.6
click at [80, 101] on div "[PERSON_NAME] [PERSON_NAME][EMAIL_ADDRESS][DOMAIN_NAME] Create task Update from…" at bounding box center [784, 78] width 1568 height 59
click at [248, 276] on div "[PERSON_NAME] 07783441302 [EMAIL_ADDRESS][DOMAIN_NAME] Edit contact Create clie…" at bounding box center [275, 256] width 483 height 103
drag, startPoint x: 255, startPoint y: 279, endPoint x: 118, endPoint y: 279, distance: 137.0
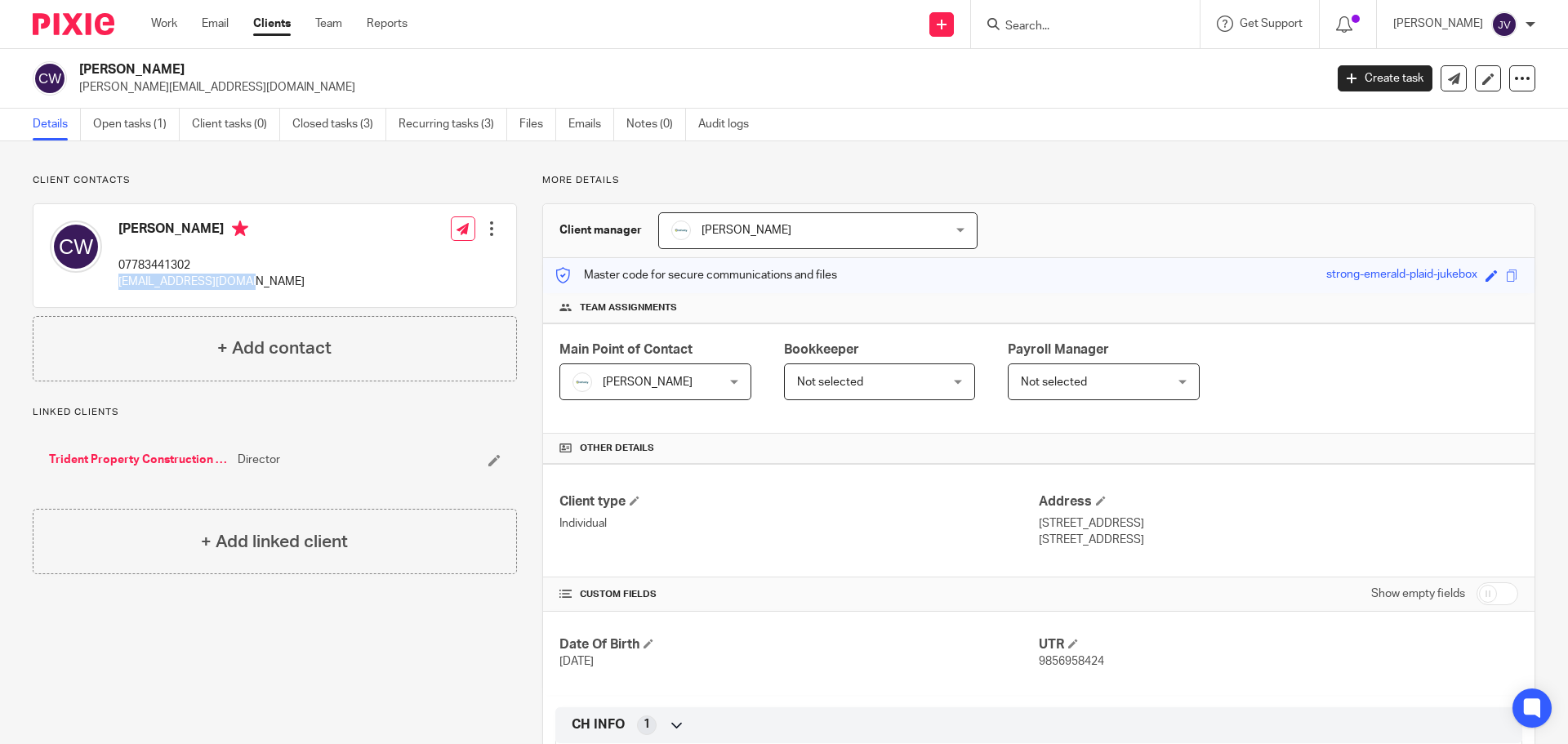
click at [118, 279] on div "[PERSON_NAME] 07783441302 [EMAIL_ADDRESS][DOMAIN_NAME] Edit contact Create clie…" at bounding box center [275, 256] width 483 height 103
copy p "[EMAIL_ADDRESS][DOMAIN_NAME]"
click at [286, 193] on div "Client contacts [PERSON_NAME] 07783441302 [EMAIL_ADDRESS][DOMAIN_NAME] Edit con…" at bounding box center [275, 278] width 484 height 208
click at [1120, 30] on input "Search" at bounding box center [1077, 27] width 147 height 15
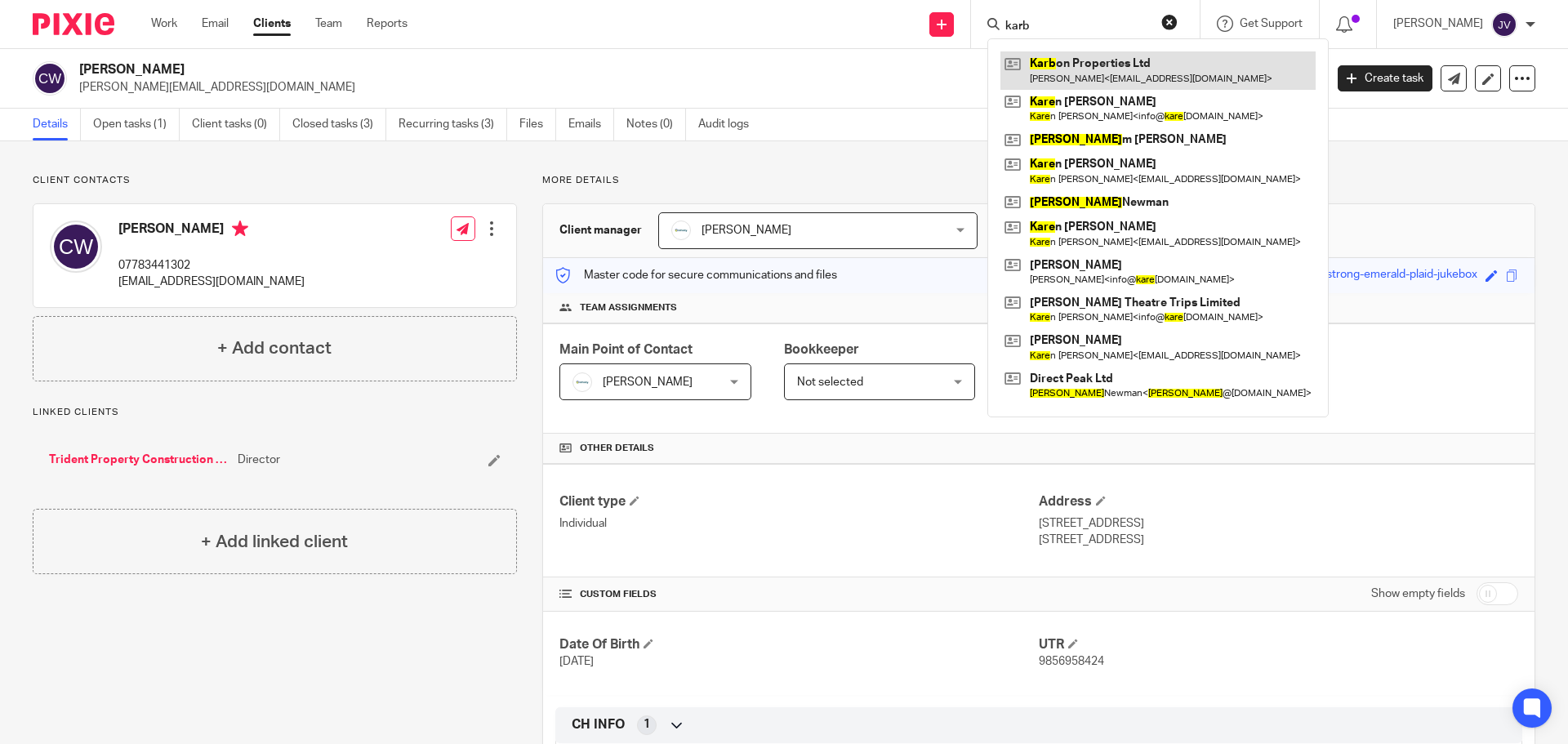
type input "karb"
click at [1171, 78] on link at bounding box center [1158, 70] width 315 height 38
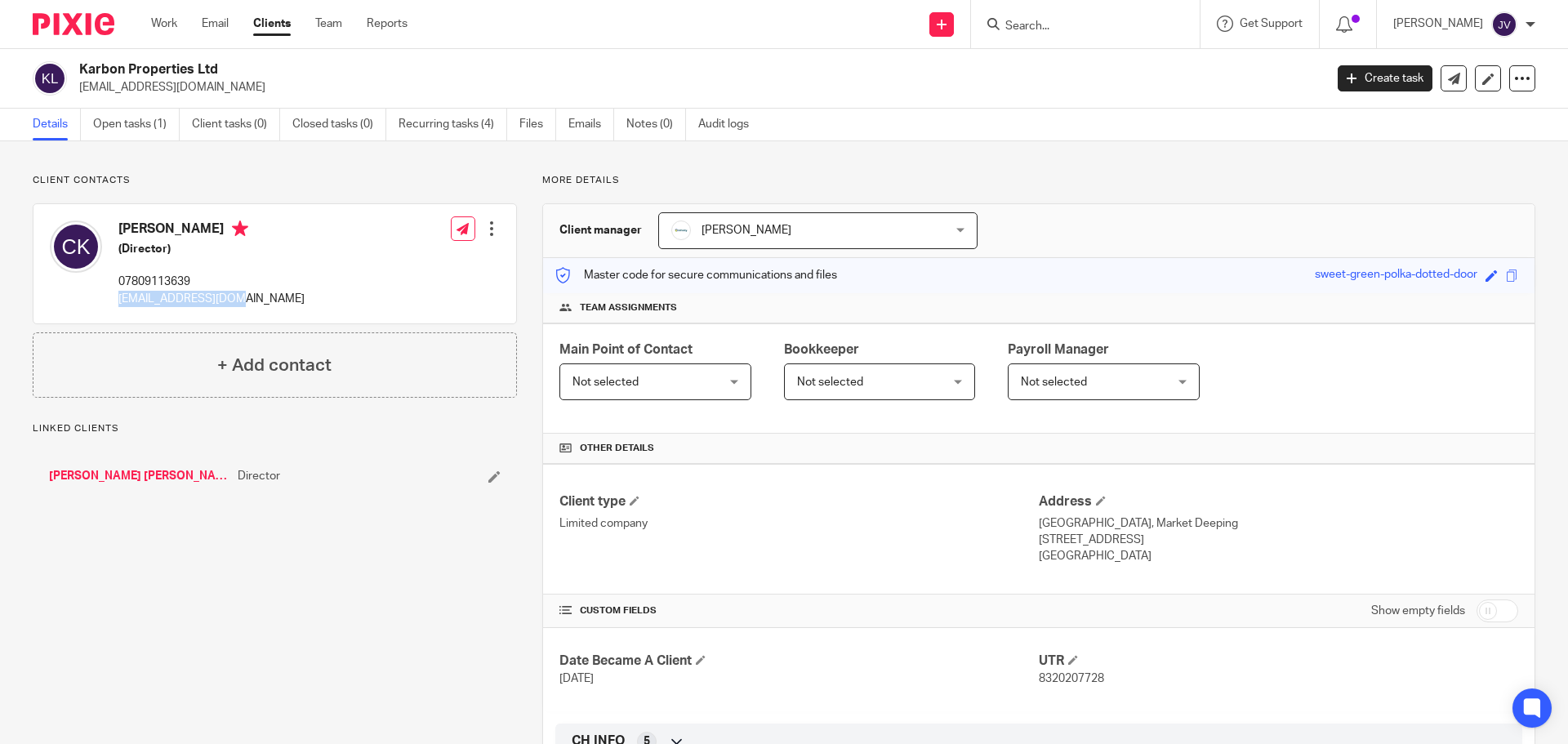
drag, startPoint x: 272, startPoint y: 304, endPoint x: 116, endPoint y: 304, distance: 156.0
click at [116, 304] on div "Christopher Knowles (Director) 07809113639 ck151@hotmail.co.uk" at bounding box center [177, 263] width 255 height 103
copy p "ck151@hotmail.co.uk"
click at [1085, 15] on form at bounding box center [1091, 24] width 174 height 20
click at [1086, 22] on input "Search" at bounding box center [1077, 27] width 147 height 15
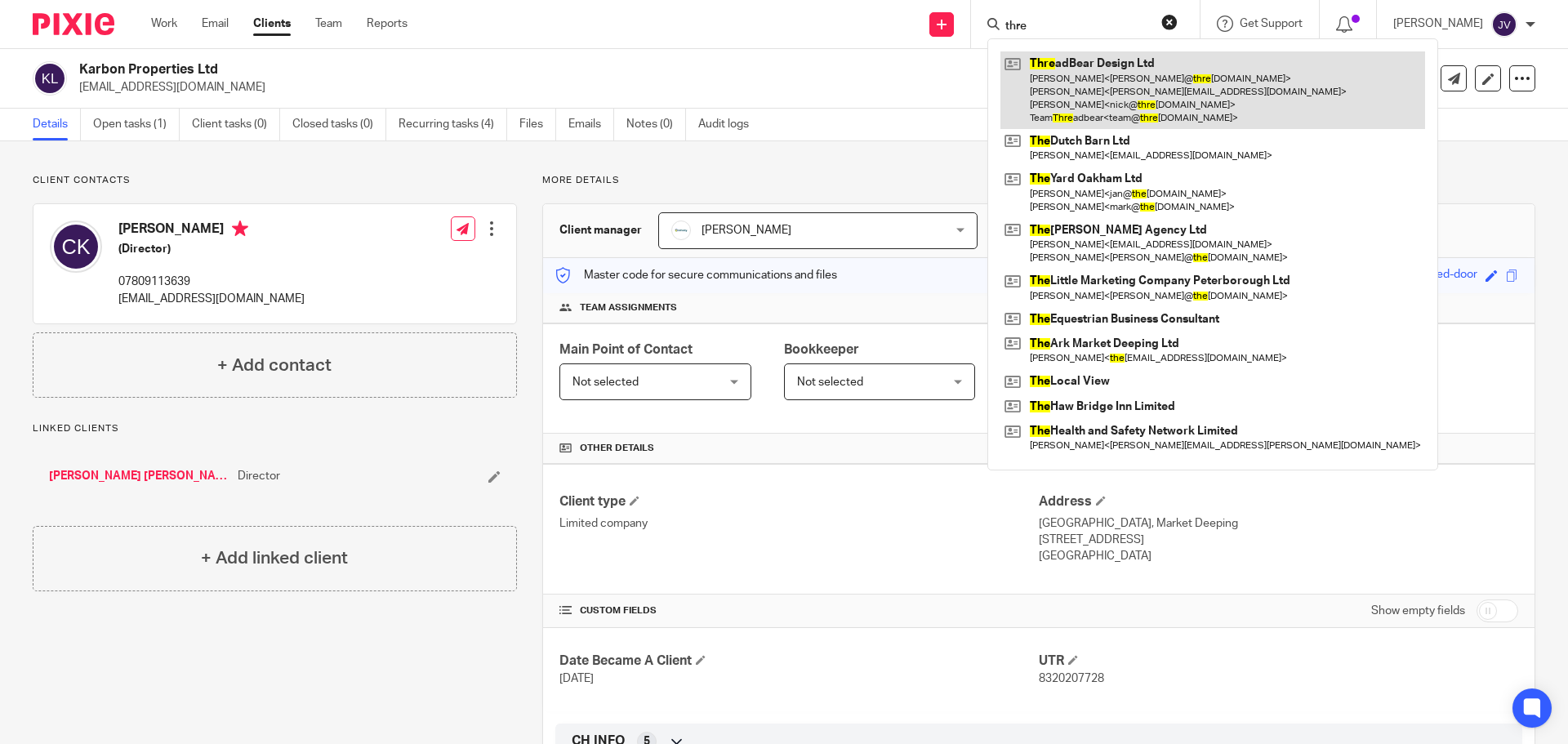
type input "thre"
click at [1120, 80] on link at bounding box center [1213, 90] width 425 height 78
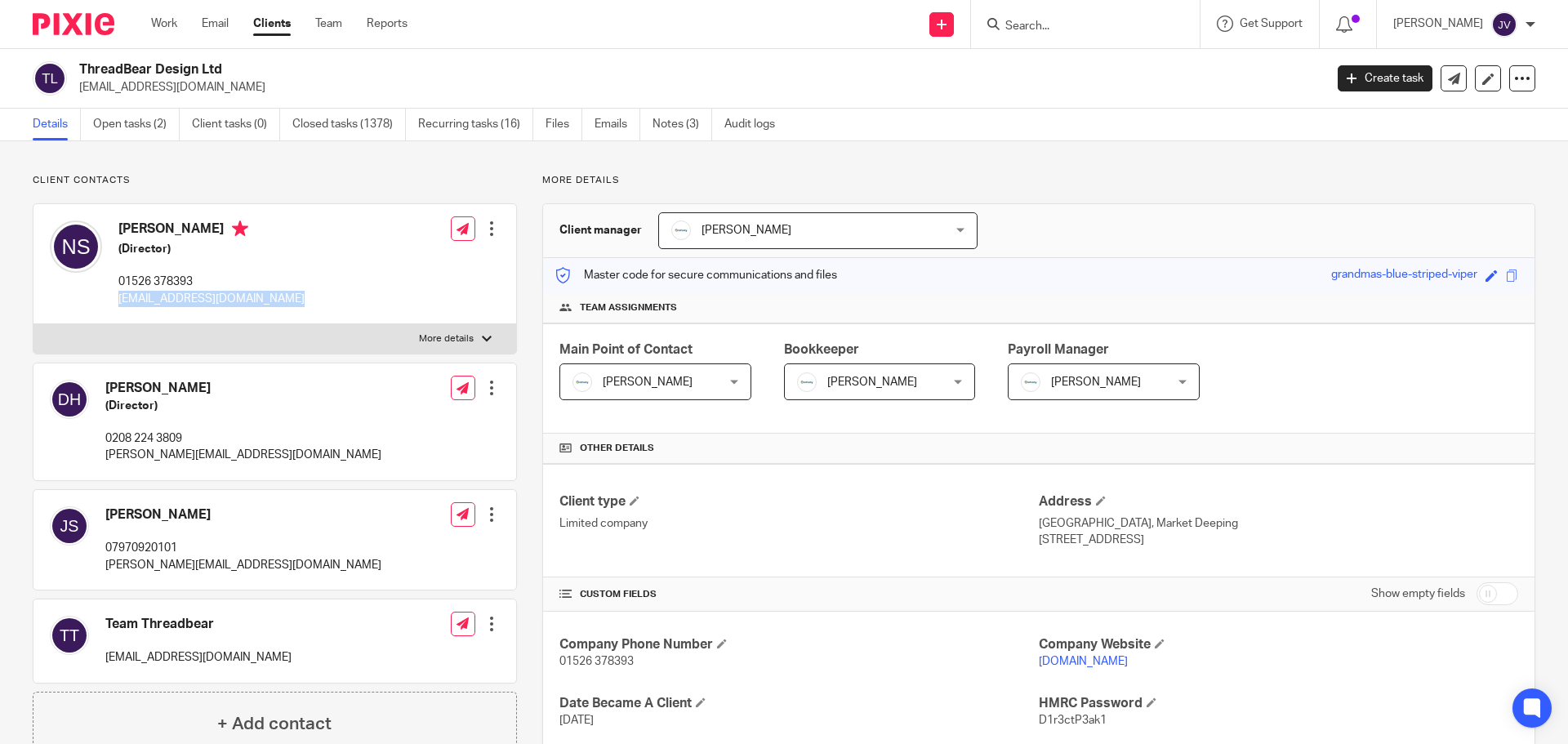
drag, startPoint x: 337, startPoint y: 293, endPoint x: 121, endPoint y: 311, distance: 216.7
click at [121, 311] on div "[PERSON_NAME] (Director) 01526 378393 [EMAIL_ADDRESS][DOMAIN_NAME] Edit contact…" at bounding box center [275, 264] width 483 height 120
click at [269, 183] on p "Client contacts" at bounding box center [275, 181] width 484 height 13
click at [1039, 26] on input "Search" at bounding box center [1077, 27] width 147 height 15
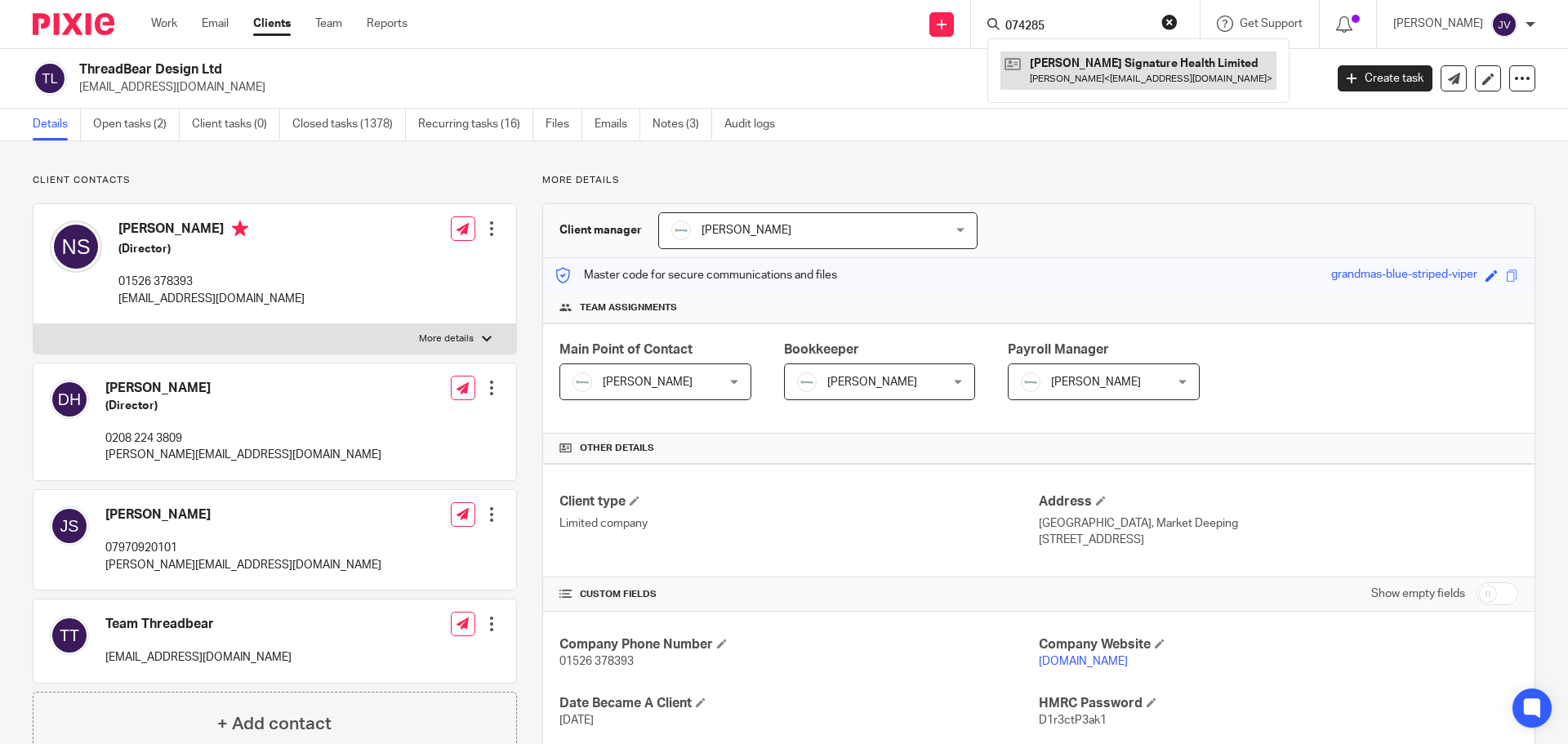
type input "074285"
click at [1131, 59] on link at bounding box center [1138, 70] width 276 height 38
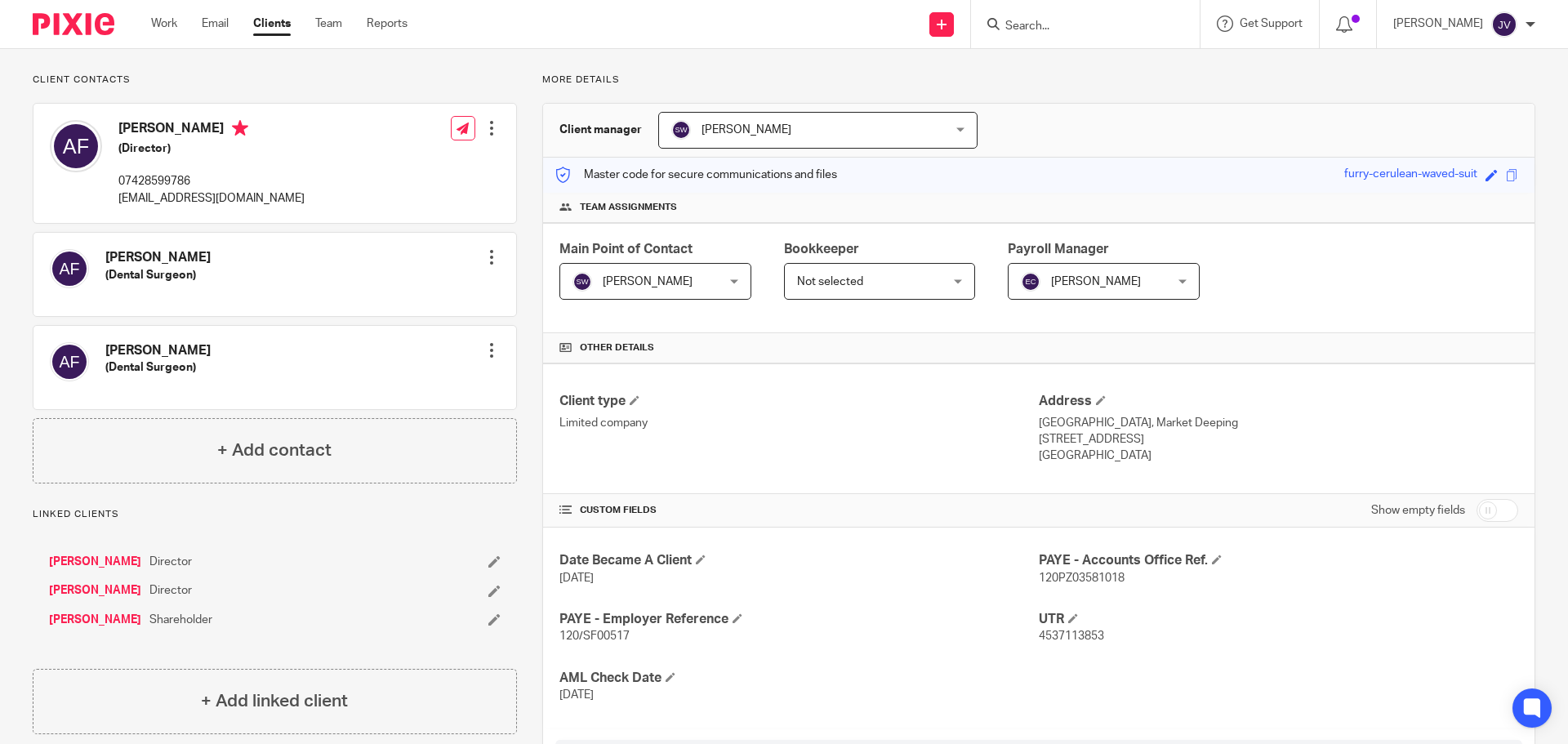
scroll to position [59, 0]
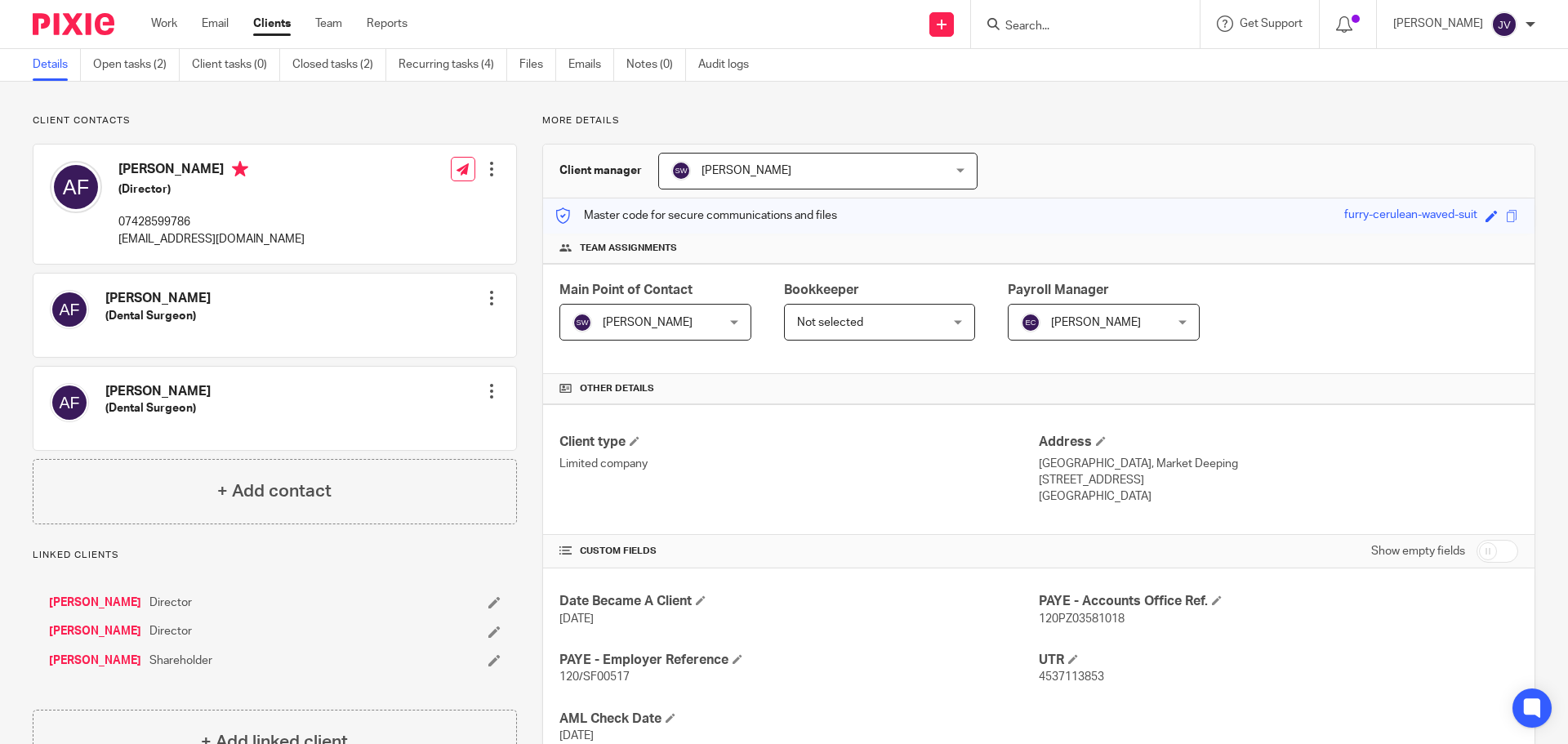
click at [1051, 25] on input "Search" at bounding box center [1077, 27] width 147 height 15
type input "07428599786"
click at [1106, 80] on link at bounding box center [1138, 70] width 276 height 38
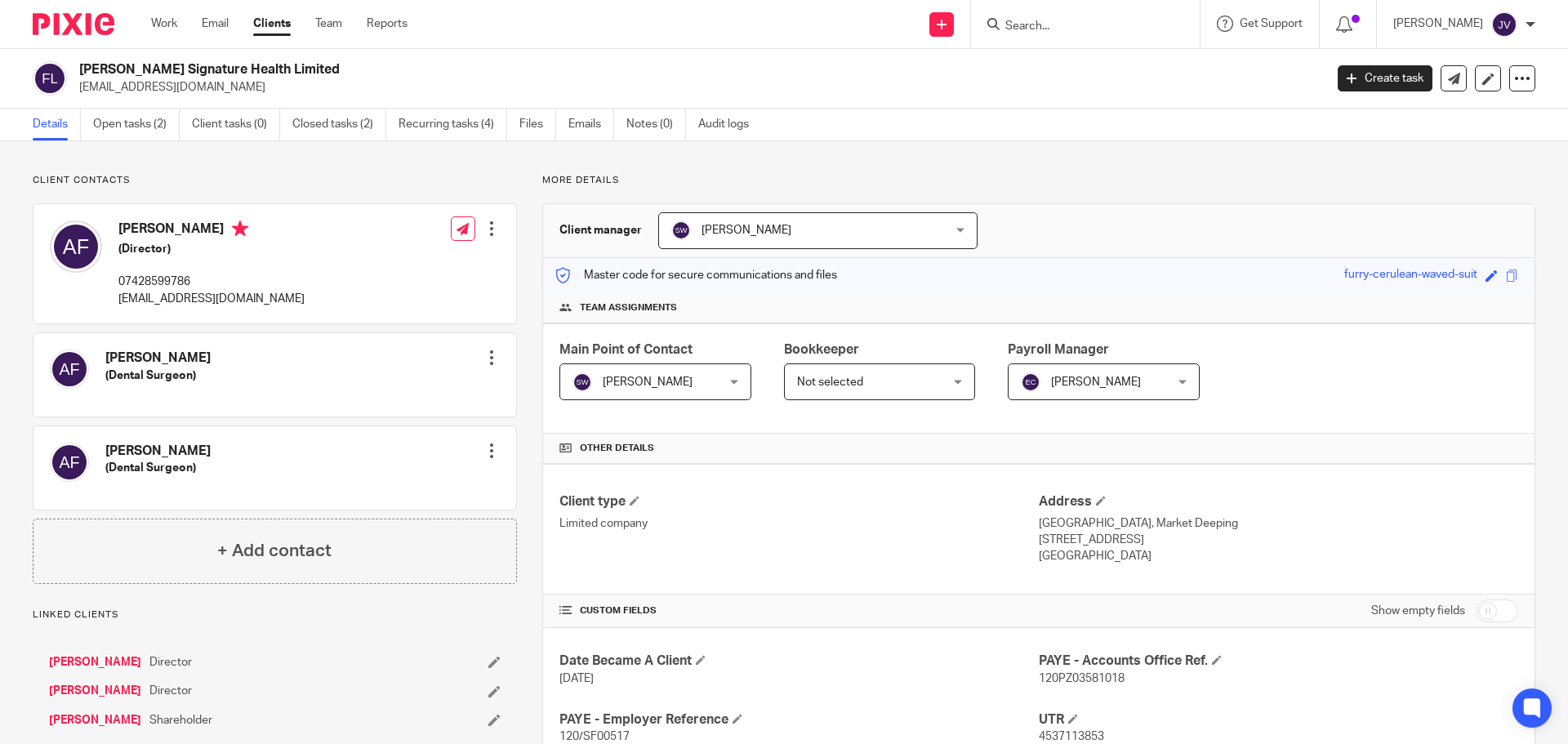
click at [1090, 18] on form at bounding box center [1091, 24] width 174 height 20
click at [1083, 33] on input "Search" at bounding box center [1077, 27] width 147 height 15
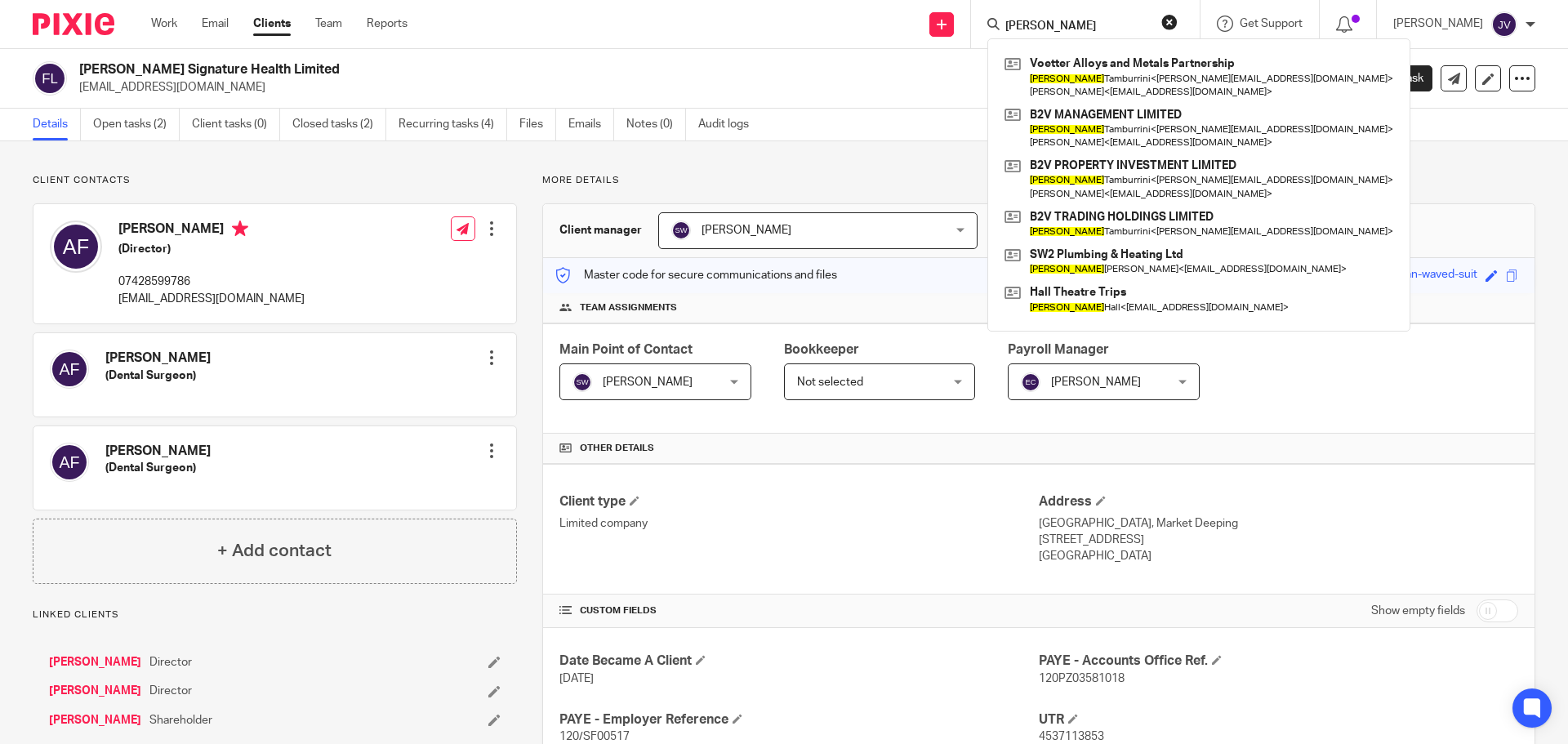
type input "sharon"
